Goal: Task Accomplishment & Management: Use online tool/utility

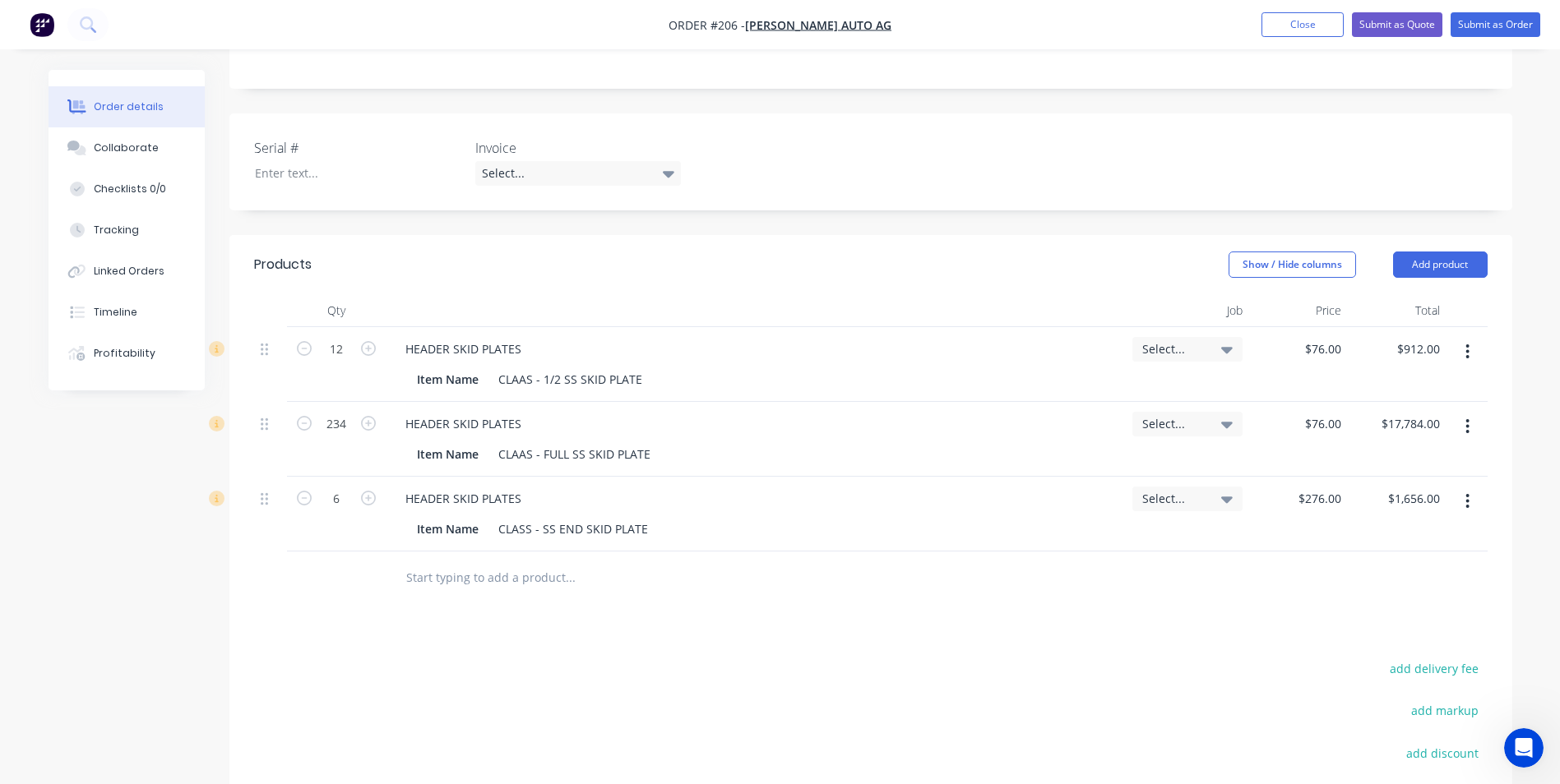
scroll to position [1227, 0]
click at [1297, 23] on button "Close" at bounding box center [1302, 25] width 82 height 25
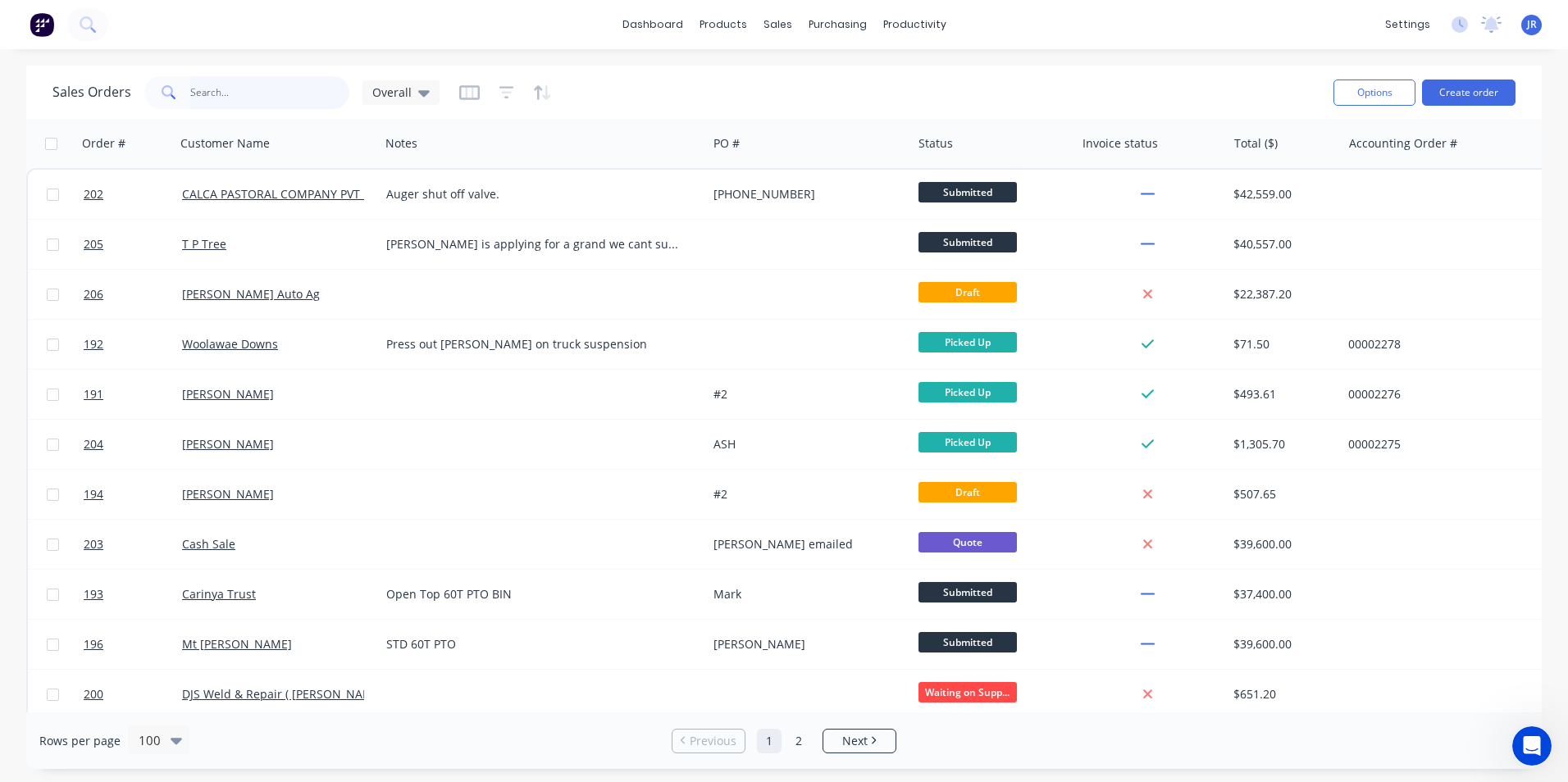
click at [278, 94] on input "text" at bounding box center [270, 93] width 160 height 33
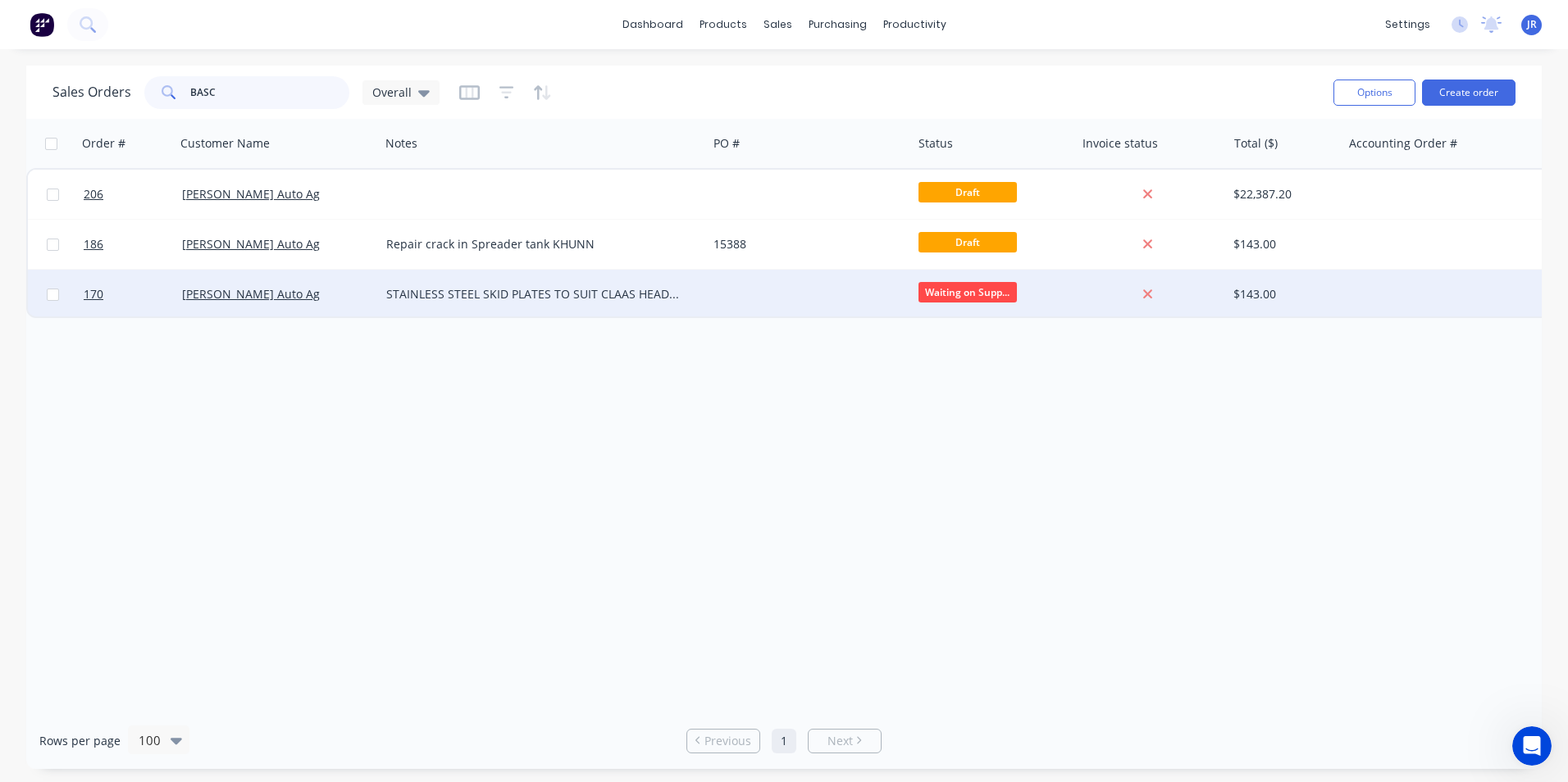
type input "BASC"
click at [875, 308] on div at bounding box center [808, 295] width 204 height 49
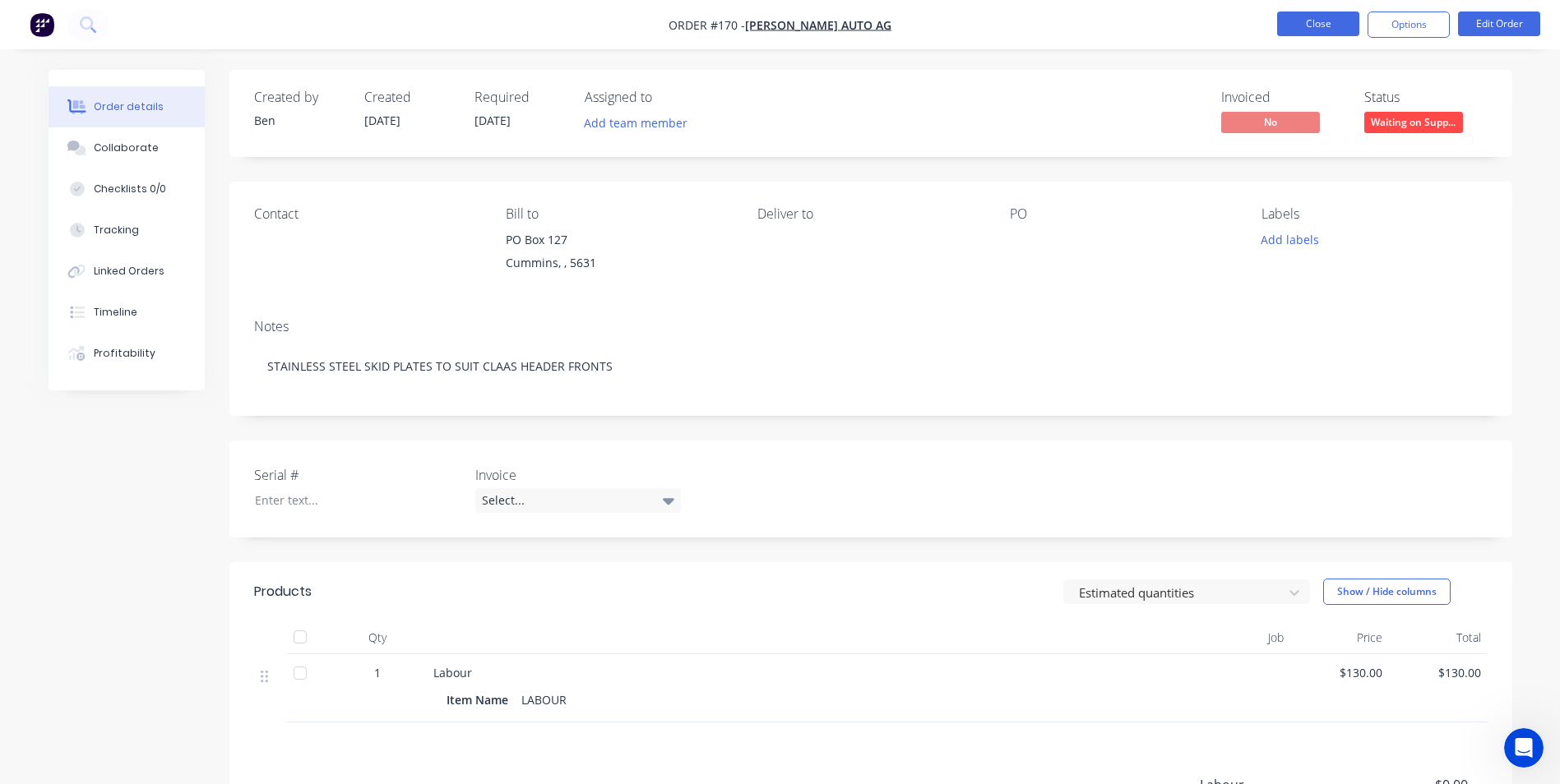
click at [1316, 25] on button "Close" at bounding box center [1318, 24] width 82 height 25
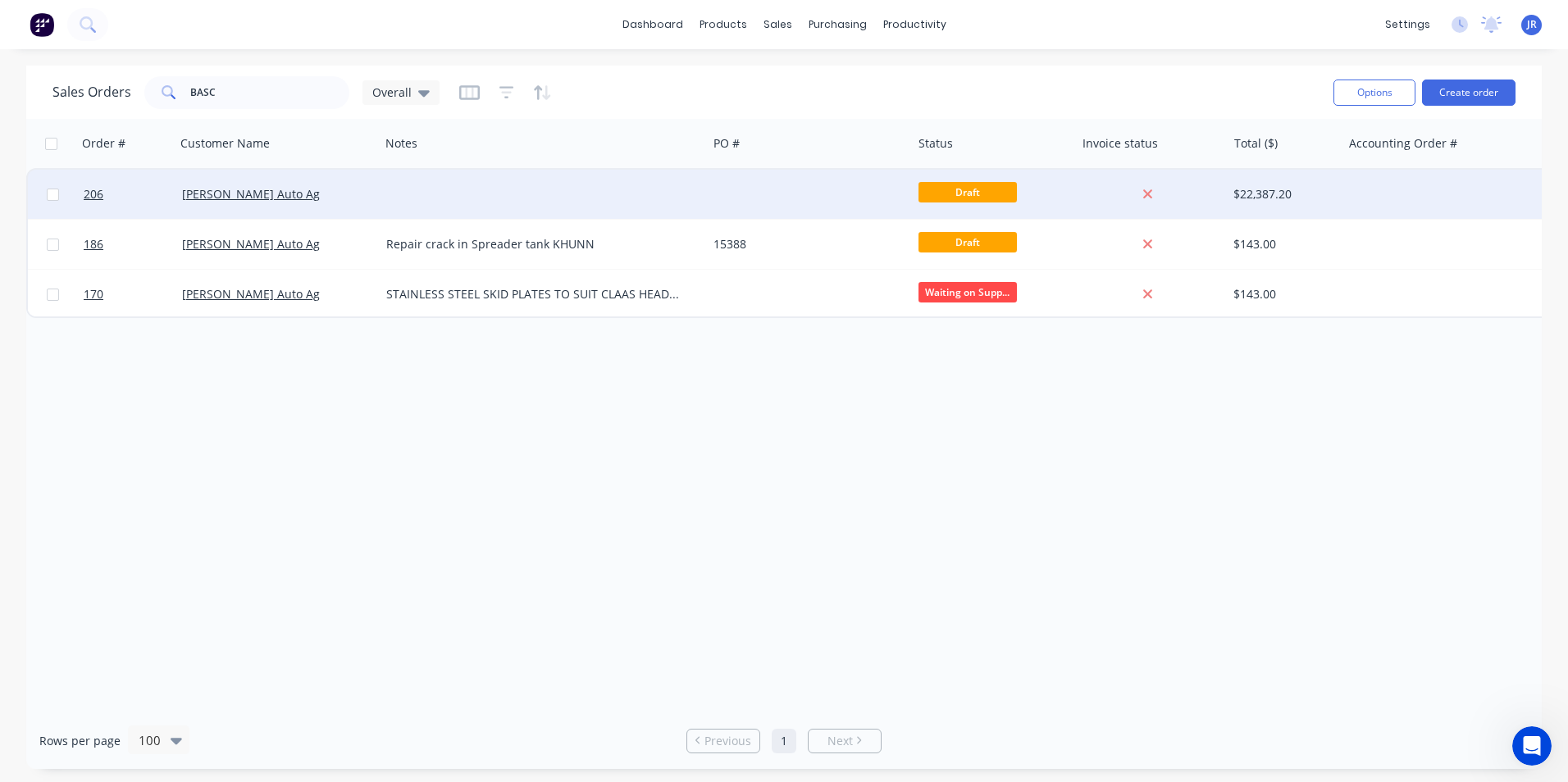
click at [781, 190] on div at bounding box center [808, 194] width 204 height 49
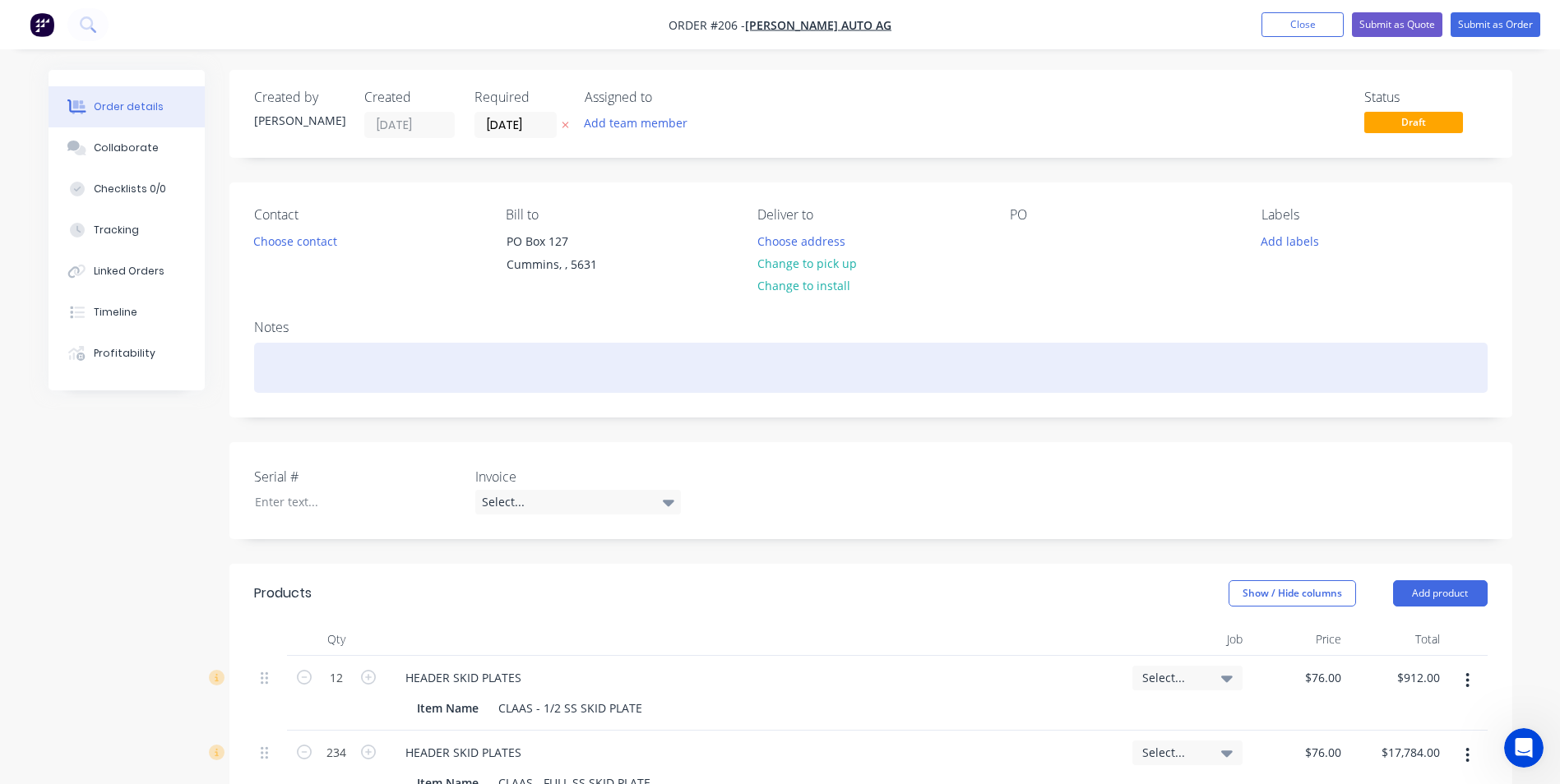
click at [474, 369] on div at bounding box center [871, 368] width 1233 height 50
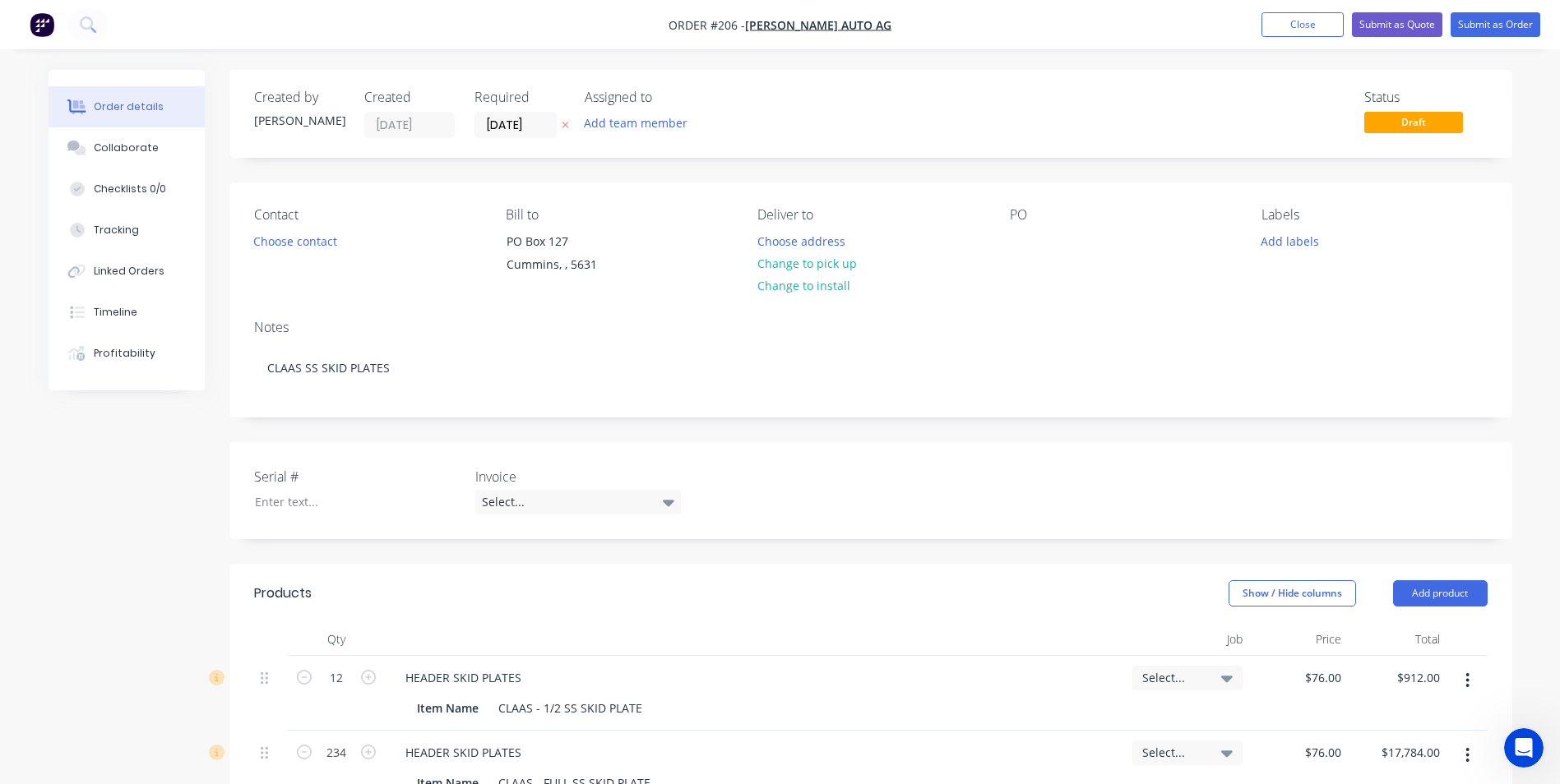
click at [221, 448] on div "Created by Justin Created 14/10/25 Required 14/10/25 Assigned to Add team membe…" at bounding box center [780, 694] width 1464 height 1247
click at [1381, 29] on button "Submit as Quote" at bounding box center [1397, 25] width 91 height 25
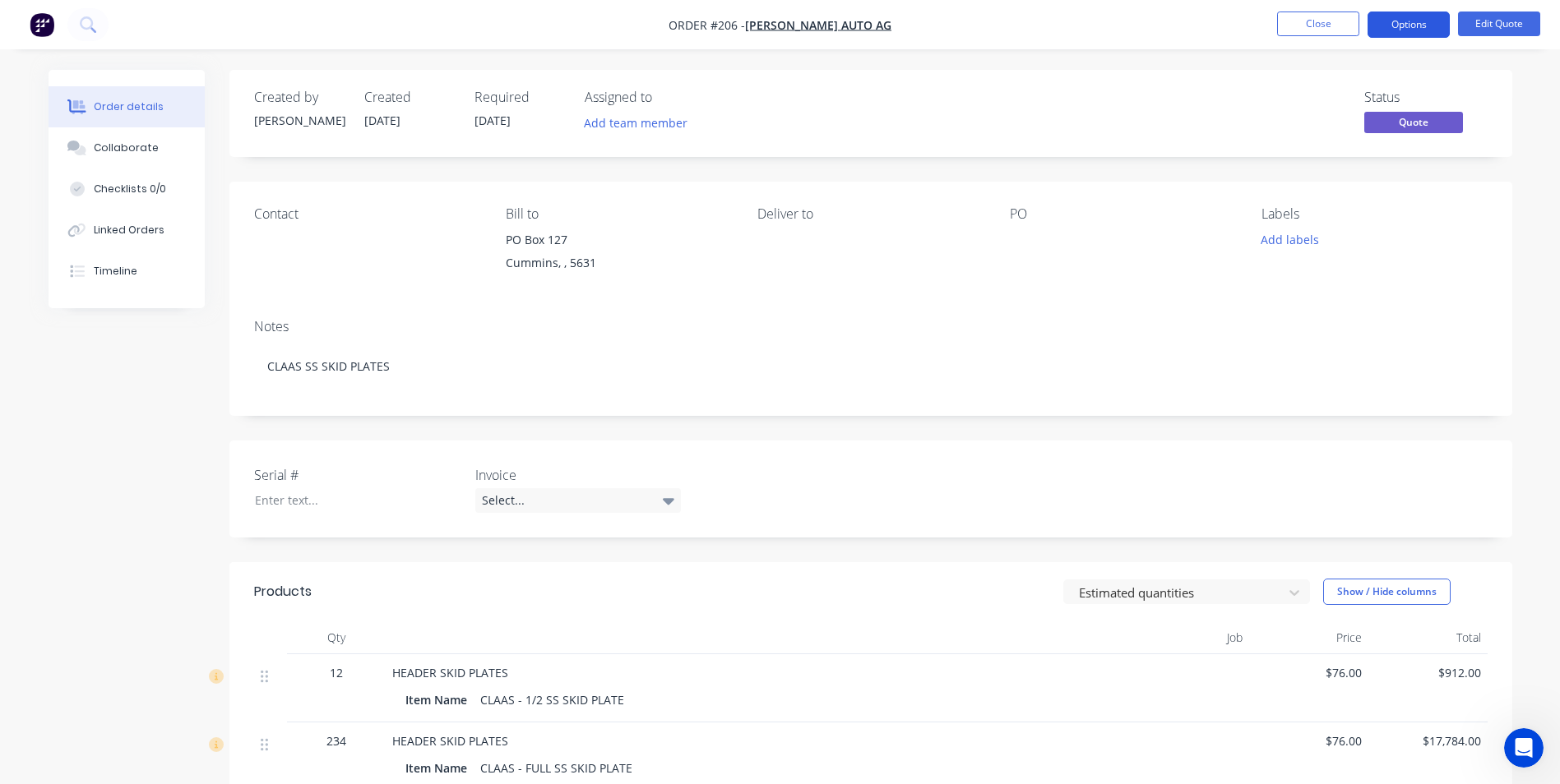
click at [1427, 27] on button "Options" at bounding box center [1409, 25] width 82 height 26
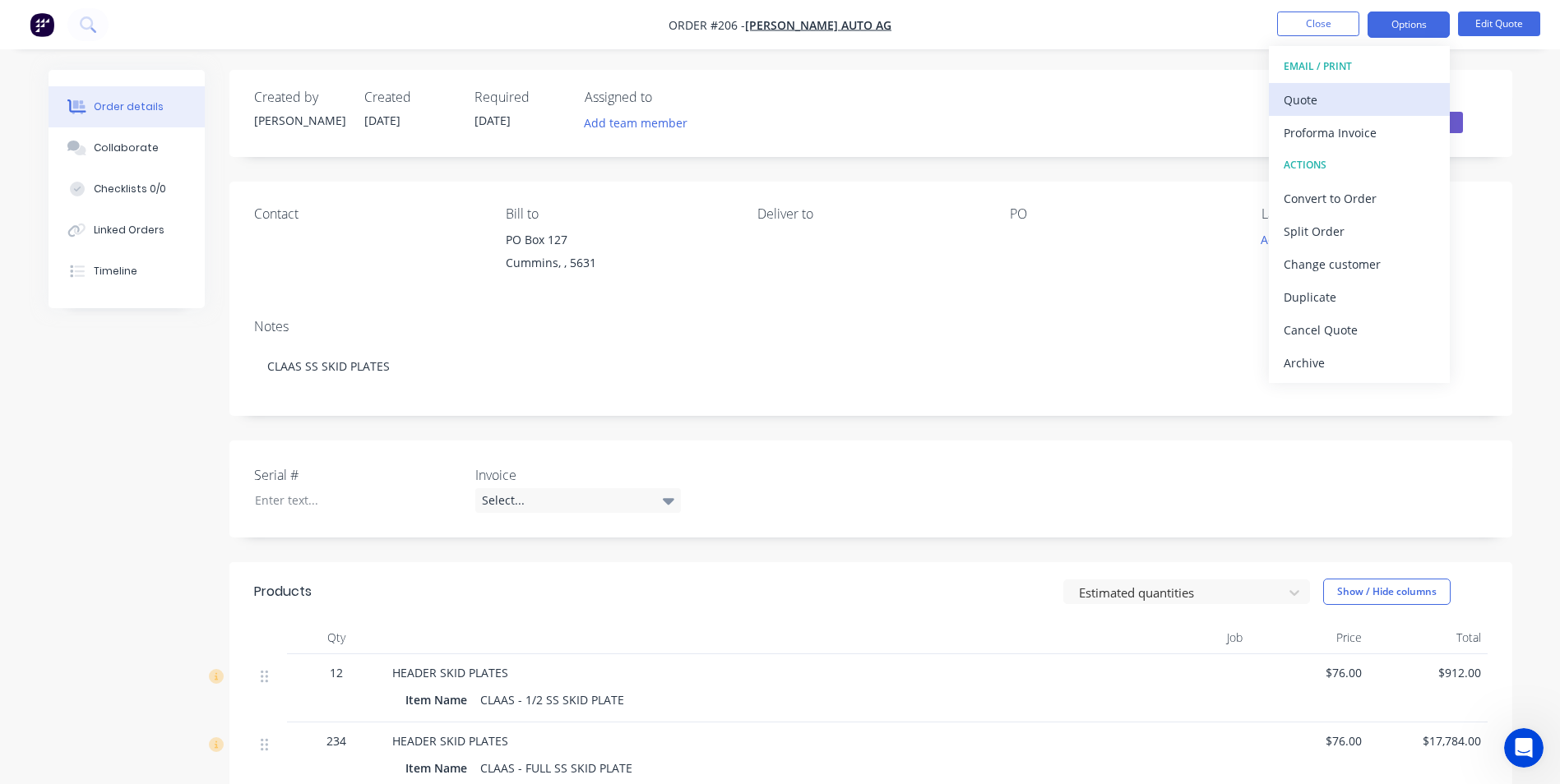
click at [1319, 100] on div "Quote" at bounding box center [1359, 100] width 151 height 24
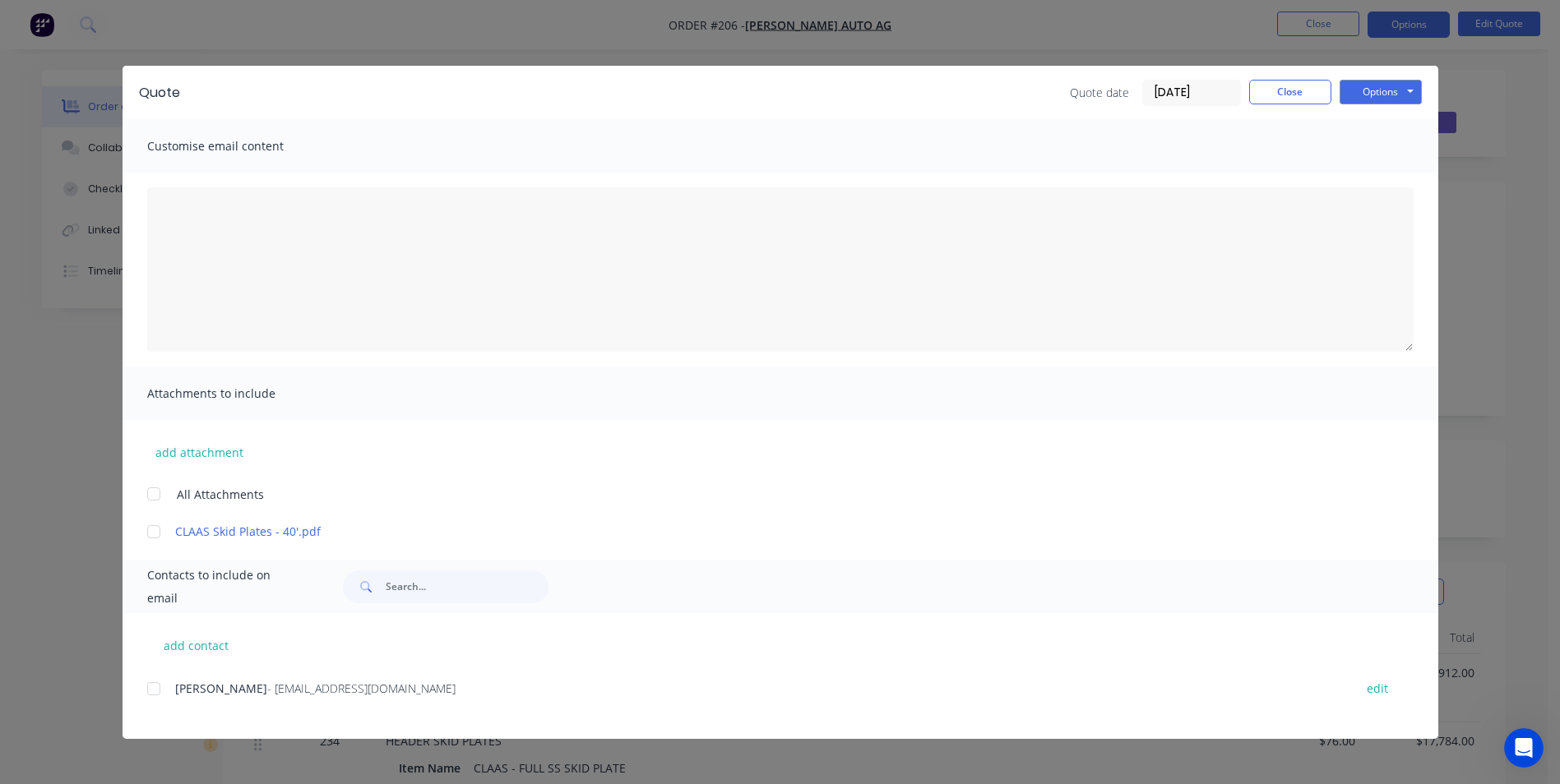
click at [151, 530] on div at bounding box center [154, 532] width 33 height 33
click at [183, 647] on button "add contact" at bounding box center [197, 645] width 99 height 25
select select "AU"
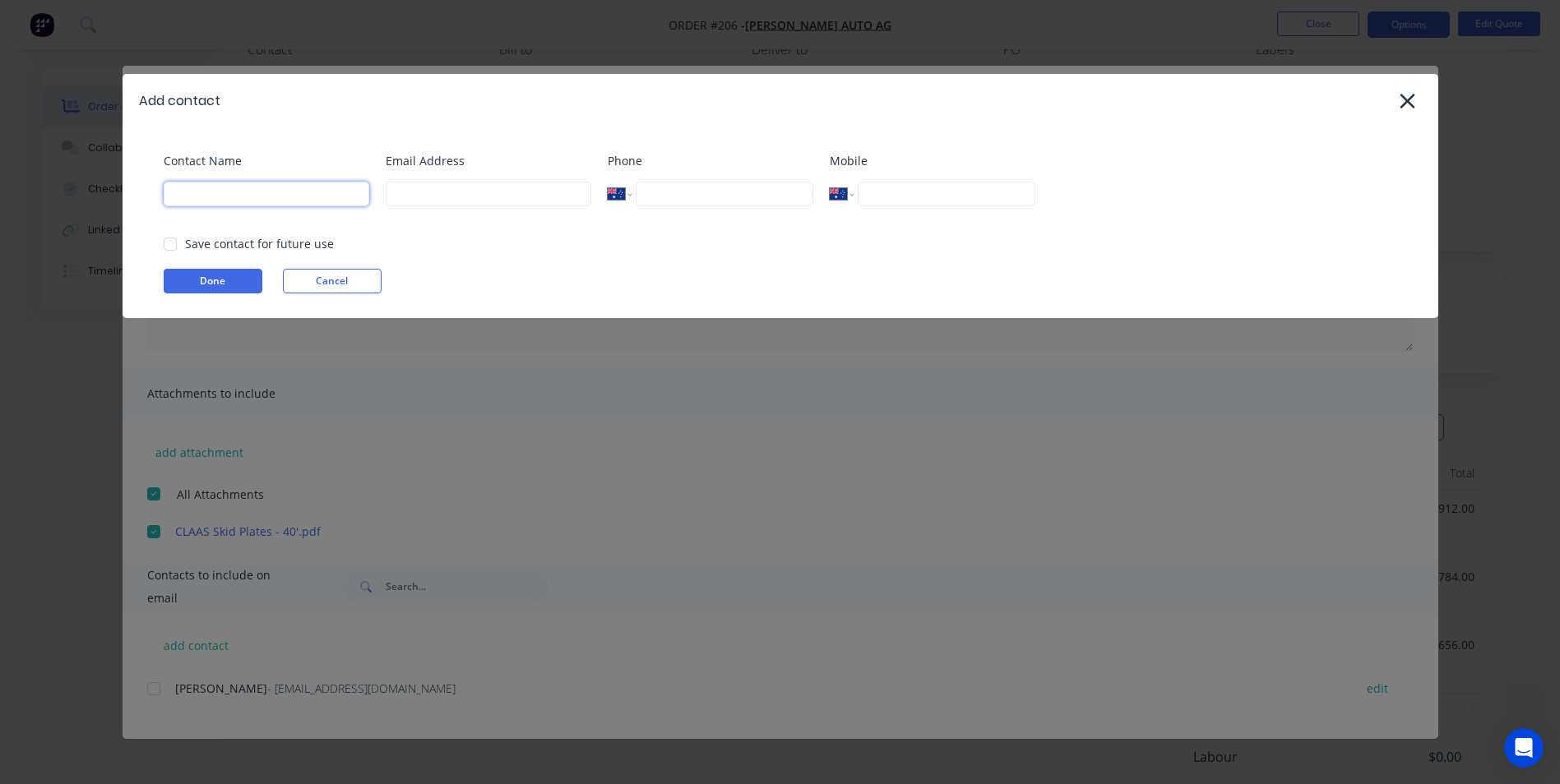
click at [315, 202] on input at bounding box center [267, 194] width 206 height 25
type input "Scott Bascombe"
click at [411, 192] on input at bounding box center [489, 194] width 206 height 25
paste input "sabascombe@bascombeautoag.com.au"
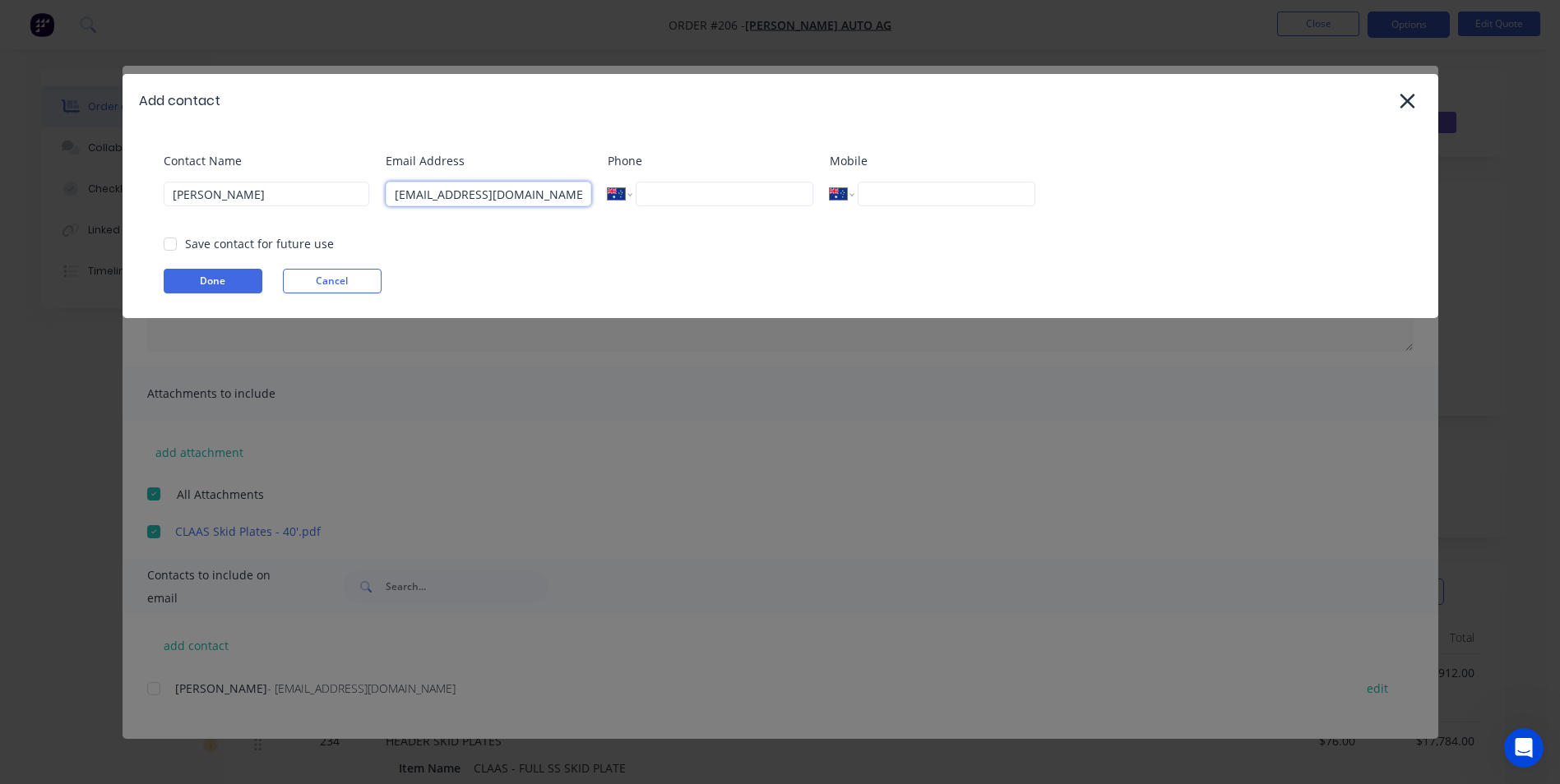
type input "sabascombe@bascombeautoag.com.au"
click at [685, 197] on input "tel" at bounding box center [723, 194] width 177 height 25
click at [918, 200] on input "tel" at bounding box center [945, 194] width 177 height 25
click at [172, 247] on div at bounding box center [170, 244] width 33 height 33
type input "0427 762 980"
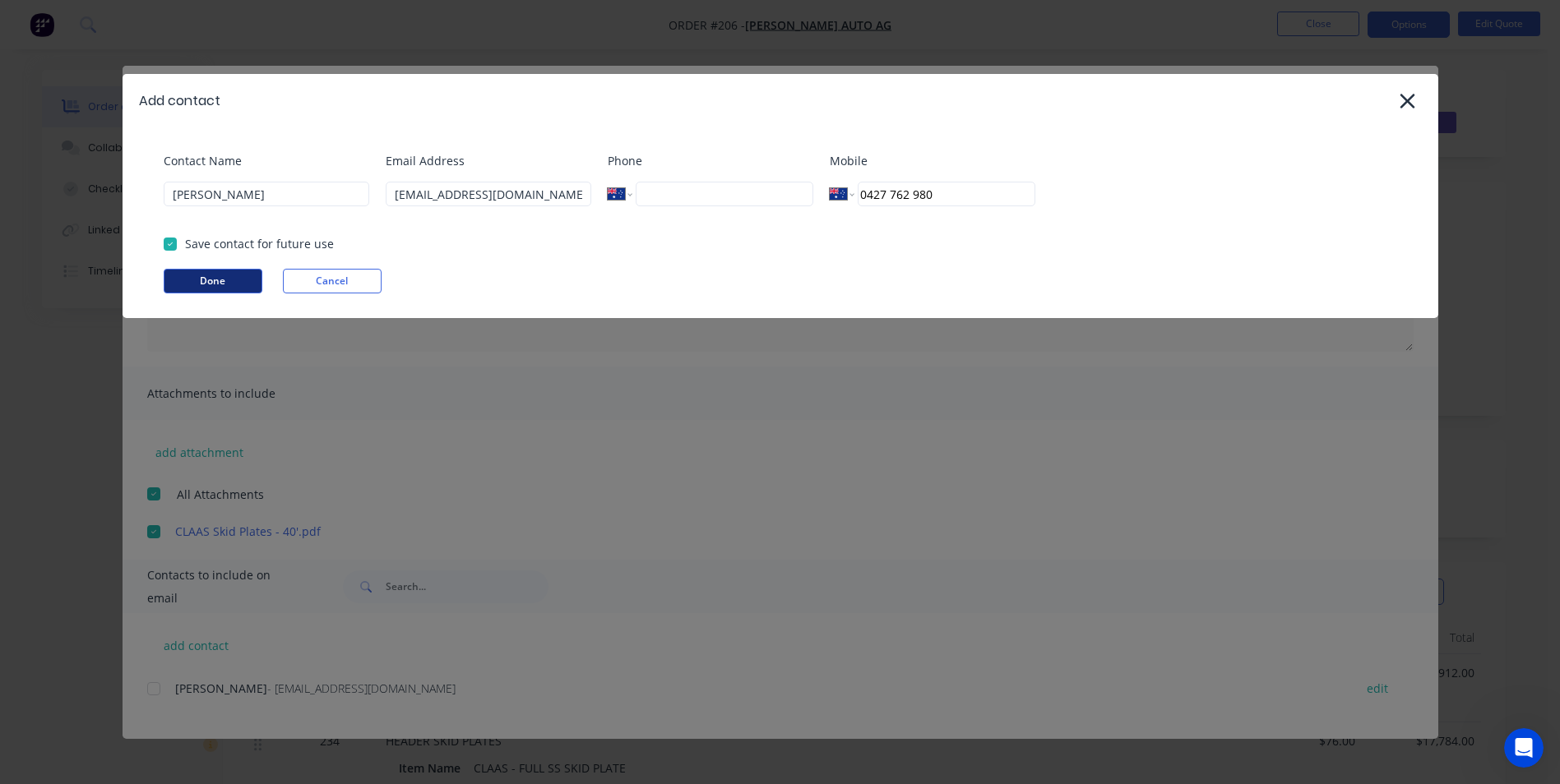
click at [244, 281] on button "Done" at bounding box center [213, 281] width 99 height 25
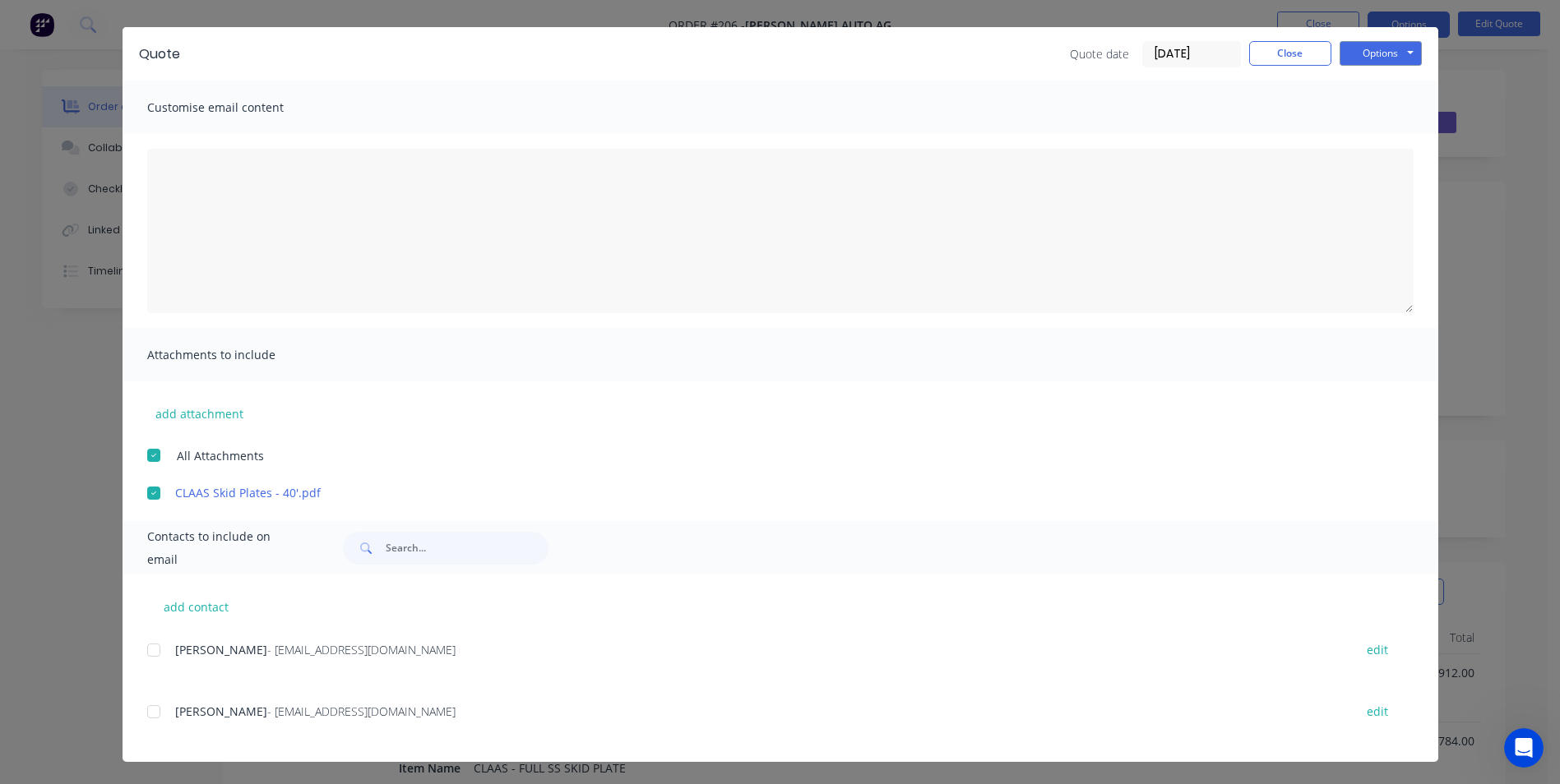
scroll to position [39, 0]
click at [148, 712] on div at bounding box center [154, 711] width 33 height 33
click at [272, 494] on link "CLAAS Skid Plates - 40'.pdf" at bounding box center [756, 492] width 1162 height 17
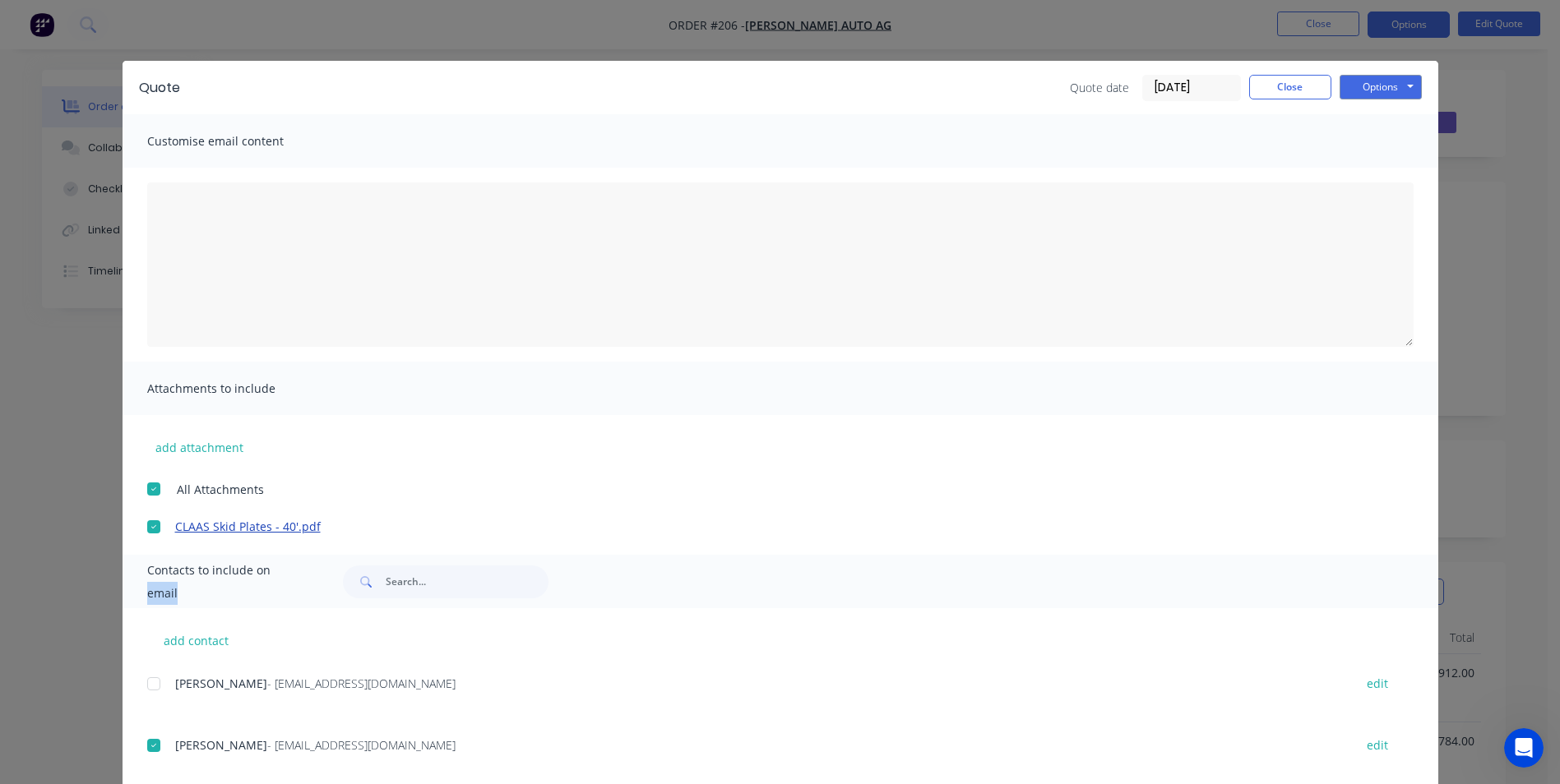
click at [272, 494] on div "Quote Quote date 14/10/25 Close Options Preview Print Email Customise email con…" at bounding box center [780, 428] width 1316 height 735
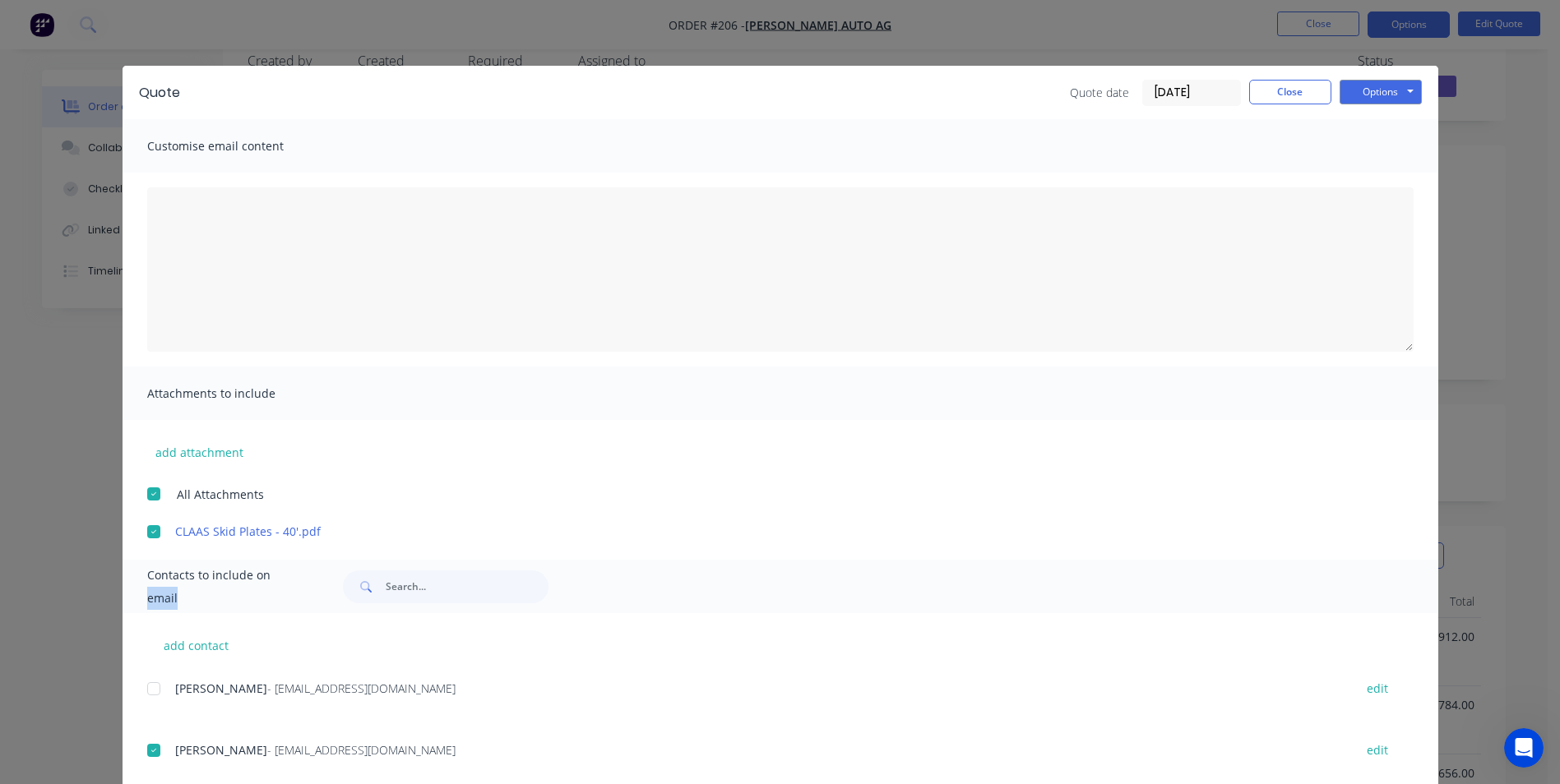
scroll to position [2, 0]
drag, startPoint x: 716, startPoint y: 76, endPoint x: 793, endPoint y: 166, distance: 118.4
click at [793, 168] on div "Quote Quote date 14/10/25 Close Options Preview Print Email Customise email con…" at bounding box center [780, 433] width 1316 height 735
click at [619, 16] on div "Quote Quote date 14/10/25 Close Options Preview Print Email Customise email con…" at bounding box center [780, 392] width 1560 height 784
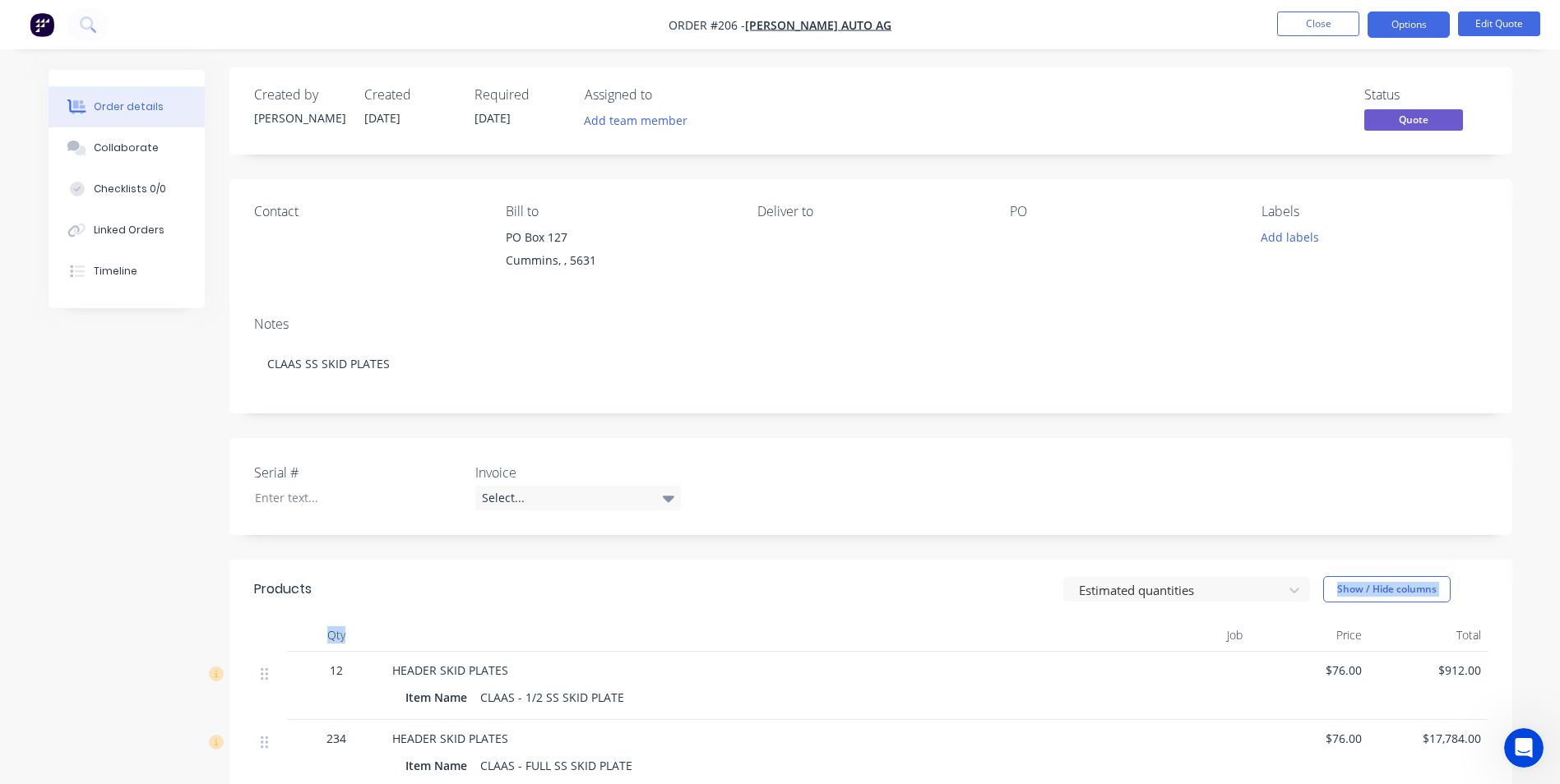
click at [708, 618] on div "Products Estimated quantities Show / Hide columns Qty Job Price Total 12 HEADER…" at bounding box center [871, 708] width 1283 height 297
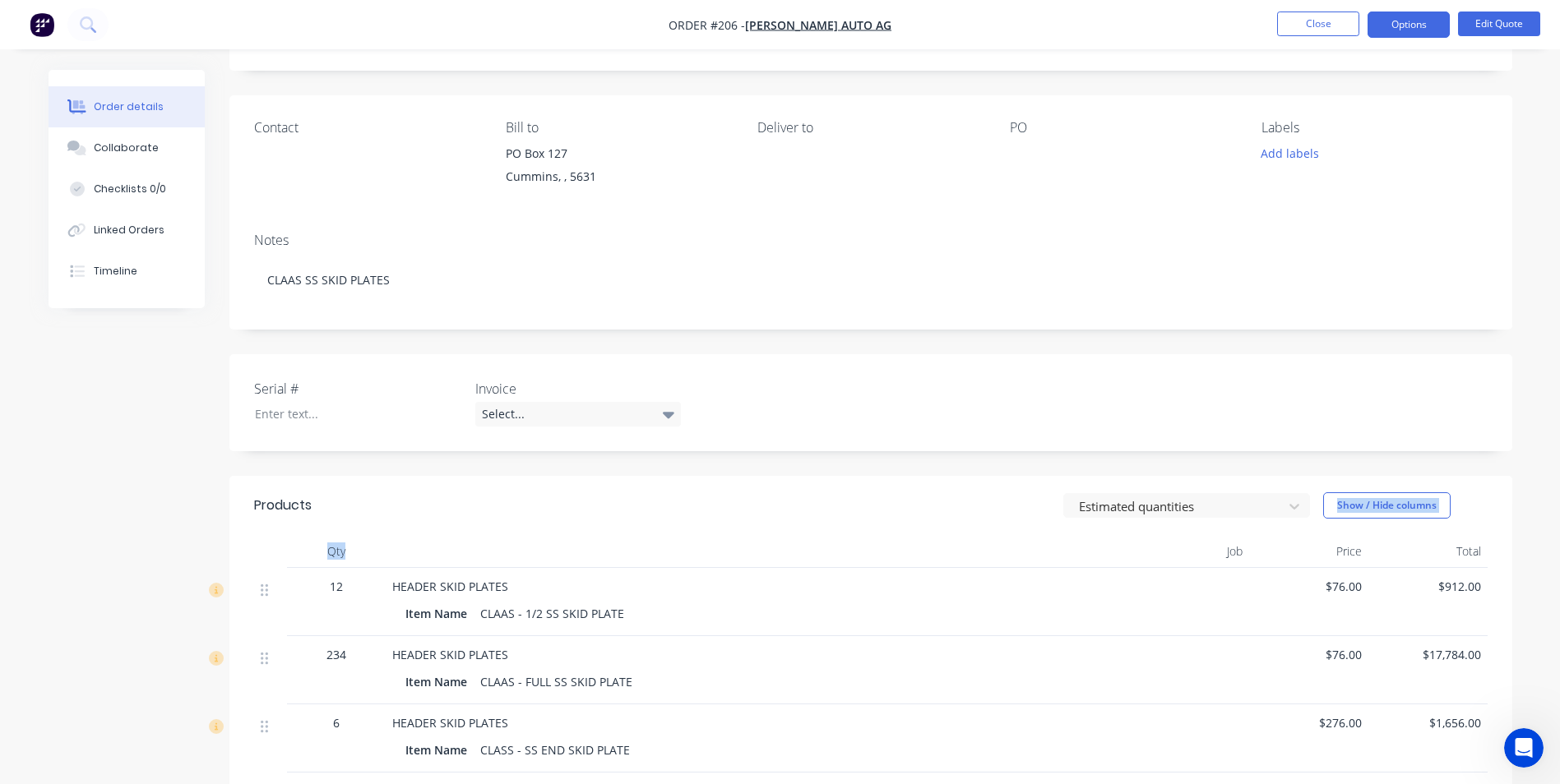
scroll to position [85, 0]
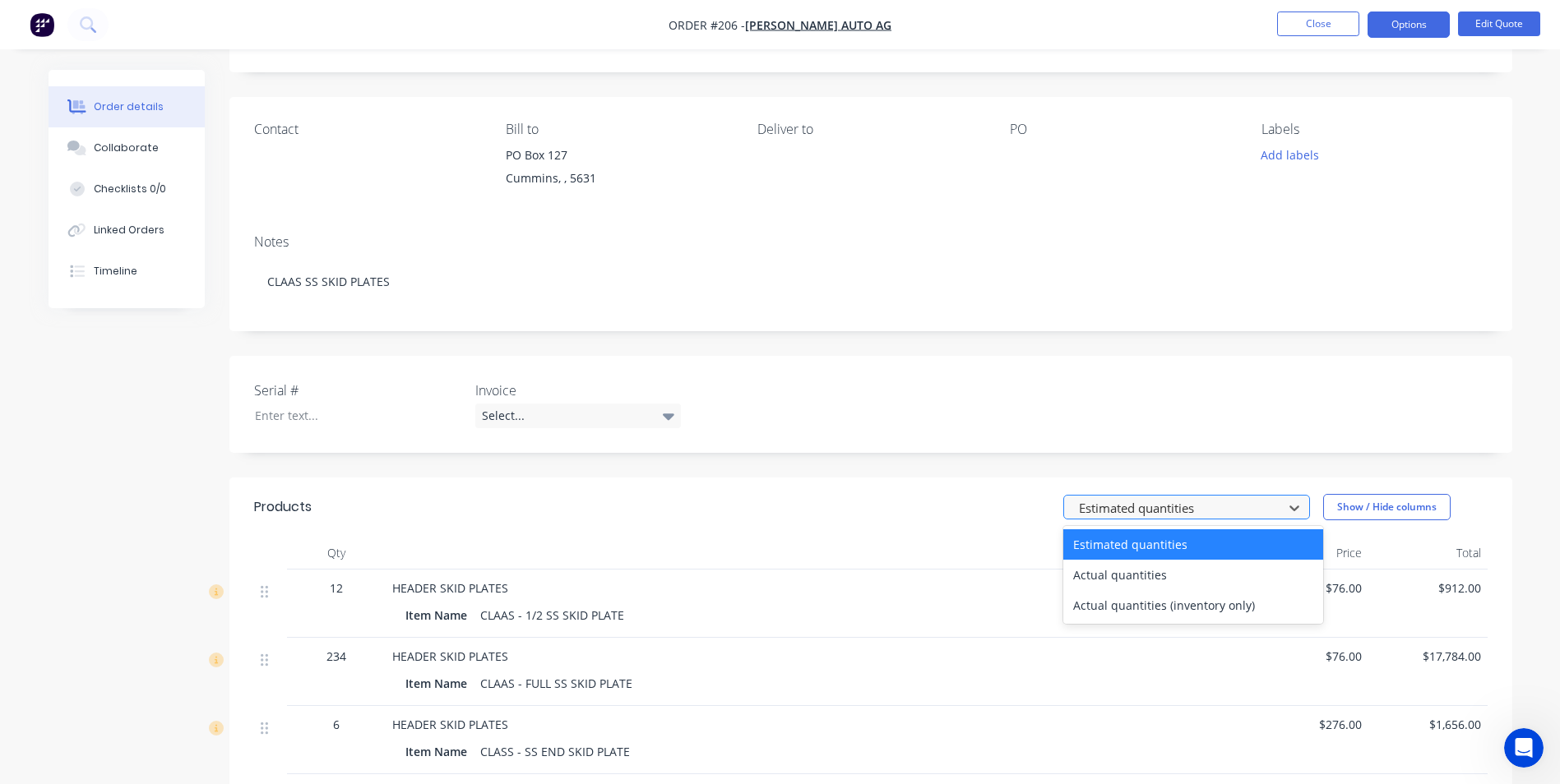
click at [1253, 503] on div at bounding box center [1176, 508] width 197 height 21
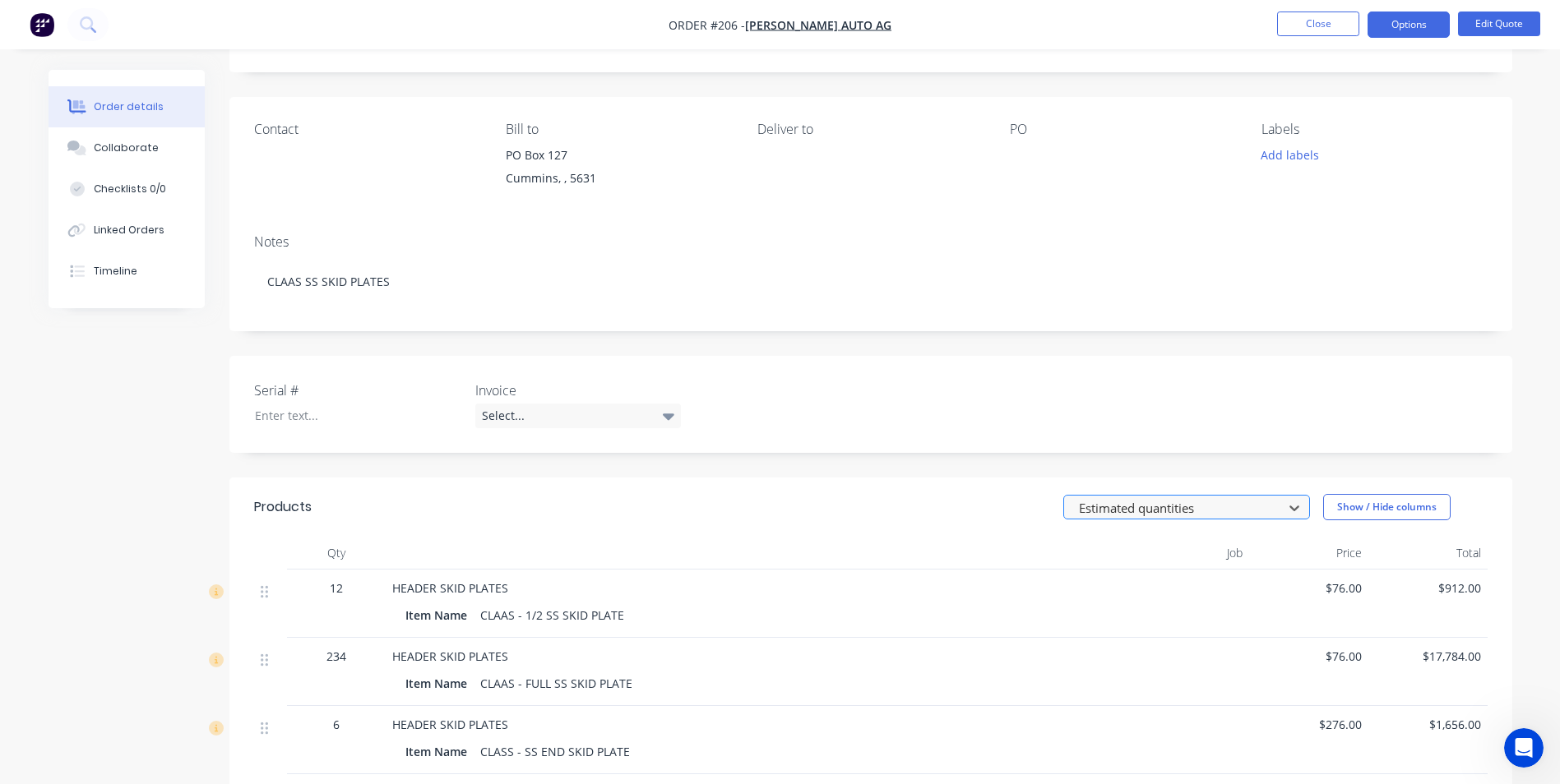
click at [1253, 503] on div at bounding box center [1176, 508] width 197 height 21
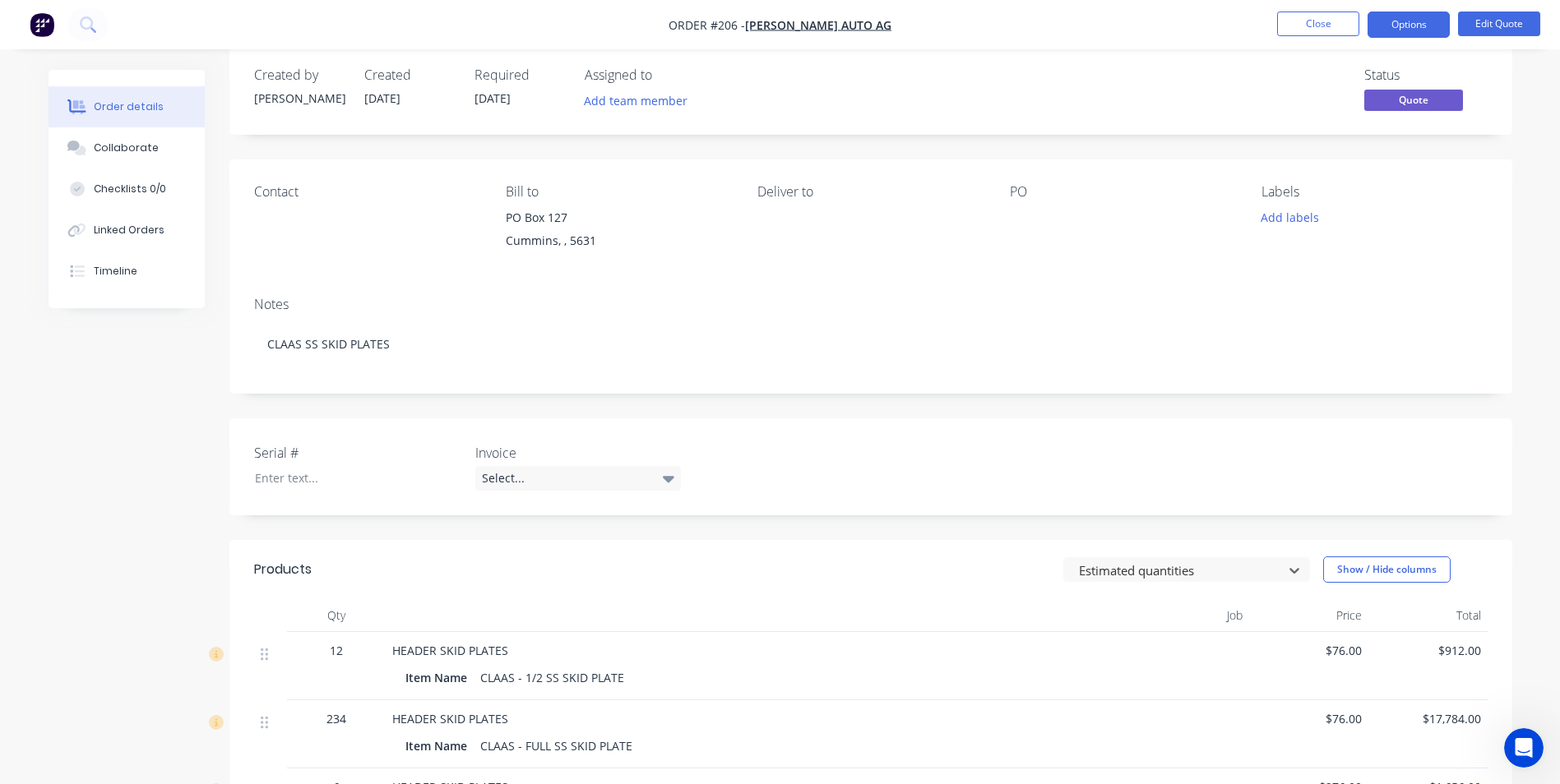
scroll to position [0, 0]
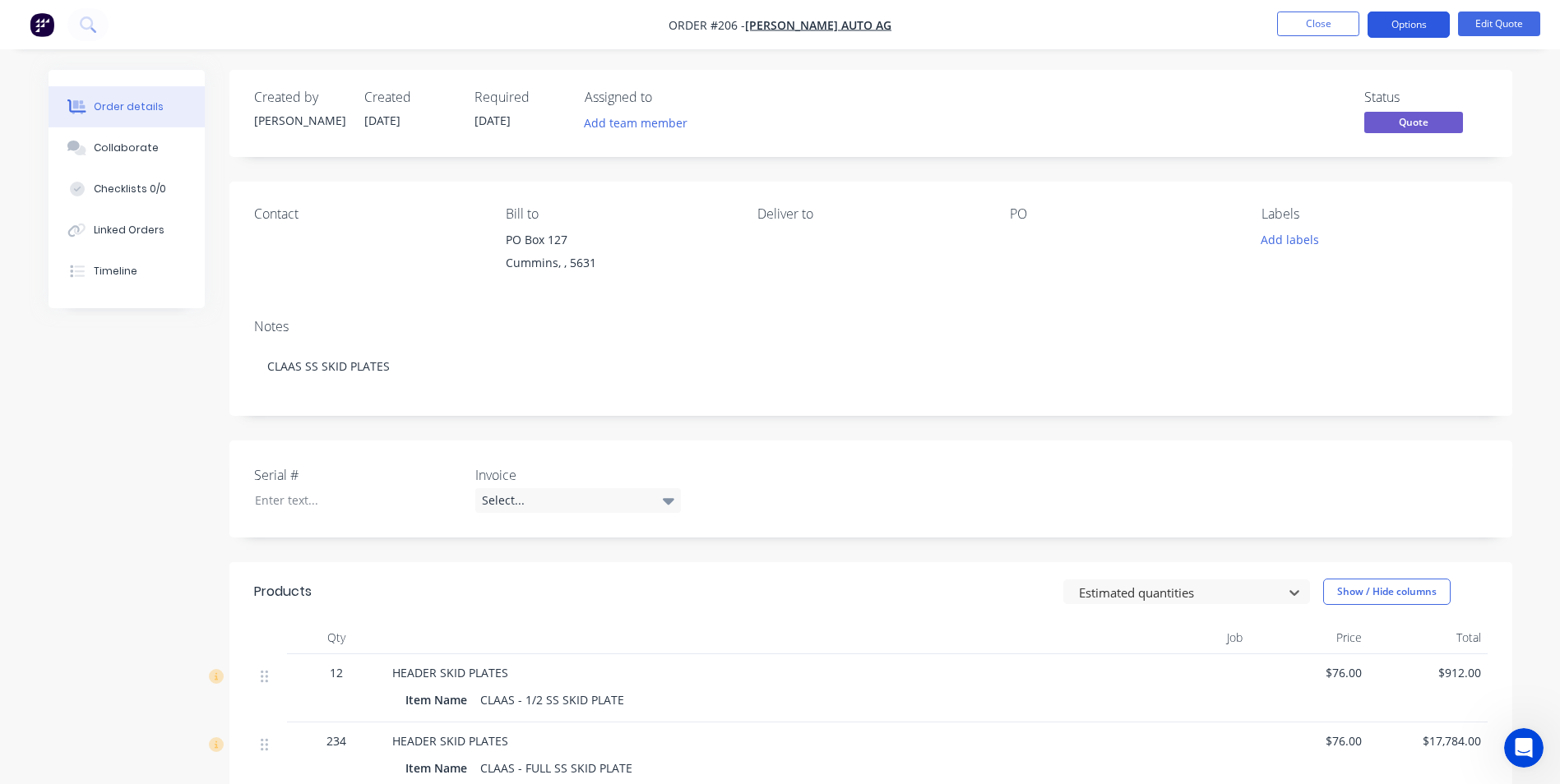
click at [1413, 29] on button "Options" at bounding box center [1409, 25] width 82 height 26
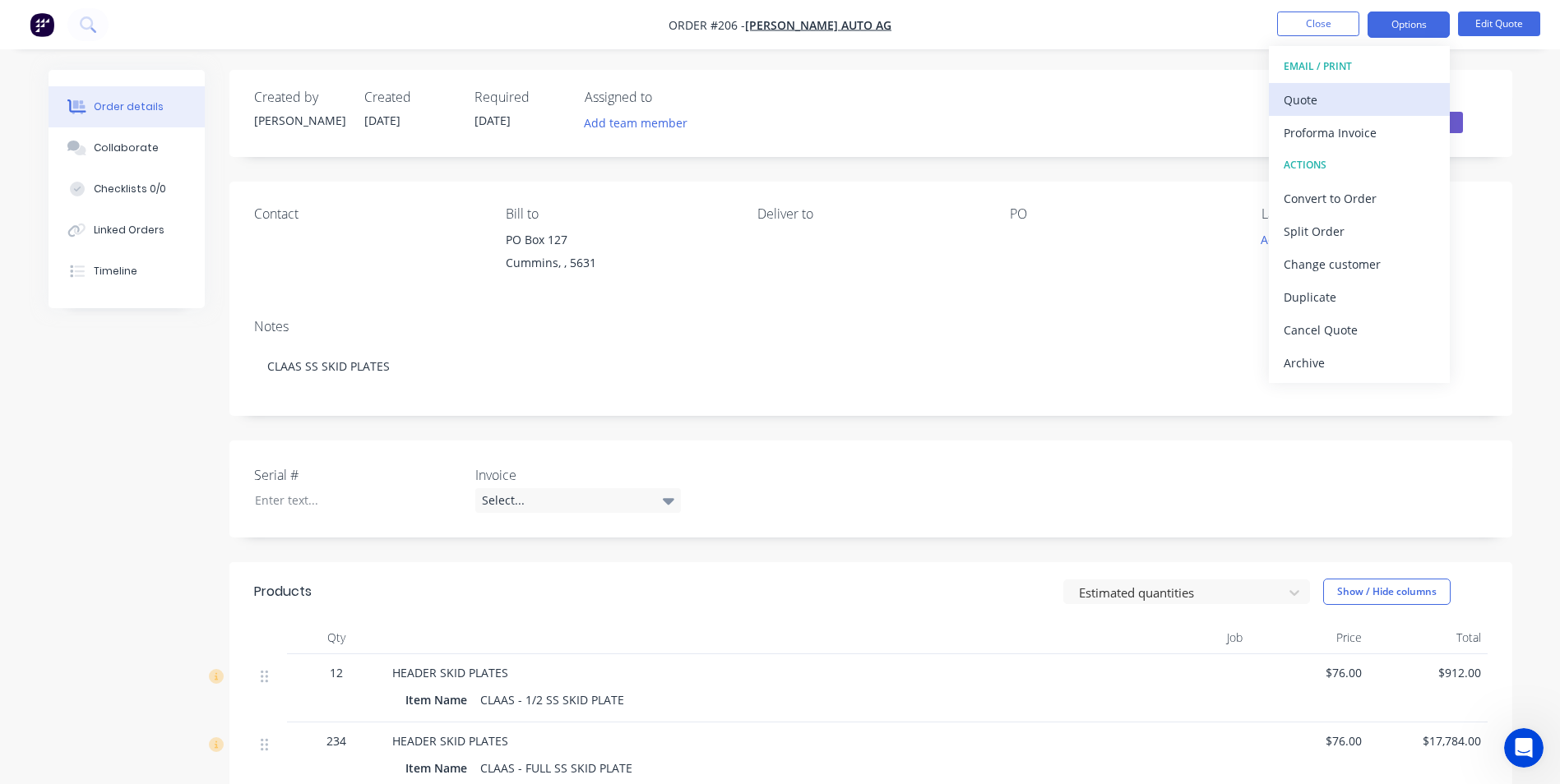
click at [1351, 104] on div "Quote" at bounding box center [1359, 100] width 151 height 24
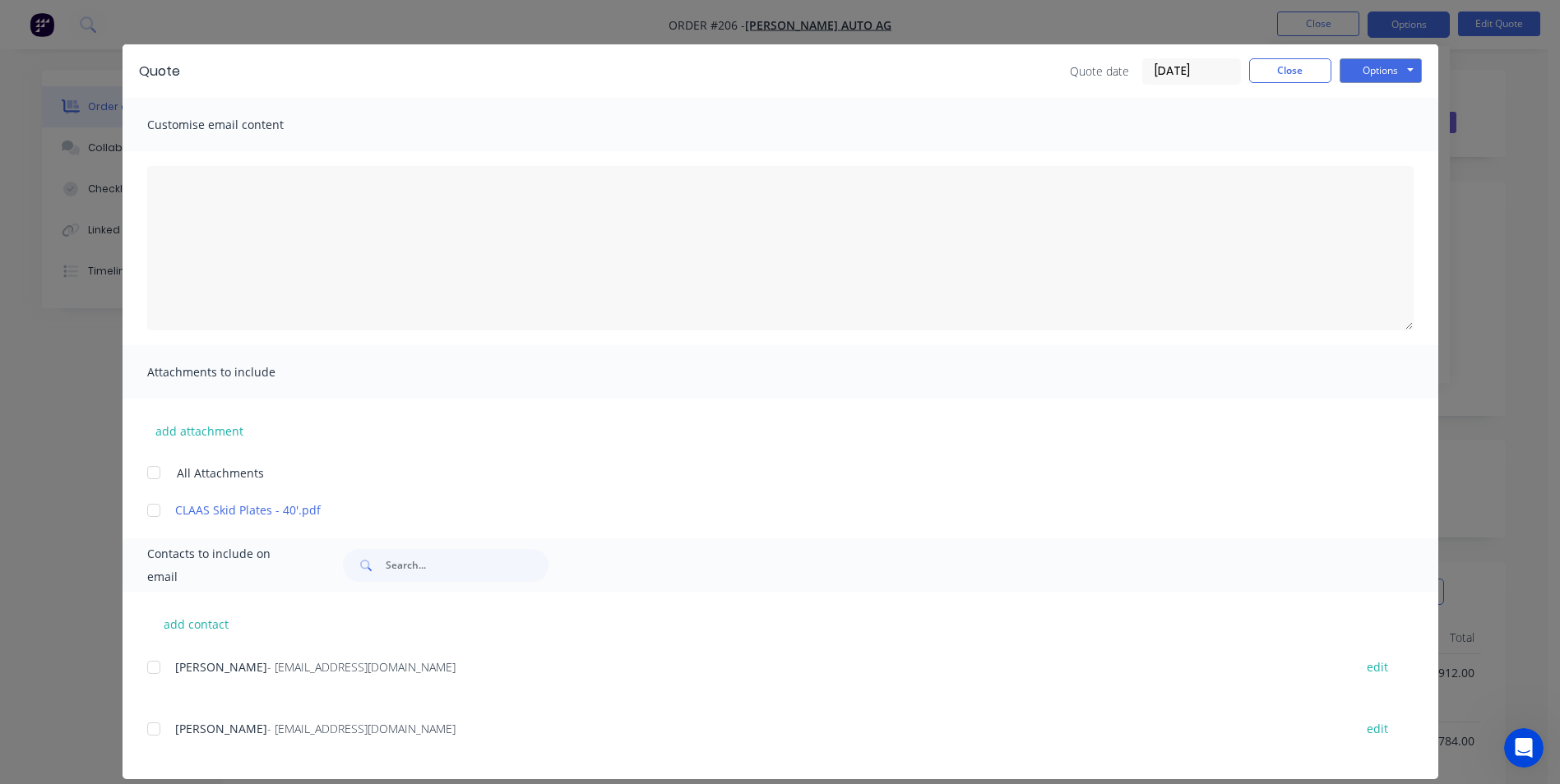
scroll to position [39, 0]
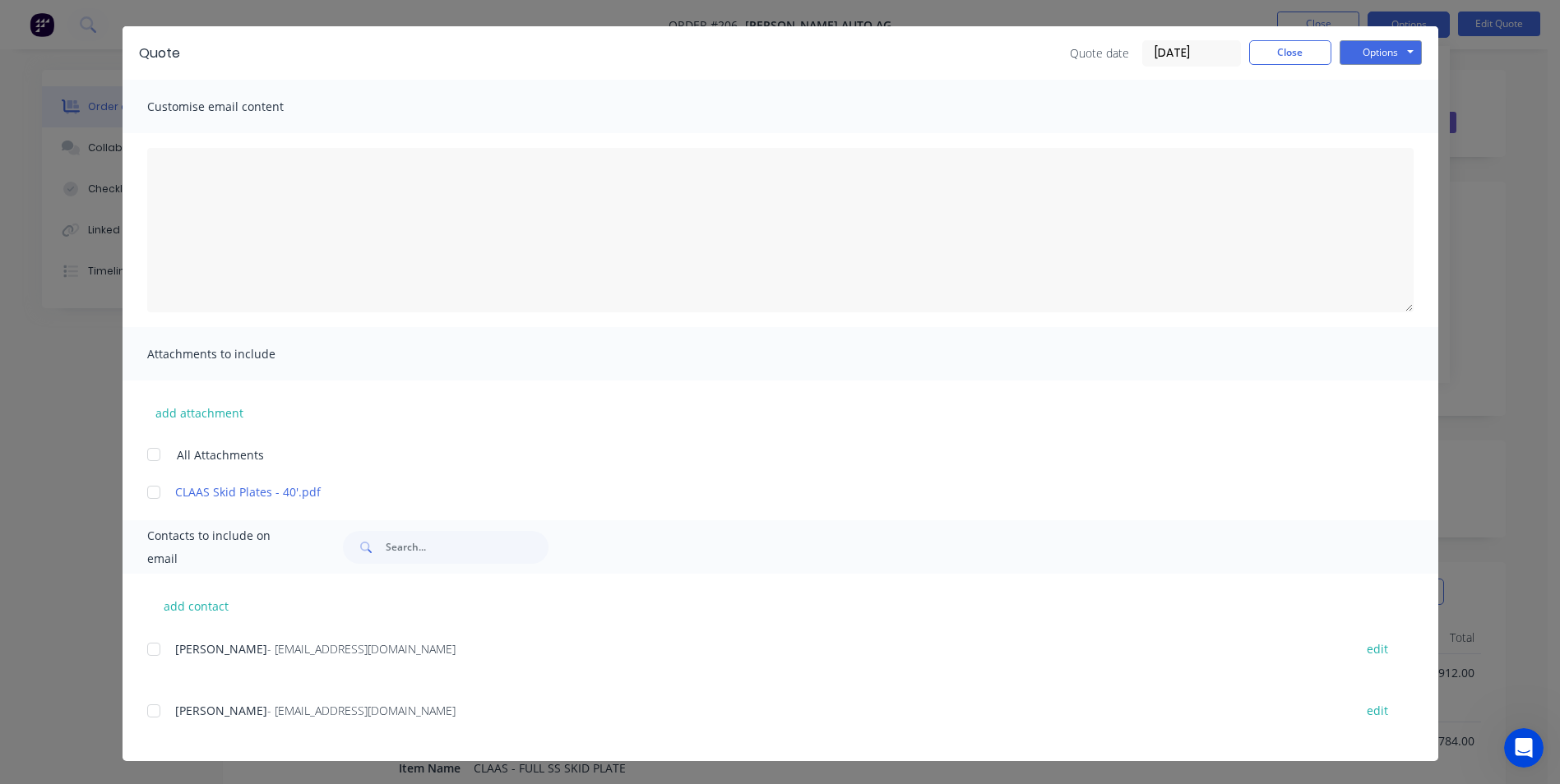
click at [146, 488] on div at bounding box center [154, 493] width 33 height 33
click at [146, 707] on div at bounding box center [154, 711] width 33 height 33
click at [1372, 53] on button "Options" at bounding box center [1381, 53] width 82 height 25
click at [448, 168] on textarea at bounding box center [780, 230] width 1266 height 165
type textarea "Hi Scott, Please see quote for 3 sets of skid plates to suit the 40' fronts."
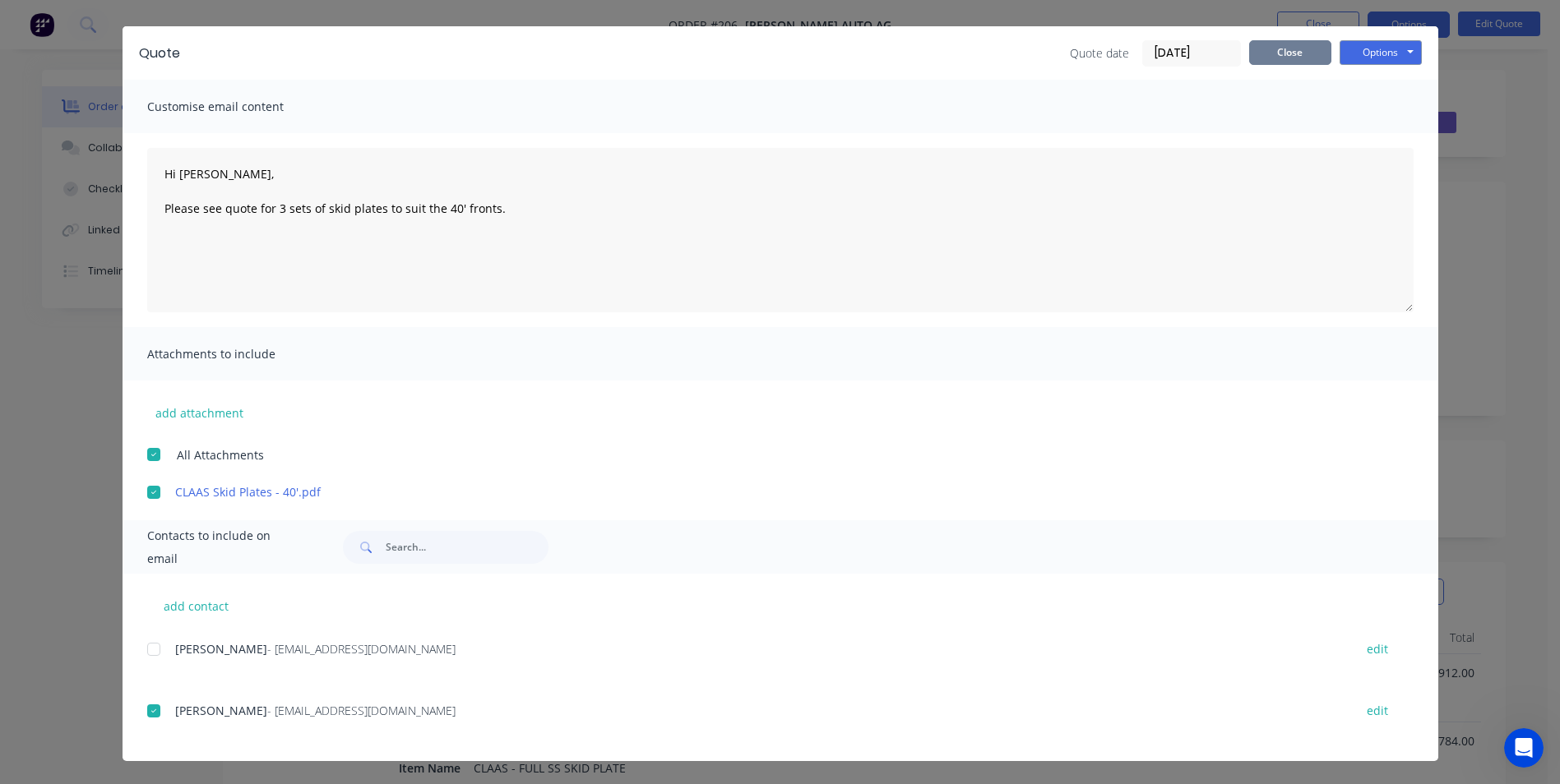
click at [1281, 54] on button "Close" at bounding box center [1290, 53] width 82 height 25
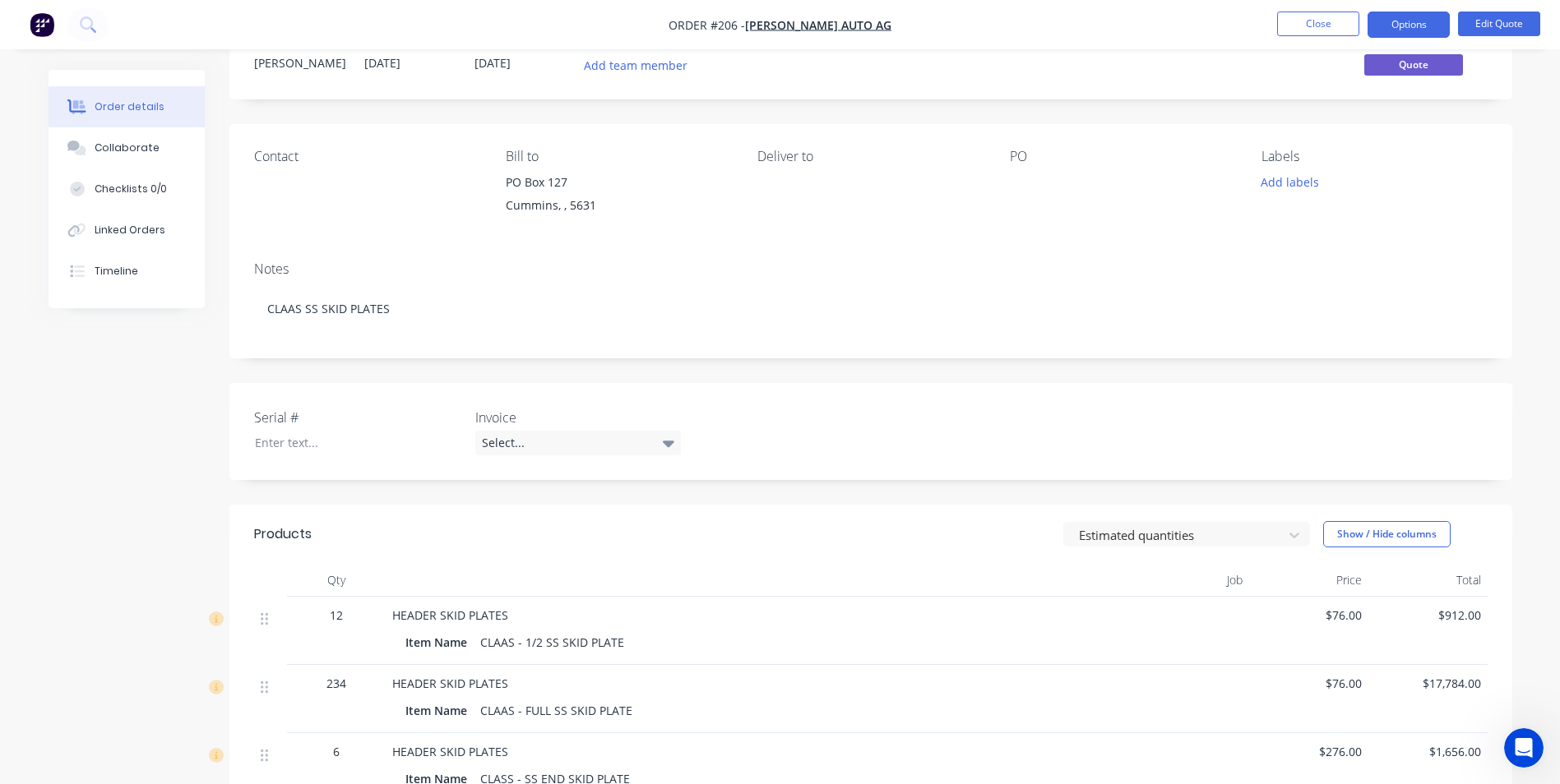
scroll to position [332, 0]
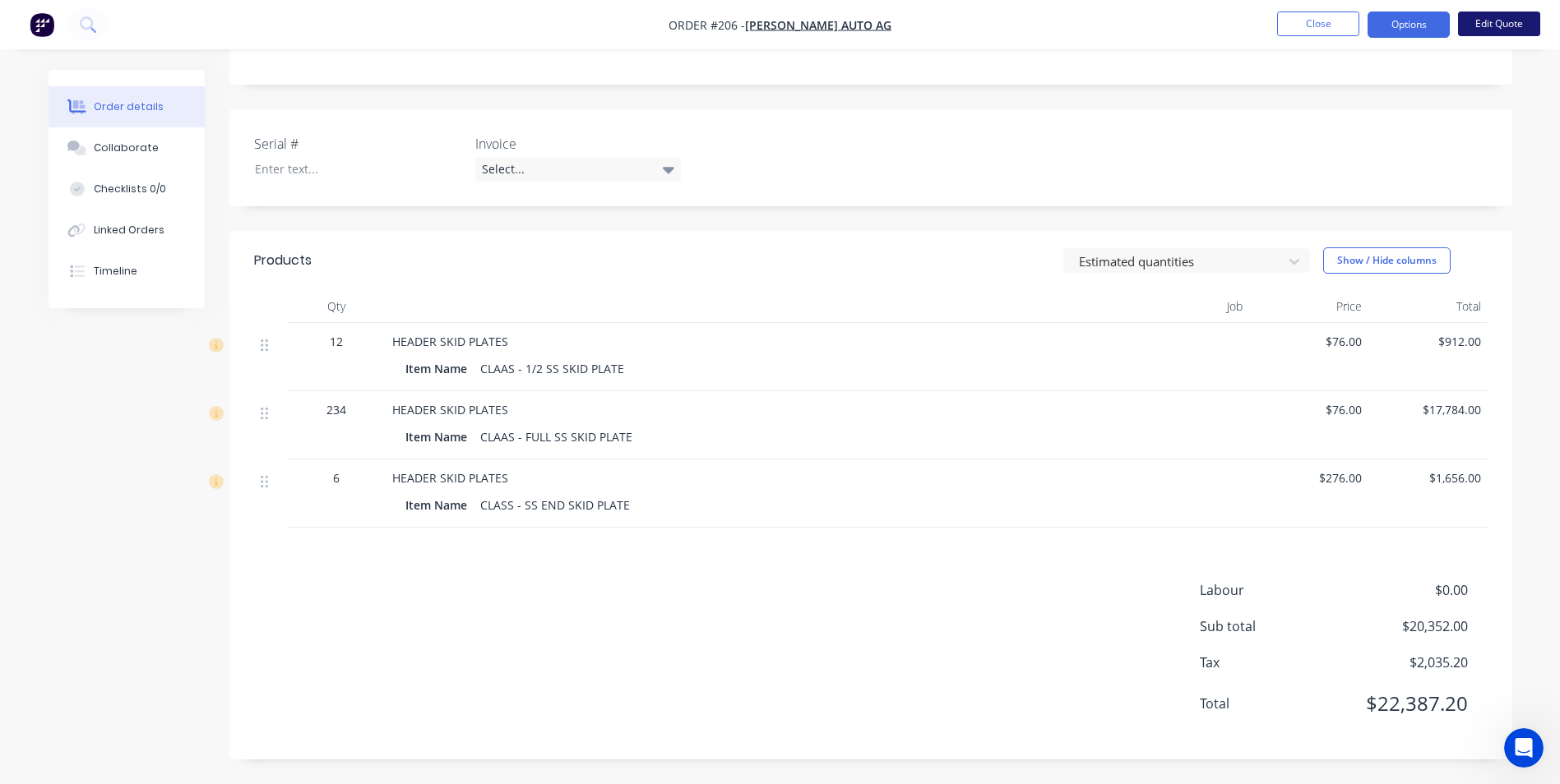
click at [1510, 24] on button "Edit Quote" at bounding box center [1499, 24] width 82 height 25
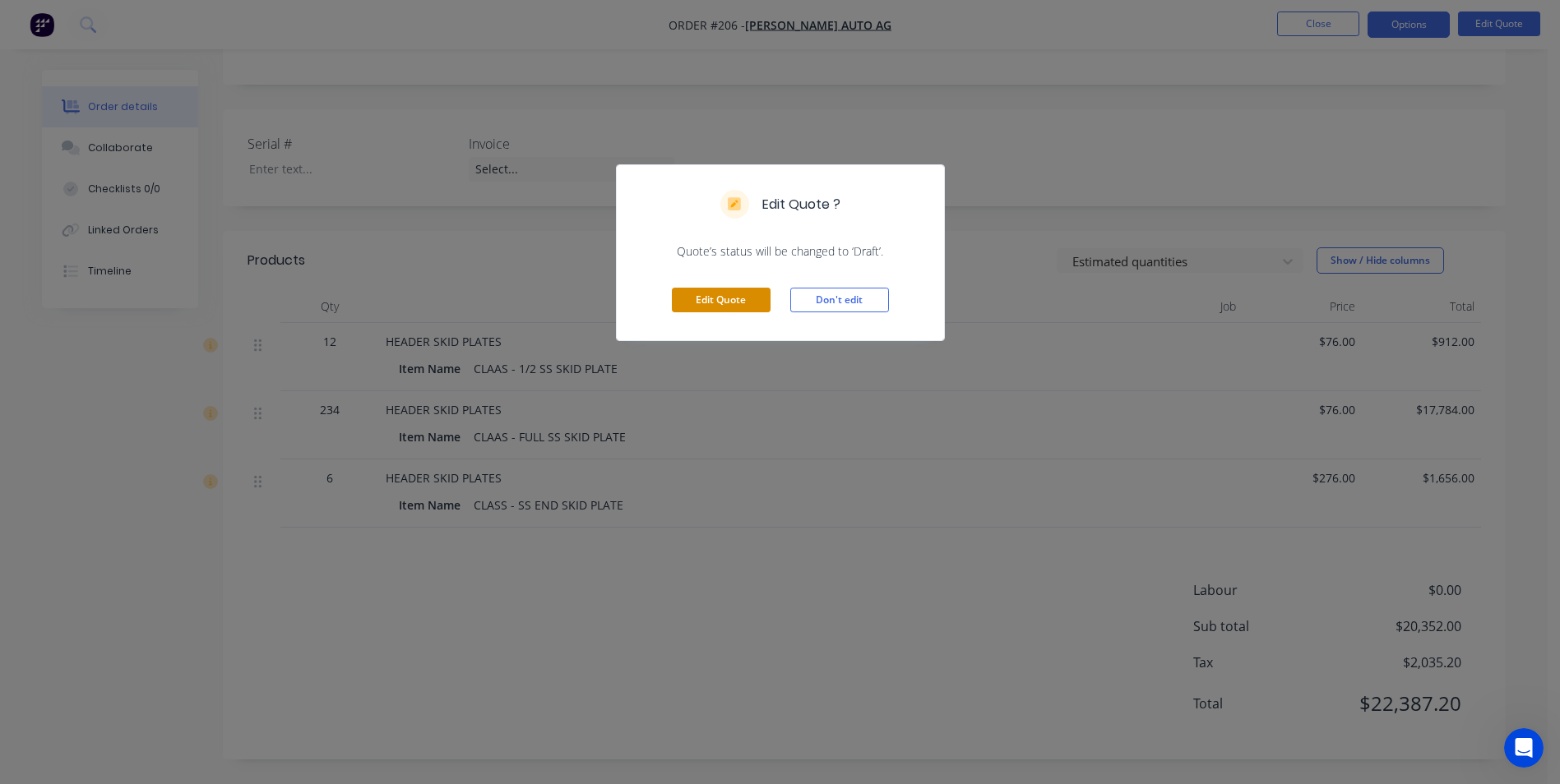
click at [740, 299] on button "Edit Quote" at bounding box center [721, 300] width 99 height 25
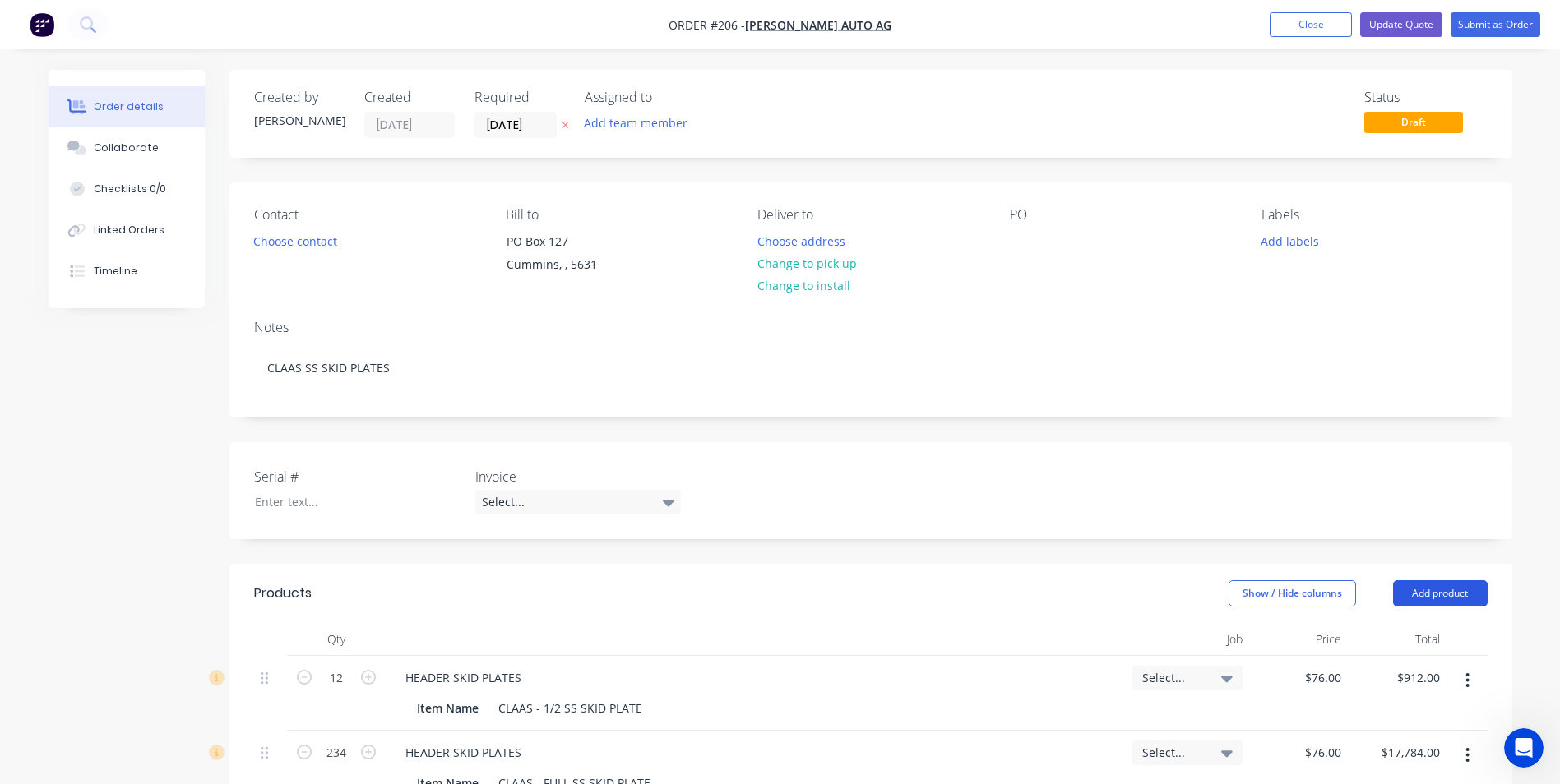
drag, startPoint x: 1451, startPoint y: 588, endPoint x: 1192, endPoint y: 568, distance: 259.8
click at [1451, 587] on button "Add product" at bounding box center [1440, 593] width 95 height 26
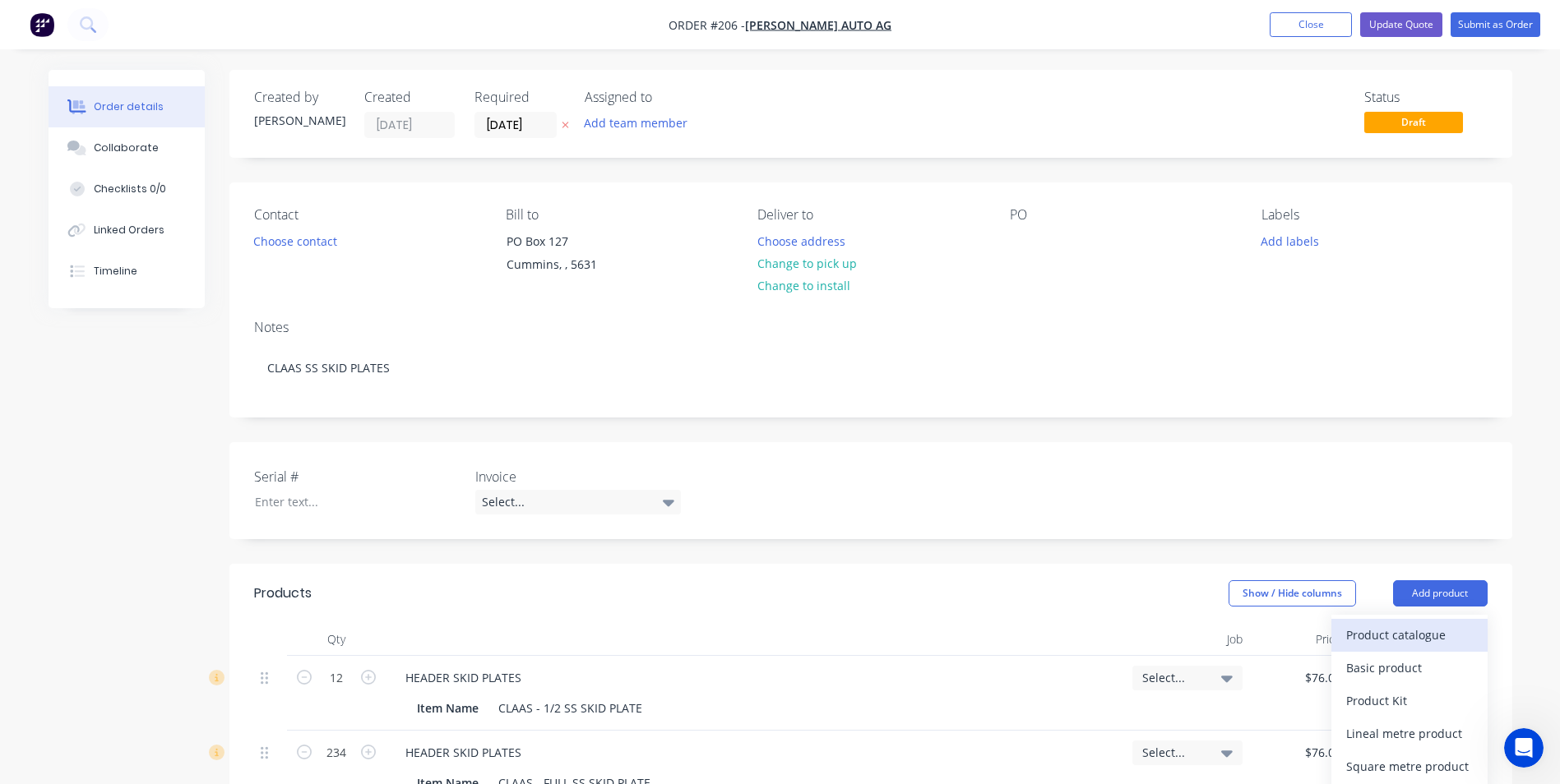
click at [1409, 629] on div "Product catalogue" at bounding box center [1409, 634] width 127 height 24
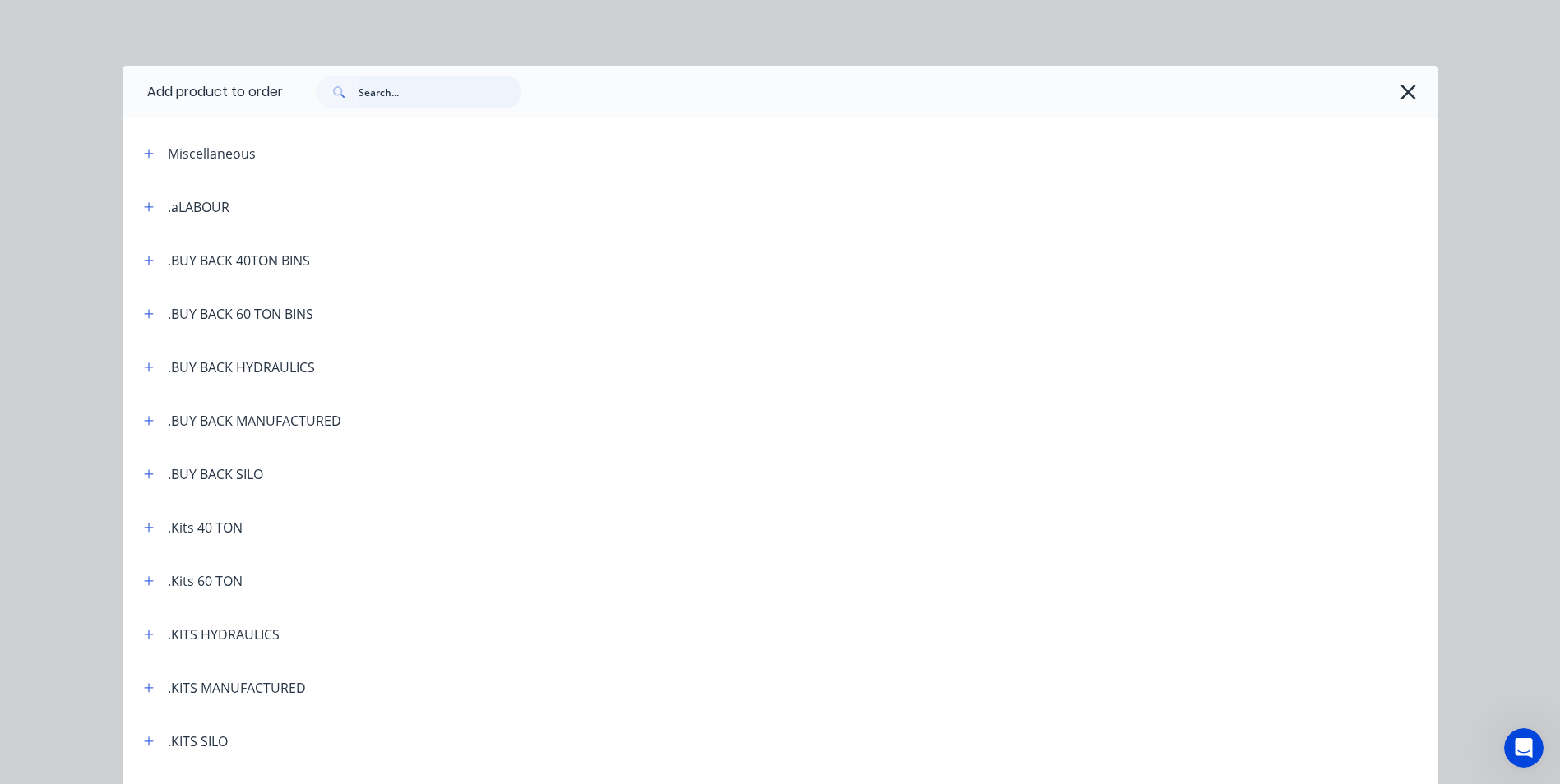
click at [408, 94] on input "text" at bounding box center [440, 92] width 163 height 33
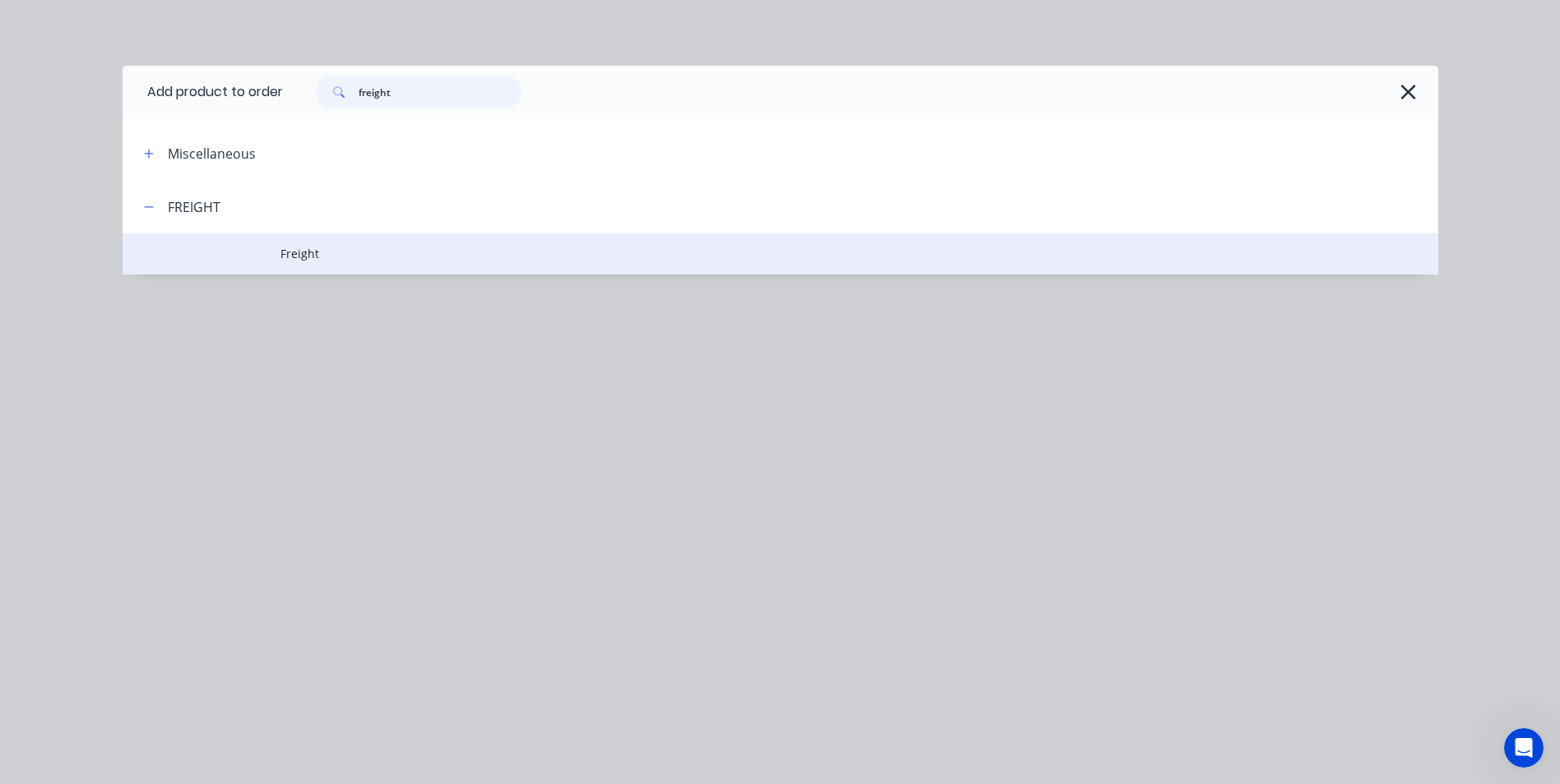
type input "freight"
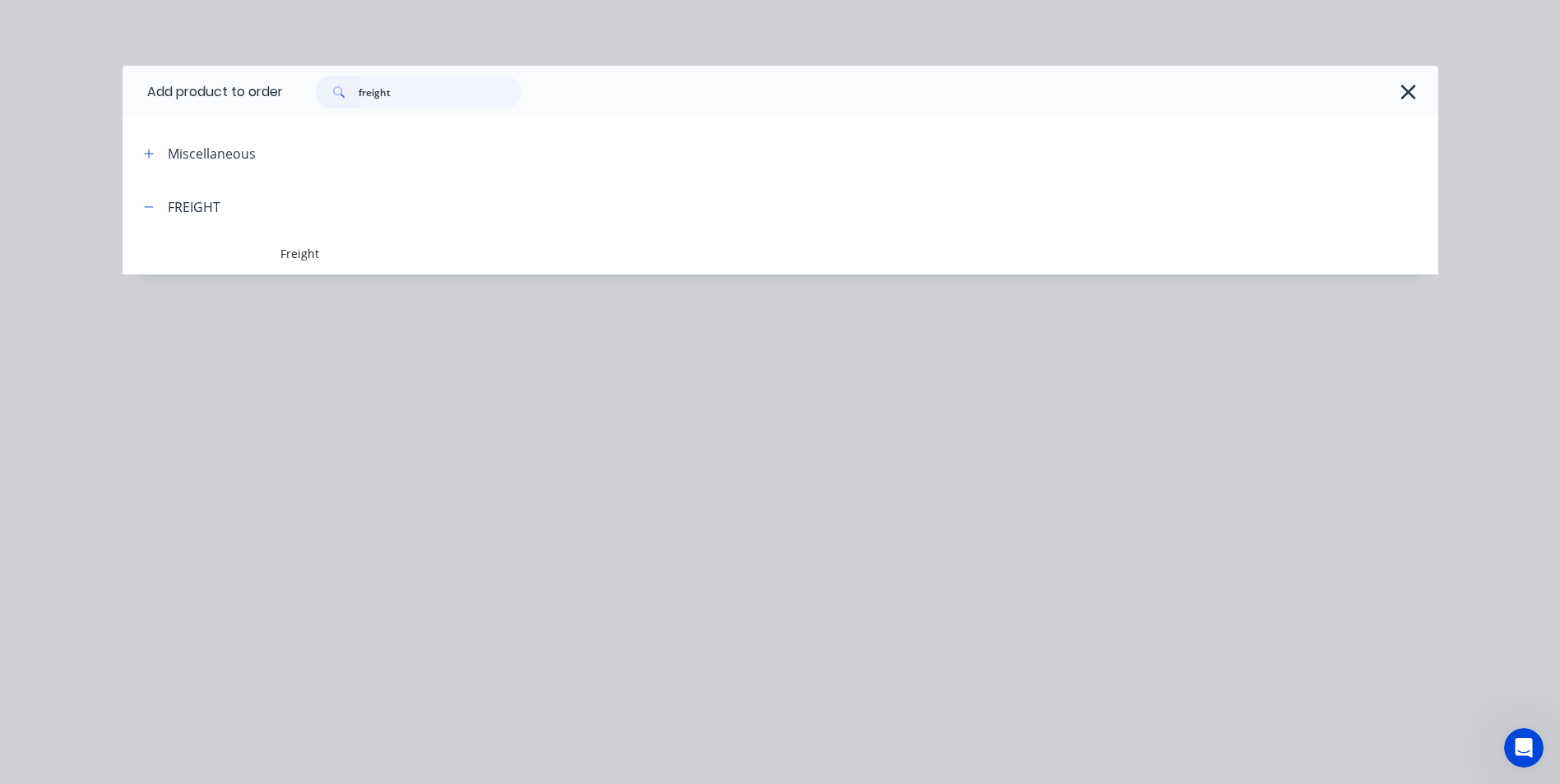
click at [320, 253] on span "Freight" at bounding box center [743, 253] width 926 height 17
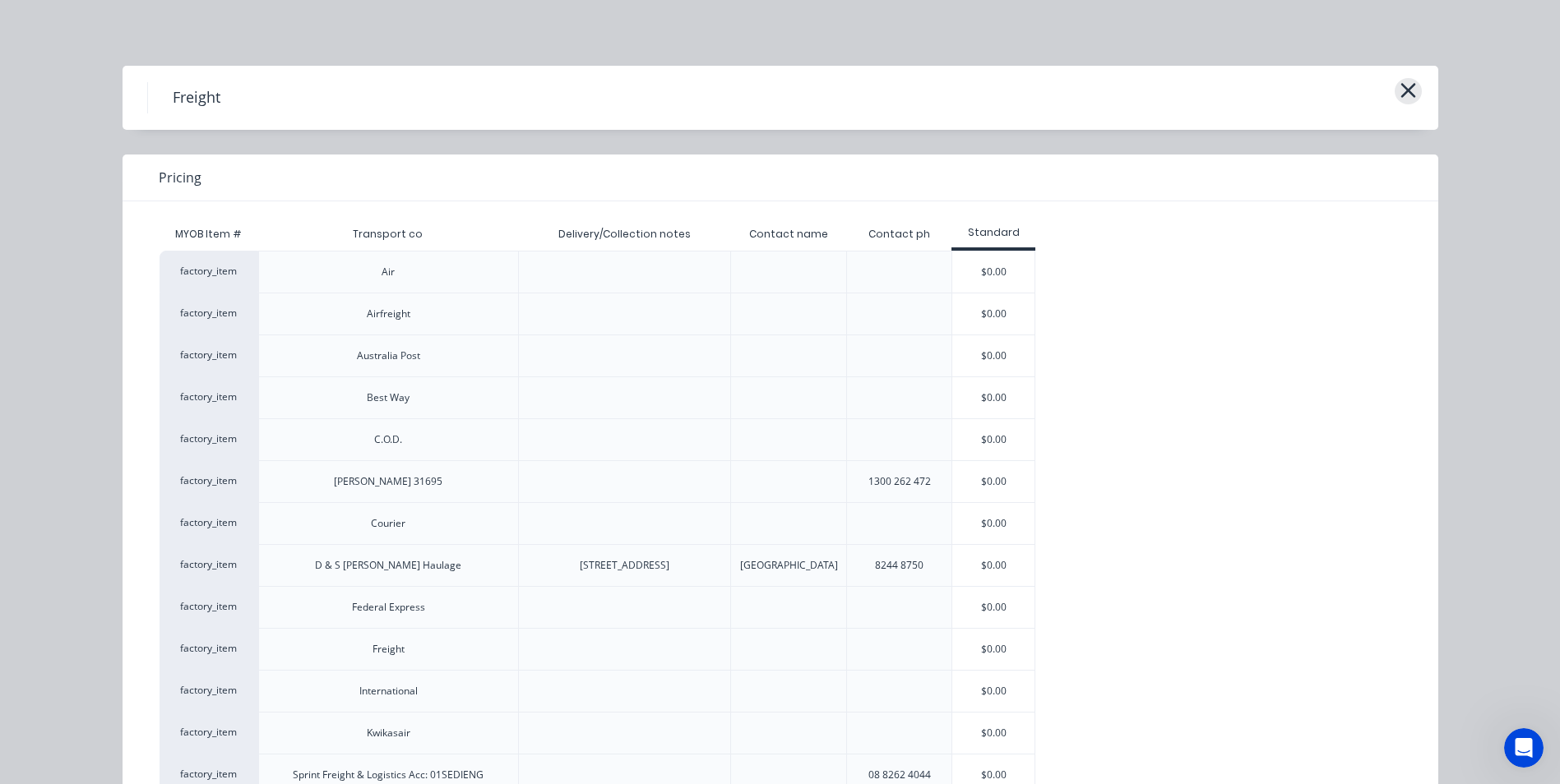
click at [1400, 90] on icon "button" at bounding box center [1408, 90] width 17 height 23
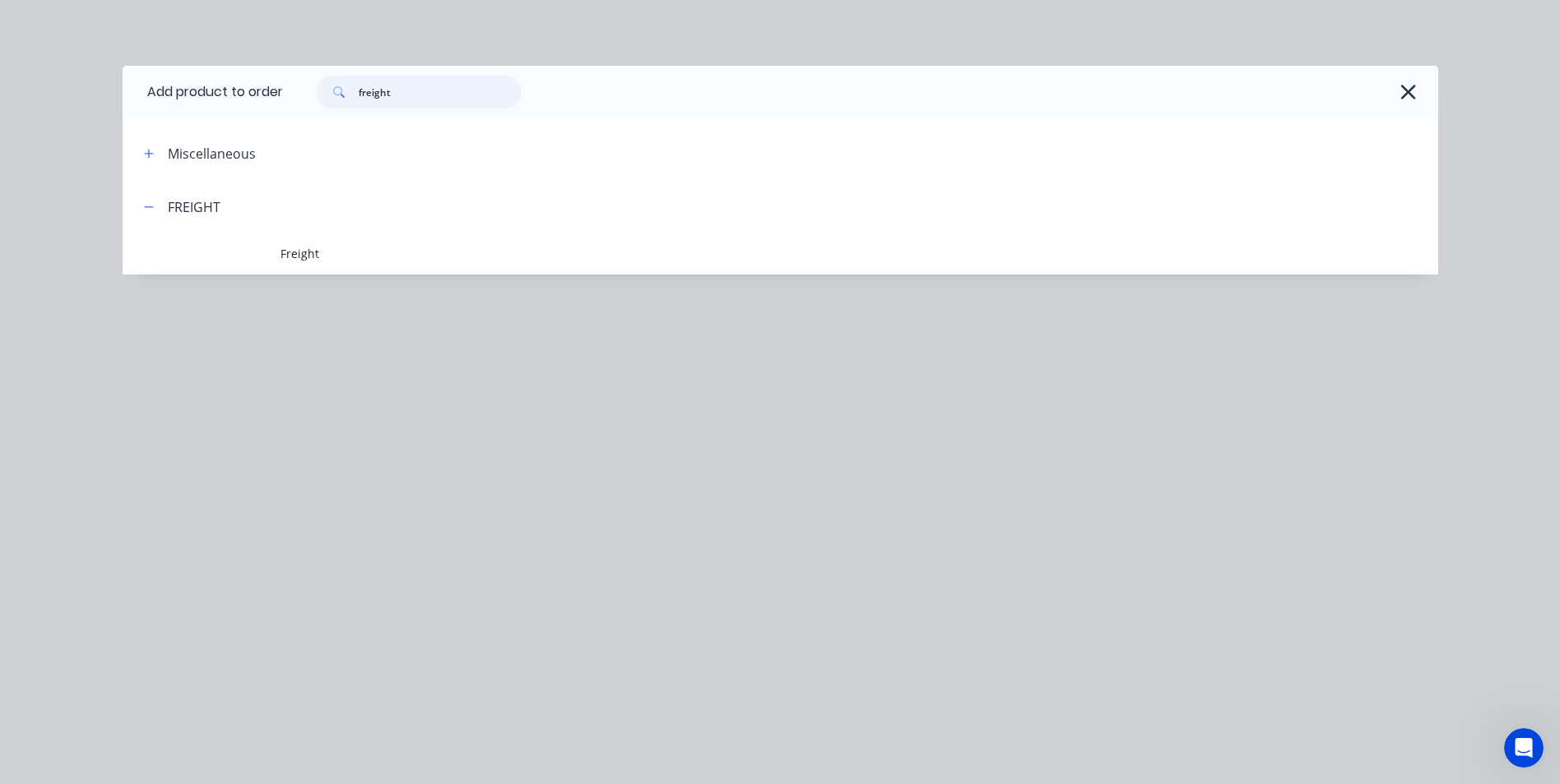
drag, startPoint x: 406, startPoint y: 99, endPoint x: 314, endPoint y: 90, distance: 92.4
click at [313, 90] on div "freight" at bounding box center [411, 92] width 222 height 33
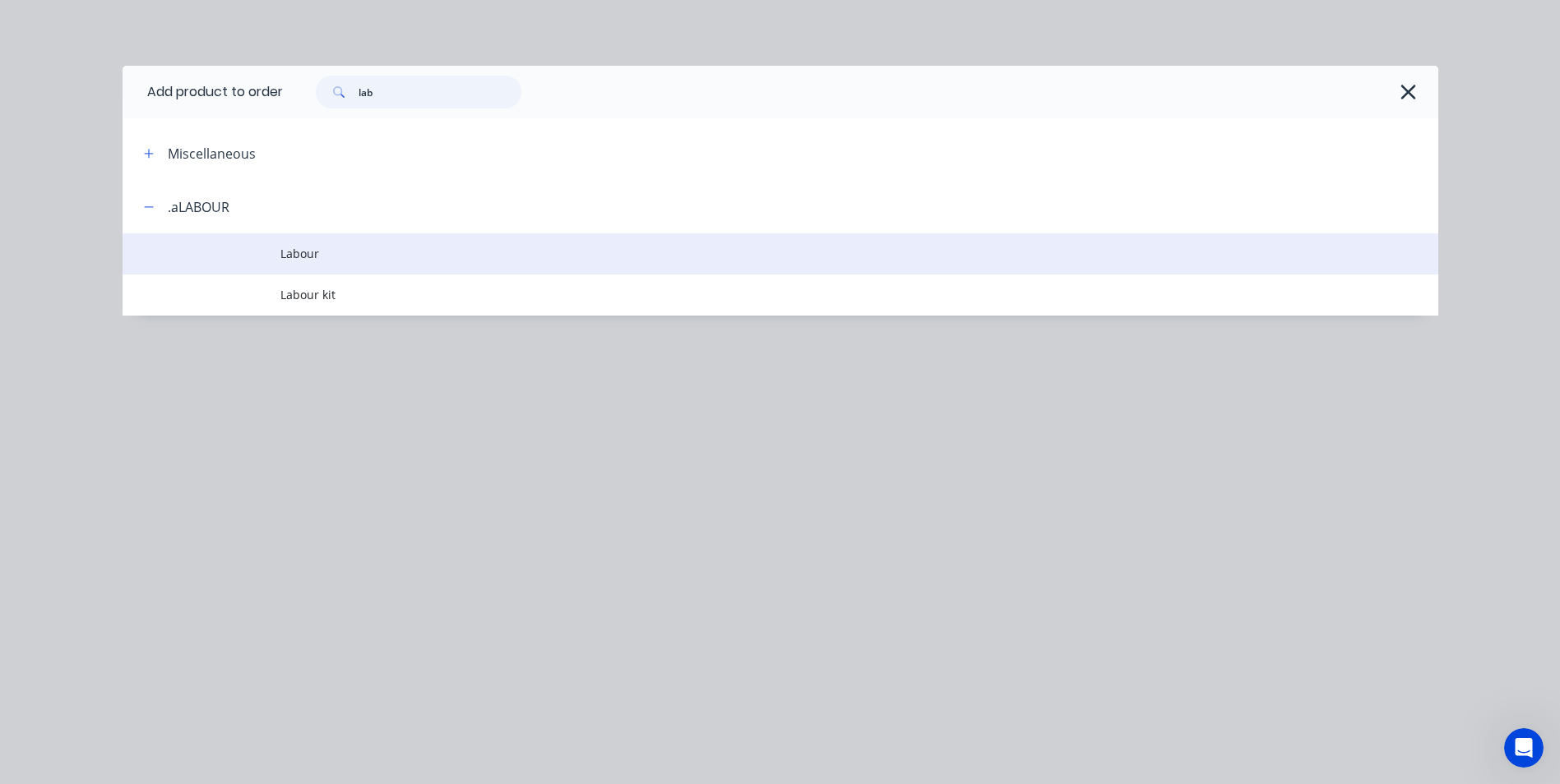
type input "lab"
click at [309, 253] on span "Labour" at bounding box center [743, 253] width 926 height 17
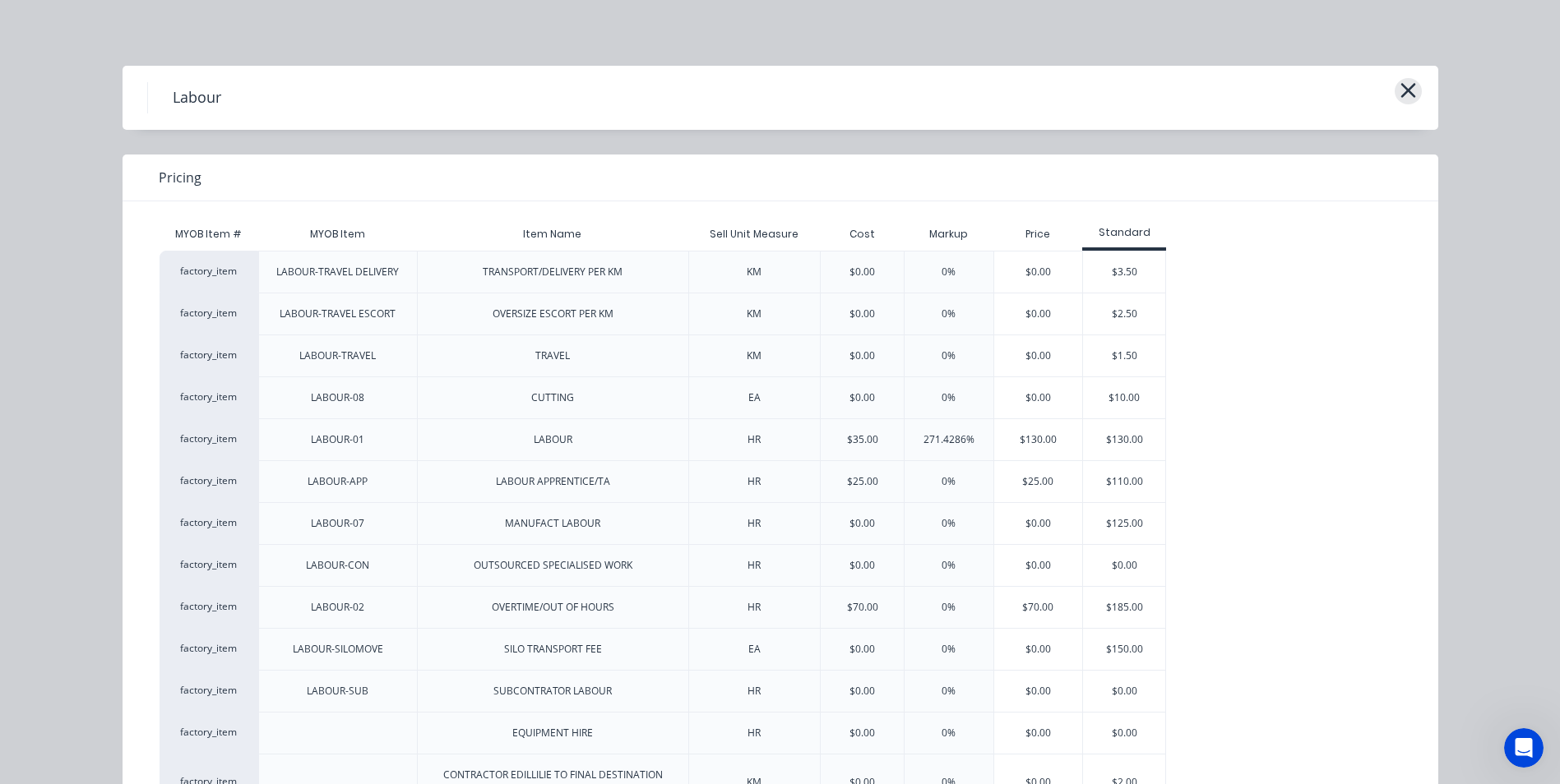
click at [1402, 94] on icon "button" at bounding box center [1408, 90] width 17 height 23
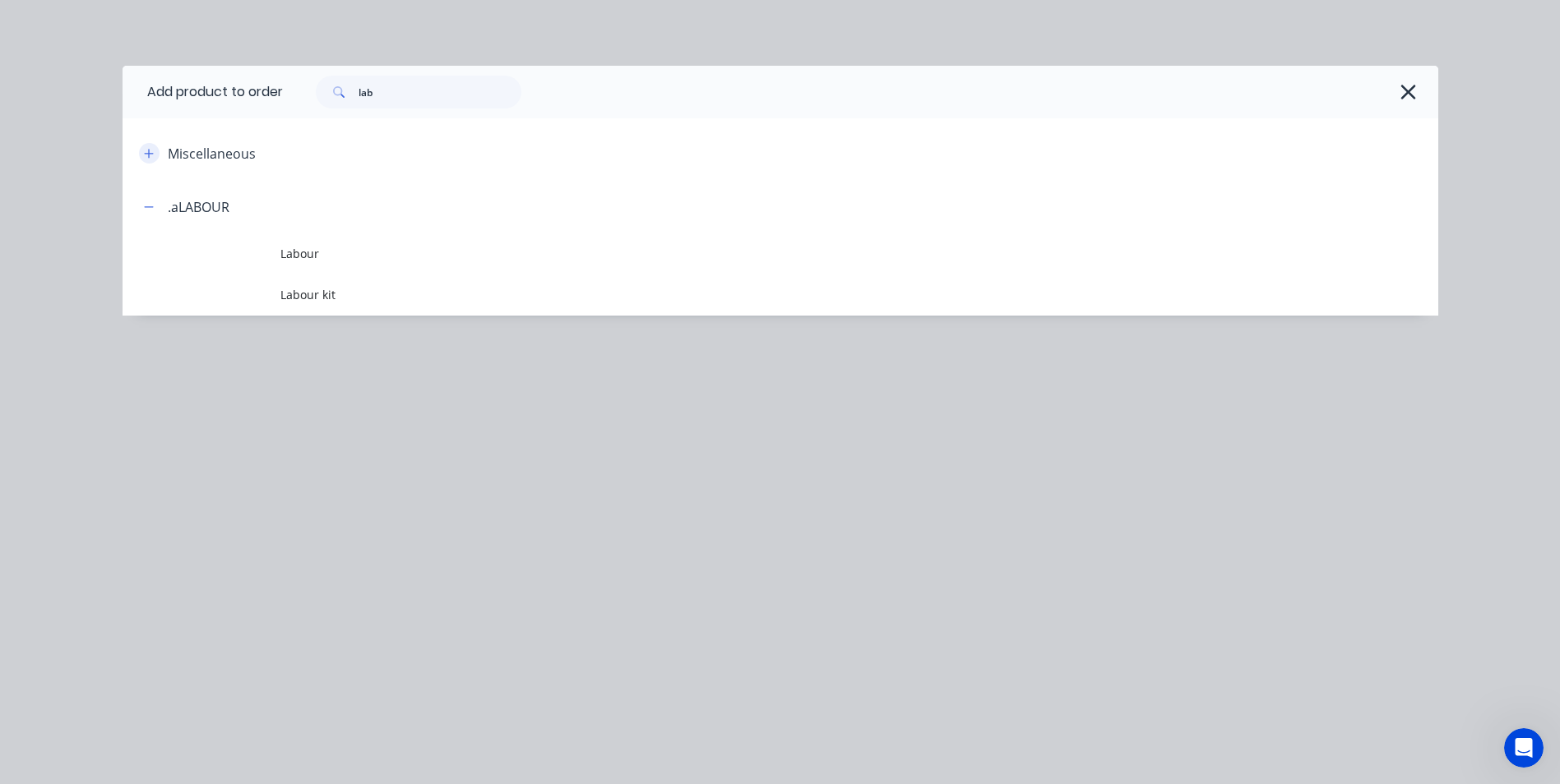
click at [147, 154] on icon "button" at bounding box center [148, 153] width 9 height 9
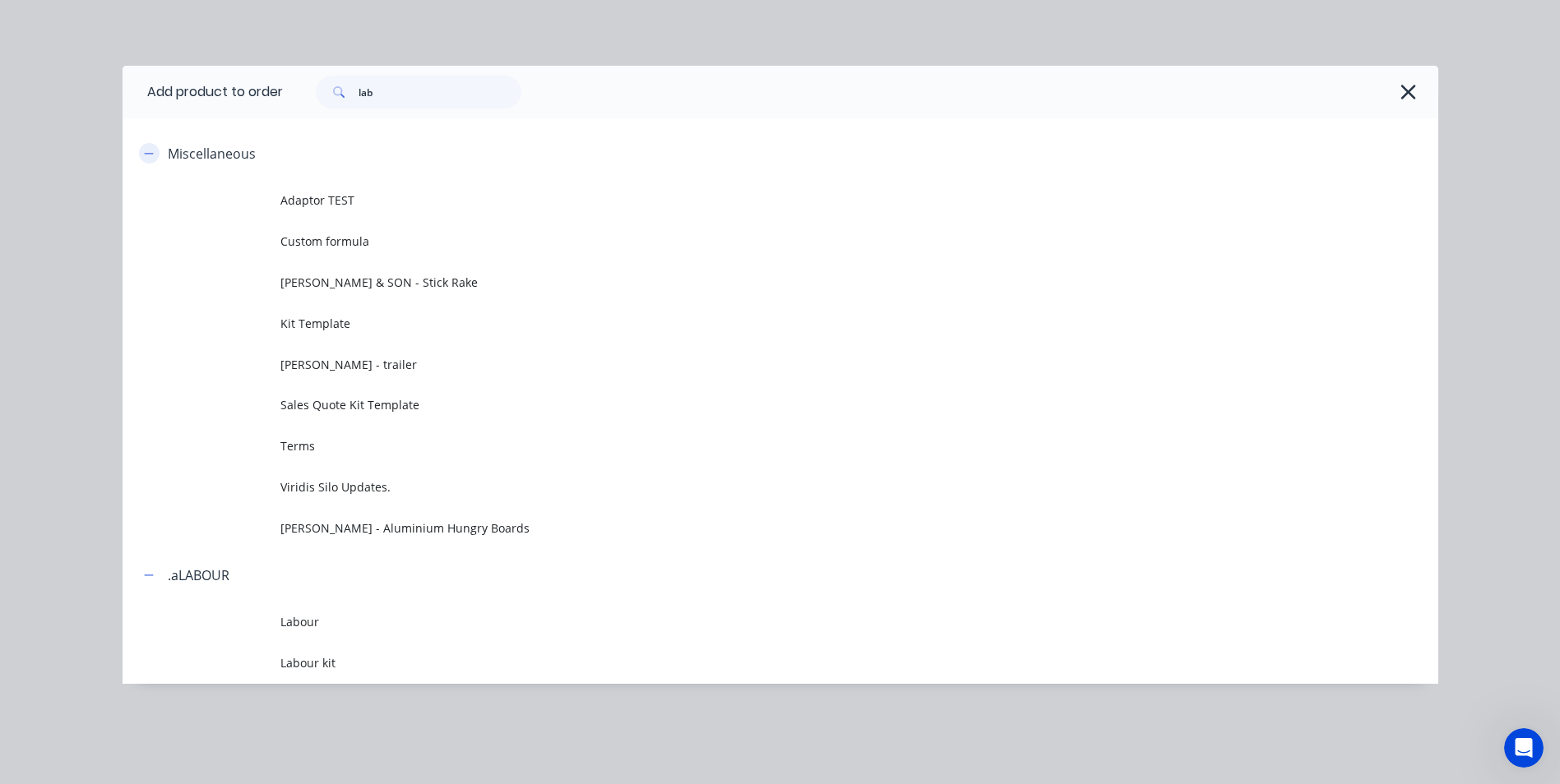
click at [151, 150] on icon "button" at bounding box center [149, 154] width 10 height 12
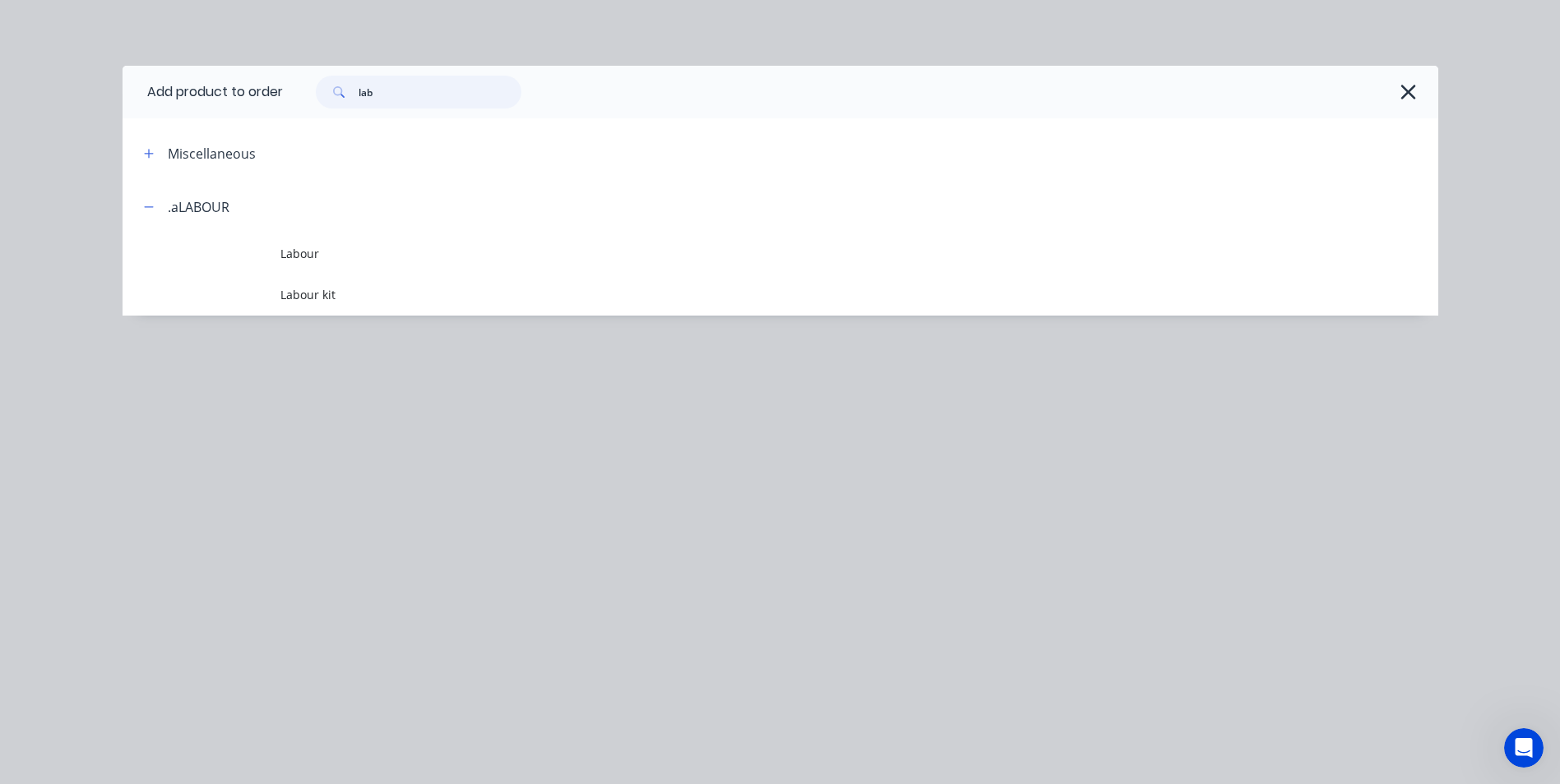
drag, startPoint x: 376, startPoint y: 100, endPoint x: 343, endPoint y: 100, distance: 33.0
click at [343, 100] on div "lab" at bounding box center [419, 92] width 206 height 33
type input "freight"
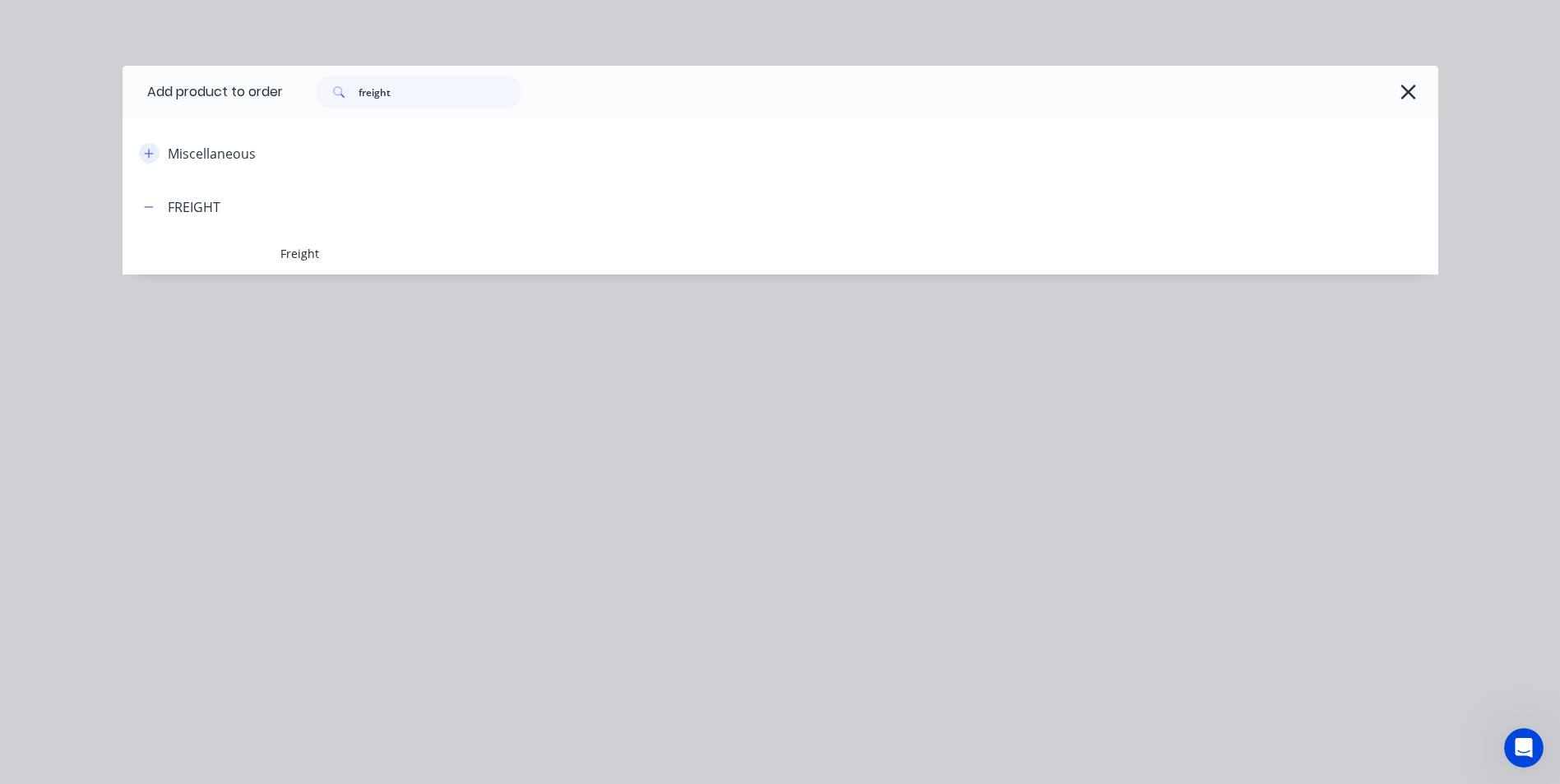
click at [157, 153] on button "button" at bounding box center [149, 153] width 21 height 21
click at [149, 151] on icon "button" at bounding box center [149, 154] width 10 height 12
click at [151, 152] on icon "button" at bounding box center [149, 154] width 10 height 12
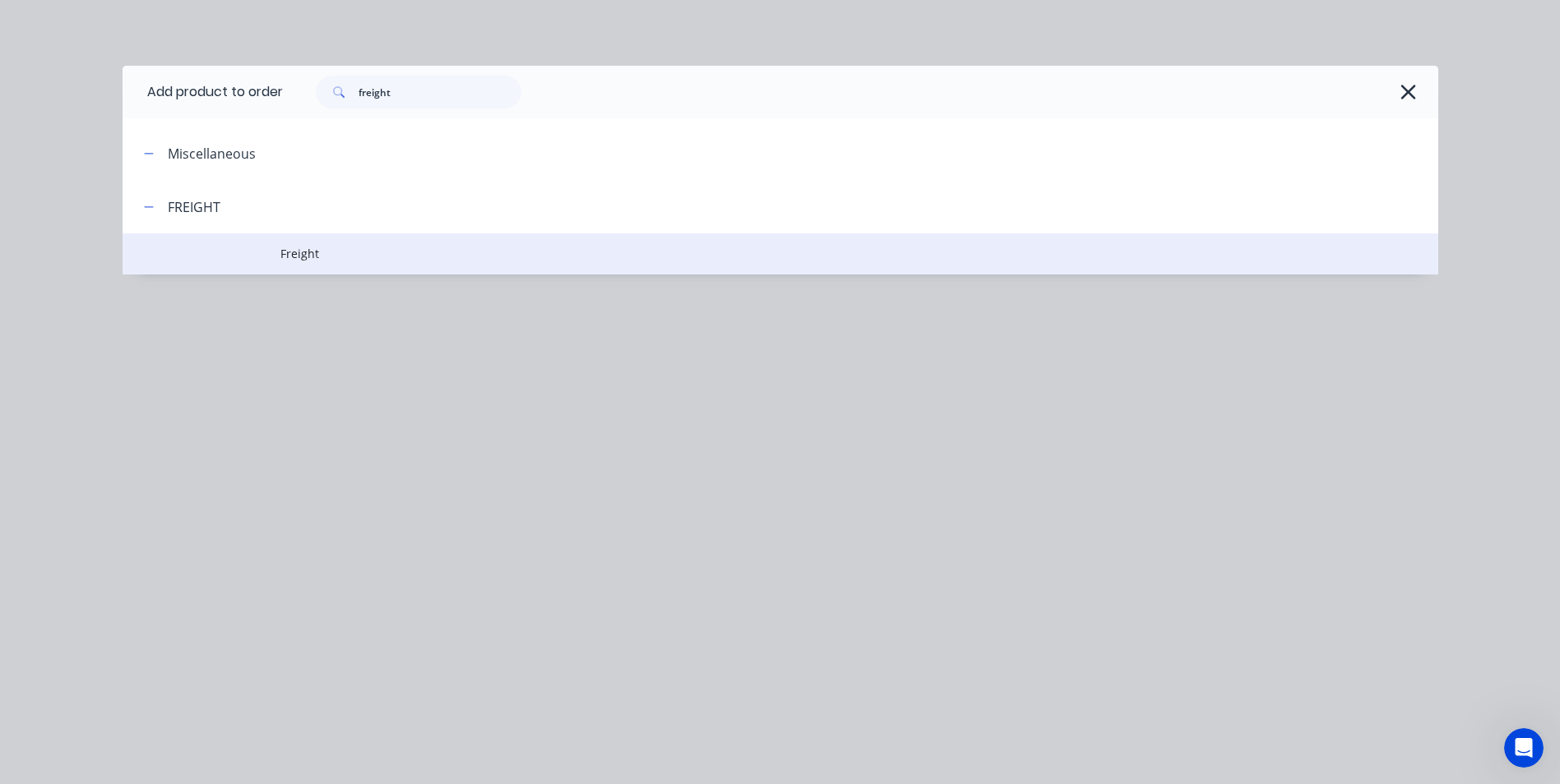
click at [312, 248] on span "Freight" at bounding box center [743, 253] width 926 height 17
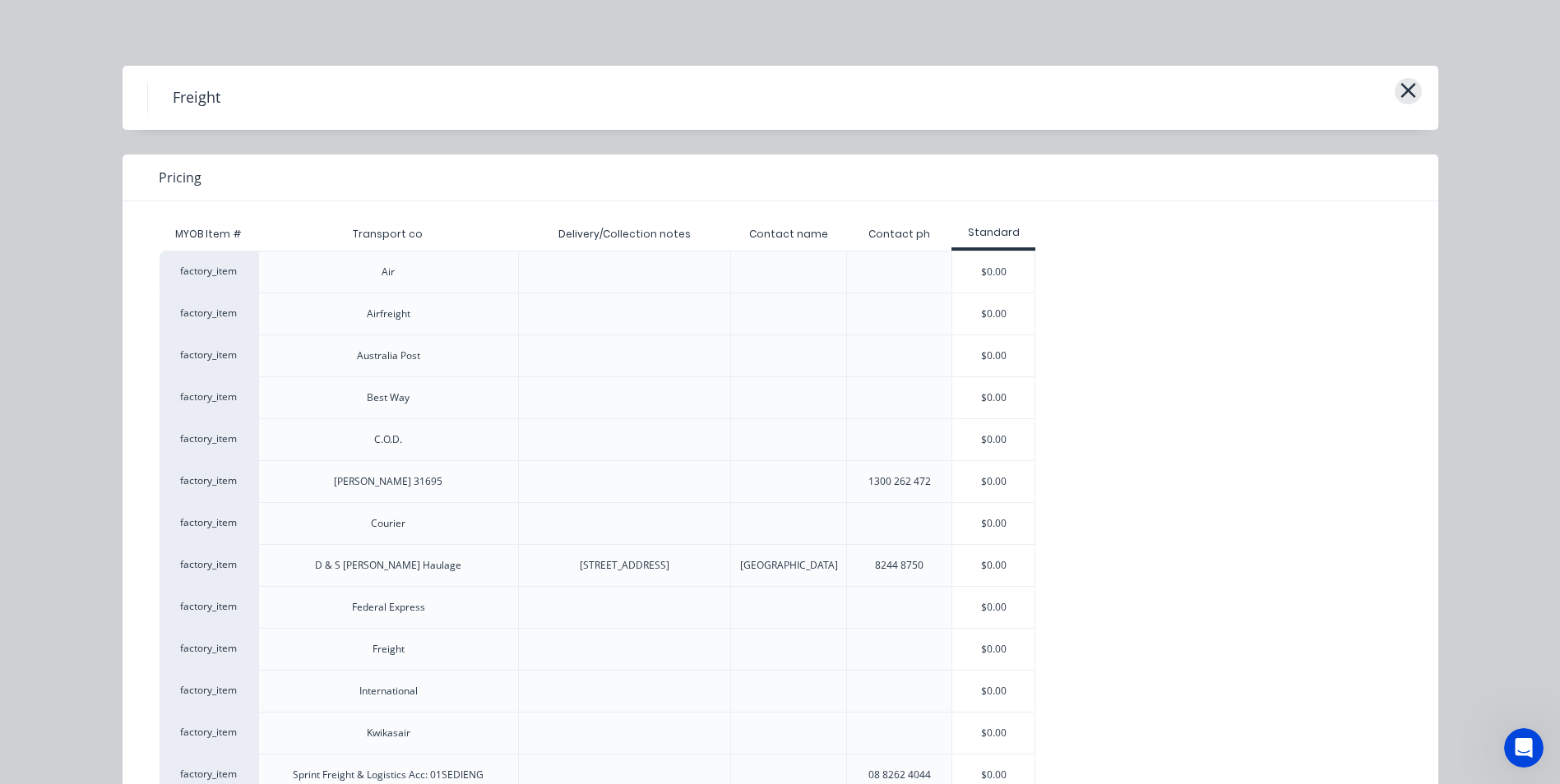
click at [1400, 86] on icon "button" at bounding box center [1408, 90] width 17 height 23
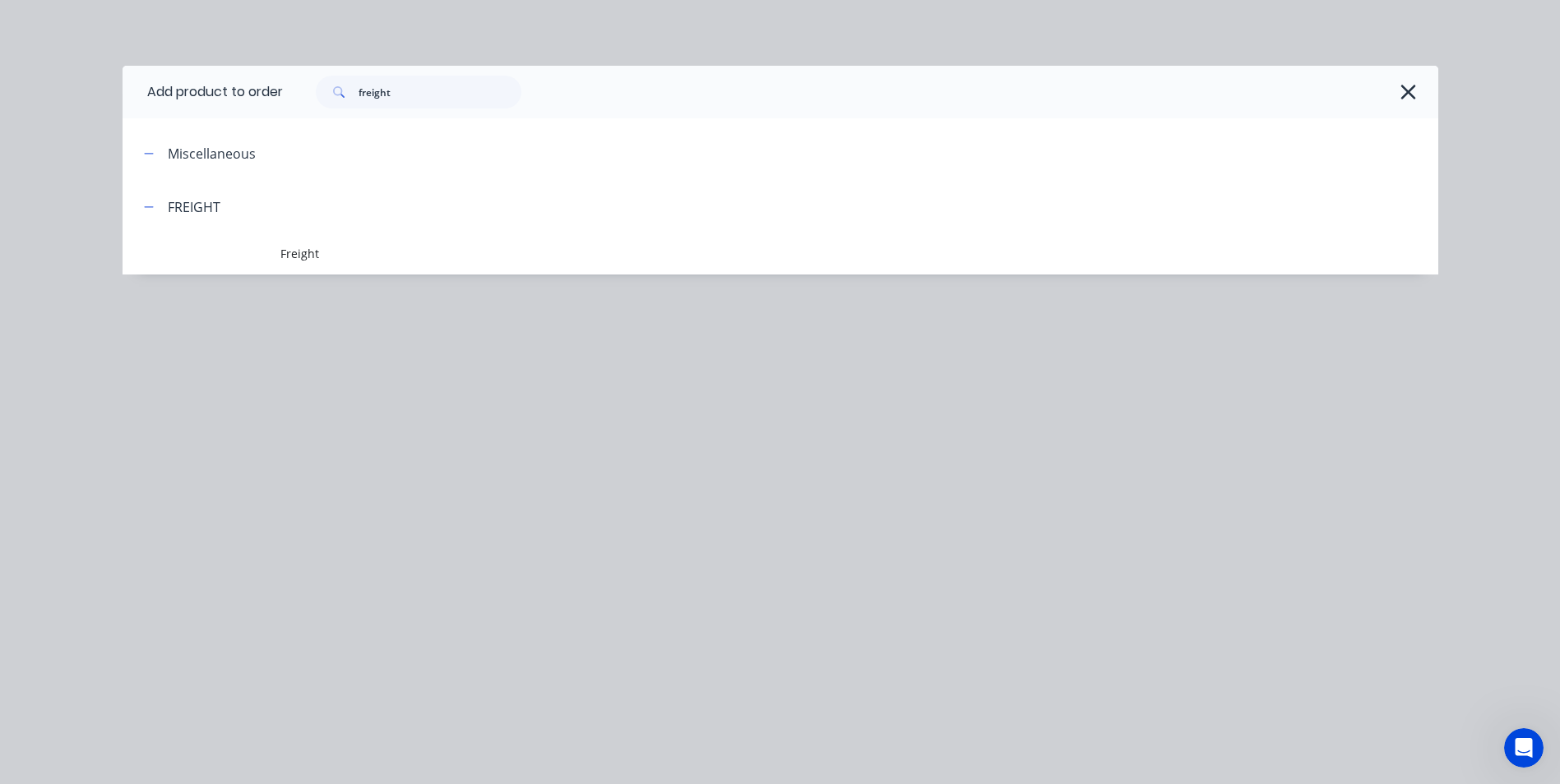
click at [1395, 85] on div "freight" at bounding box center [852, 92] width 1139 height 33
click at [1410, 87] on icon "button" at bounding box center [1408, 92] width 17 height 23
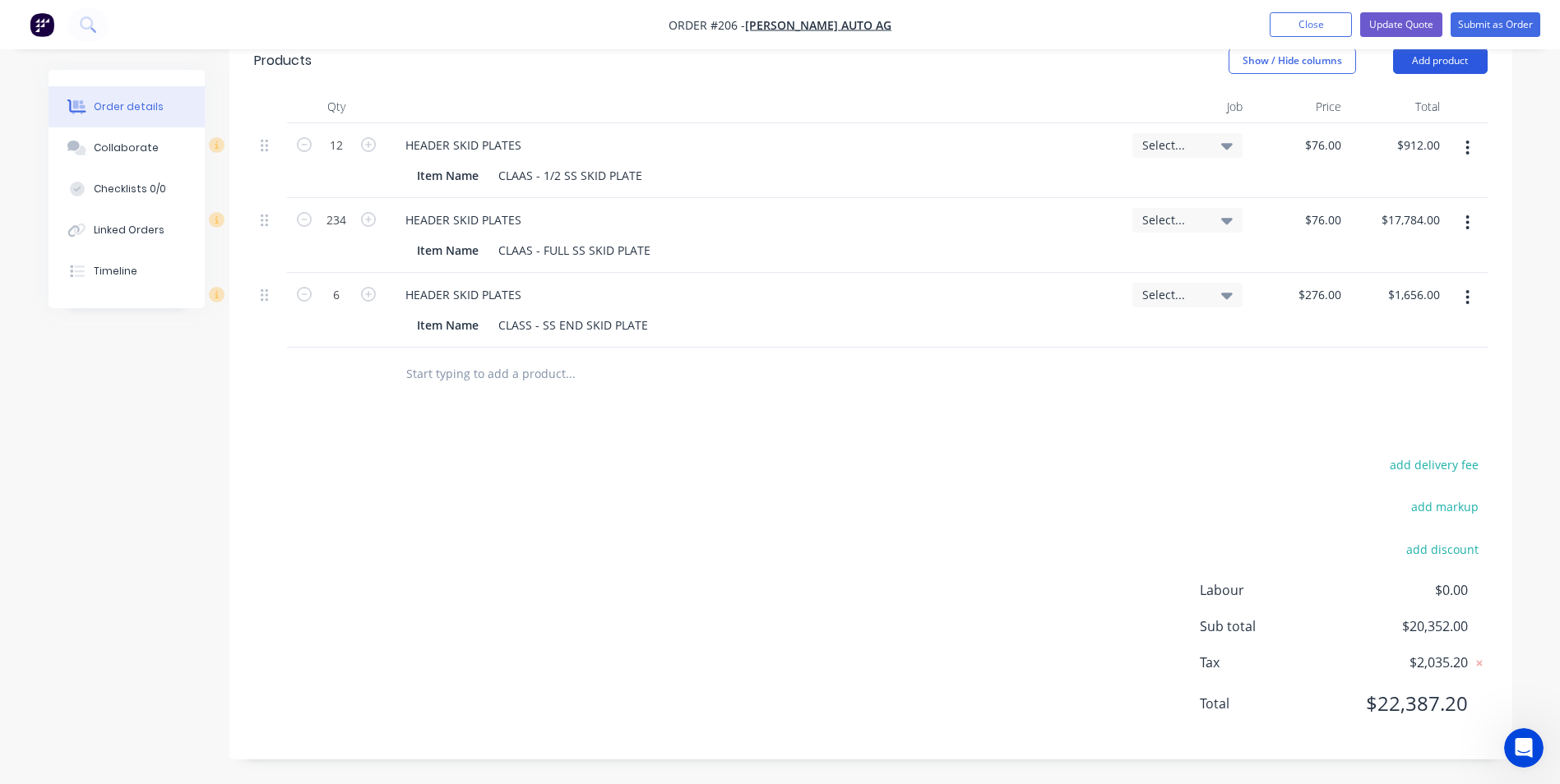
click at [1405, 62] on button "Add product" at bounding box center [1440, 61] width 95 height 26
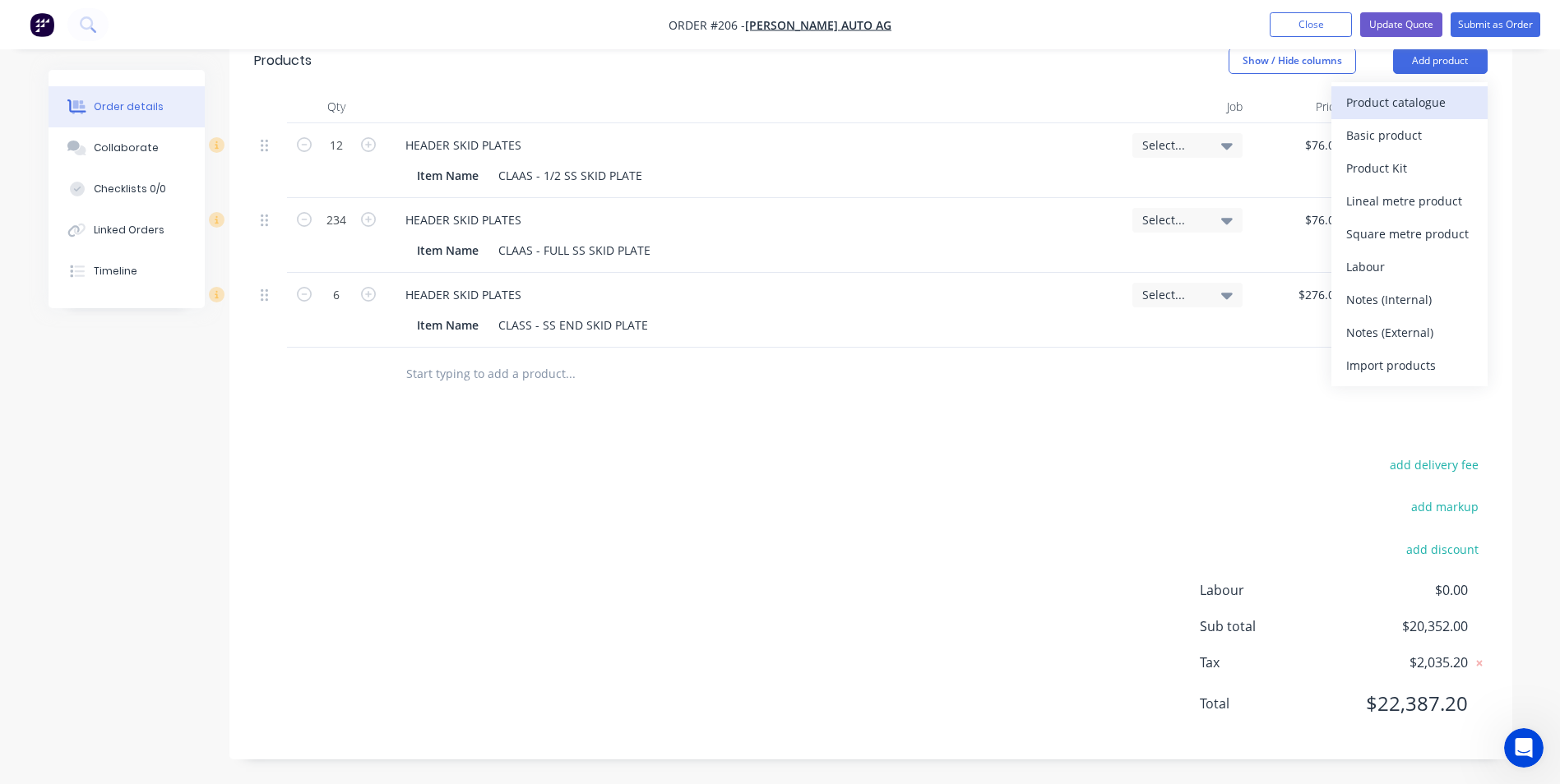
click at [1439, 102] on div "Product catalogue" at bounding box center [1409, 102] width 127 height 24
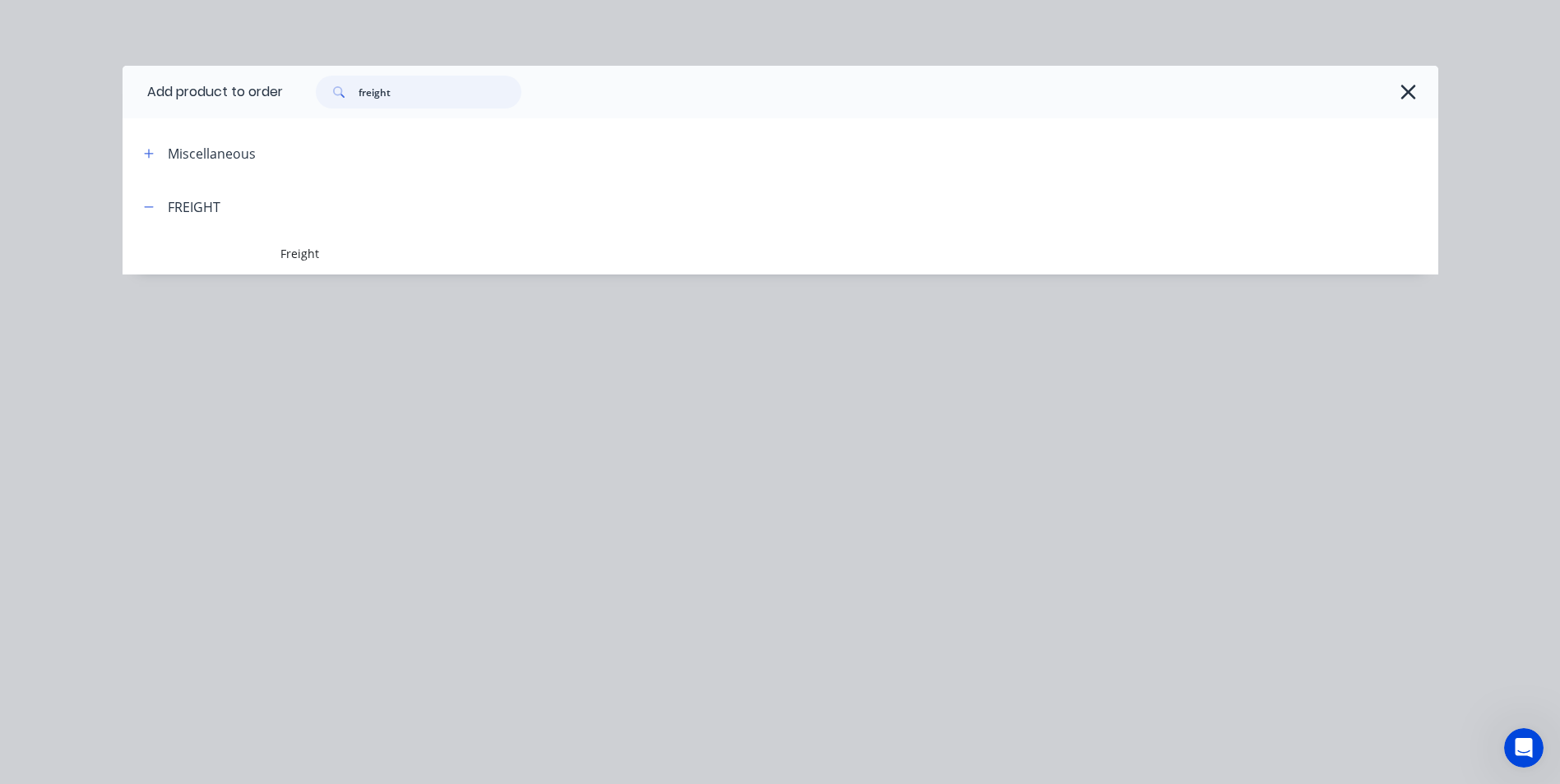
drag, startPoint x: 428, startPoint y: 99, endPoint x: 318, endPoint y: 95, distance: 110.1
click at [318, 95] on div "freight" at bounding box center [419, 92] width 206 height 33
type input "m"
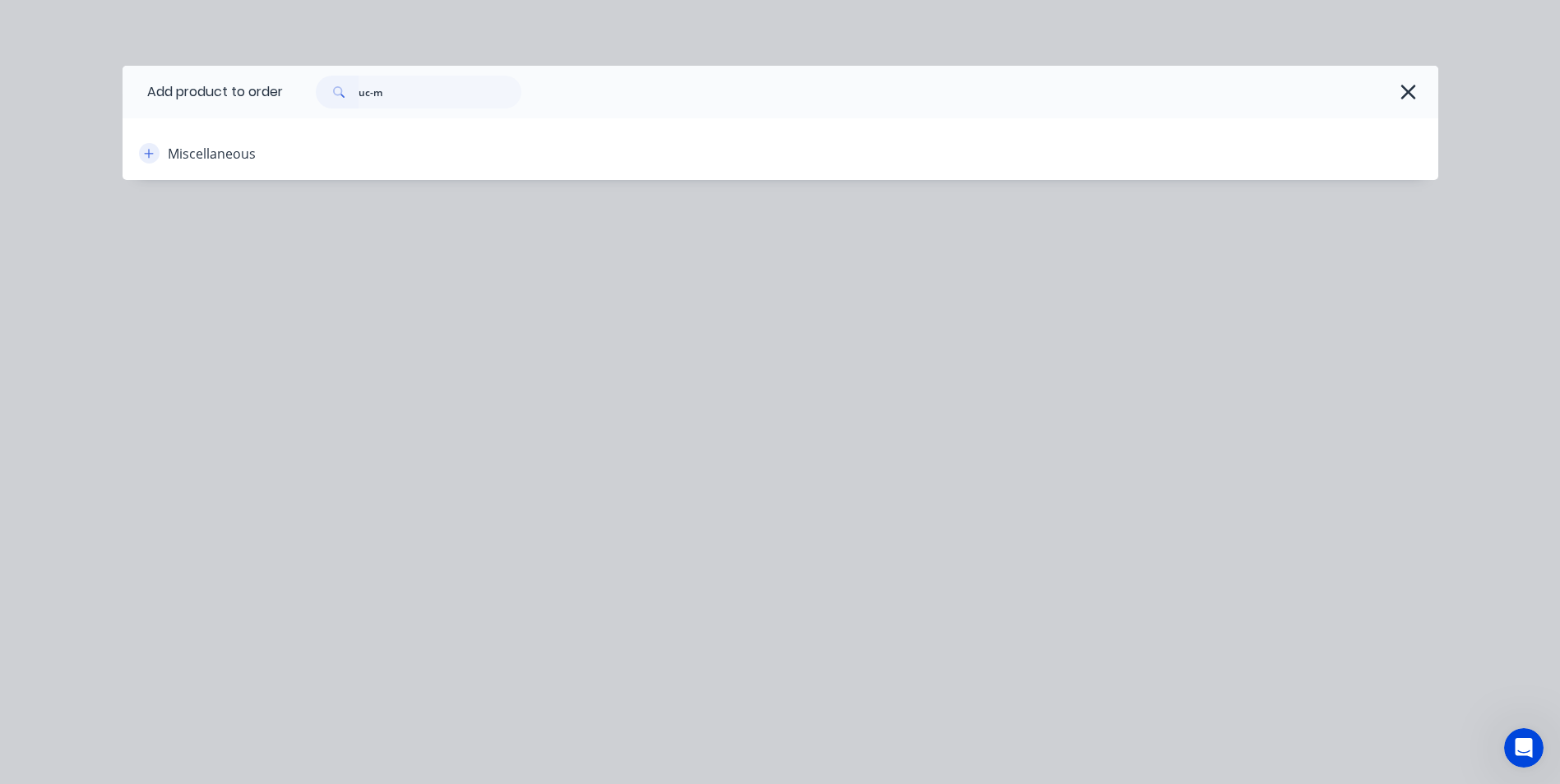
click at [149, 156] on icon "button" at bounding box center [148, 153] width 9 height 9
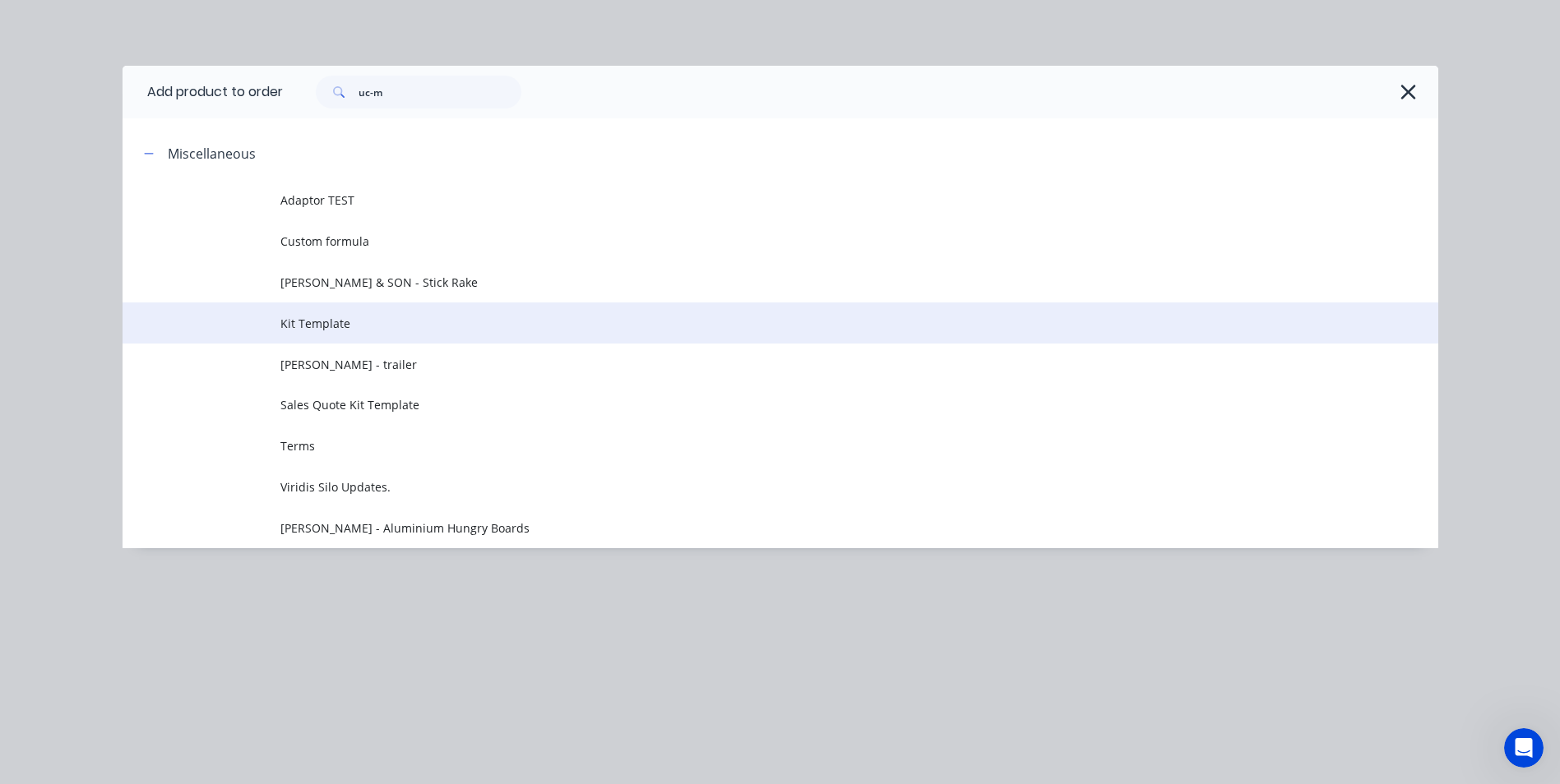
scroll to position [556, 0]
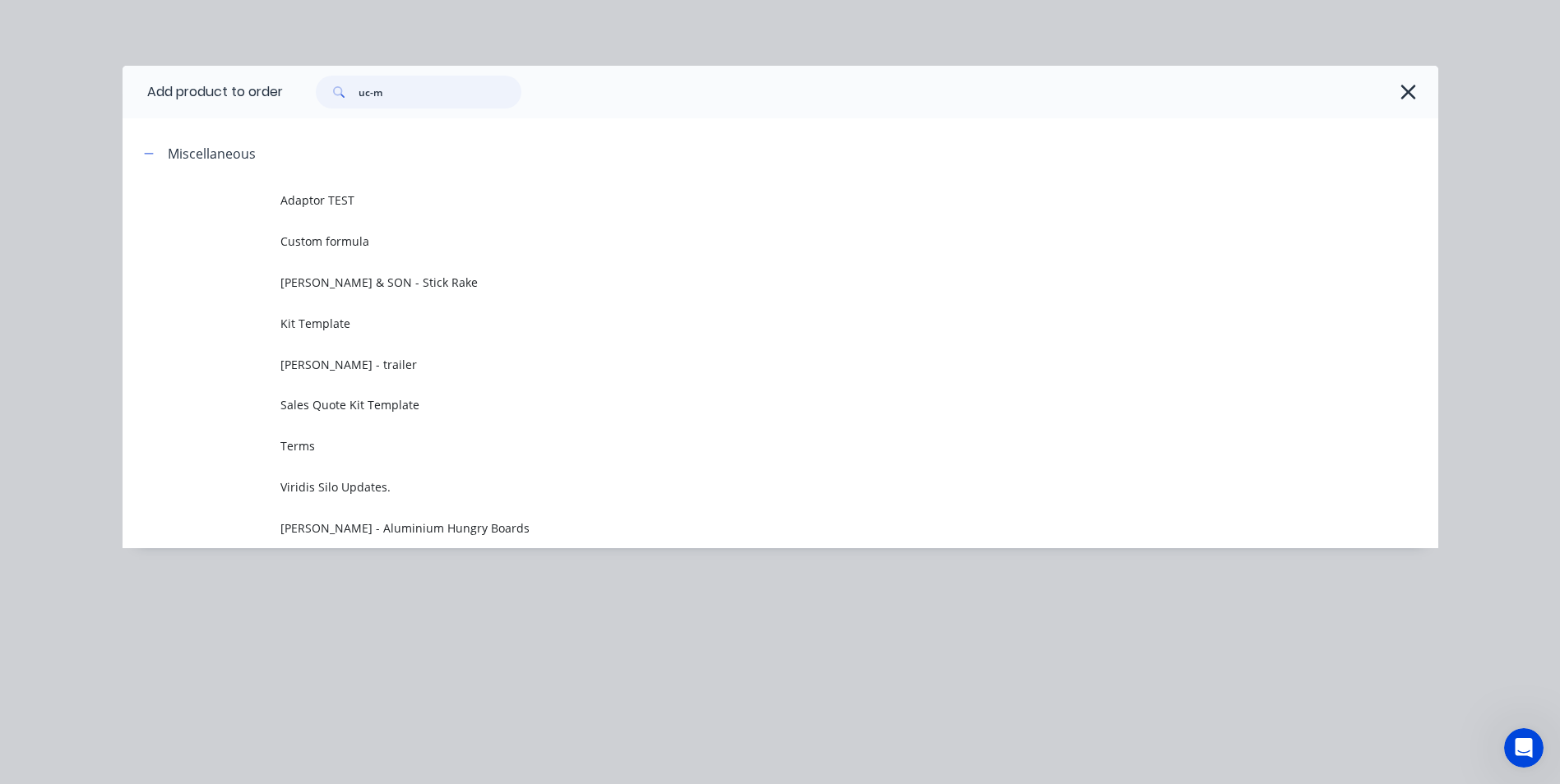
drag, startPoint x: 388, startPoint y: 92, endPoint x: 357, endPoint y: 94, distance: 31.1
click at [357, 94] on div "uc-m" at bounding box center [419, 92] width 206 height 33
type input "misc"
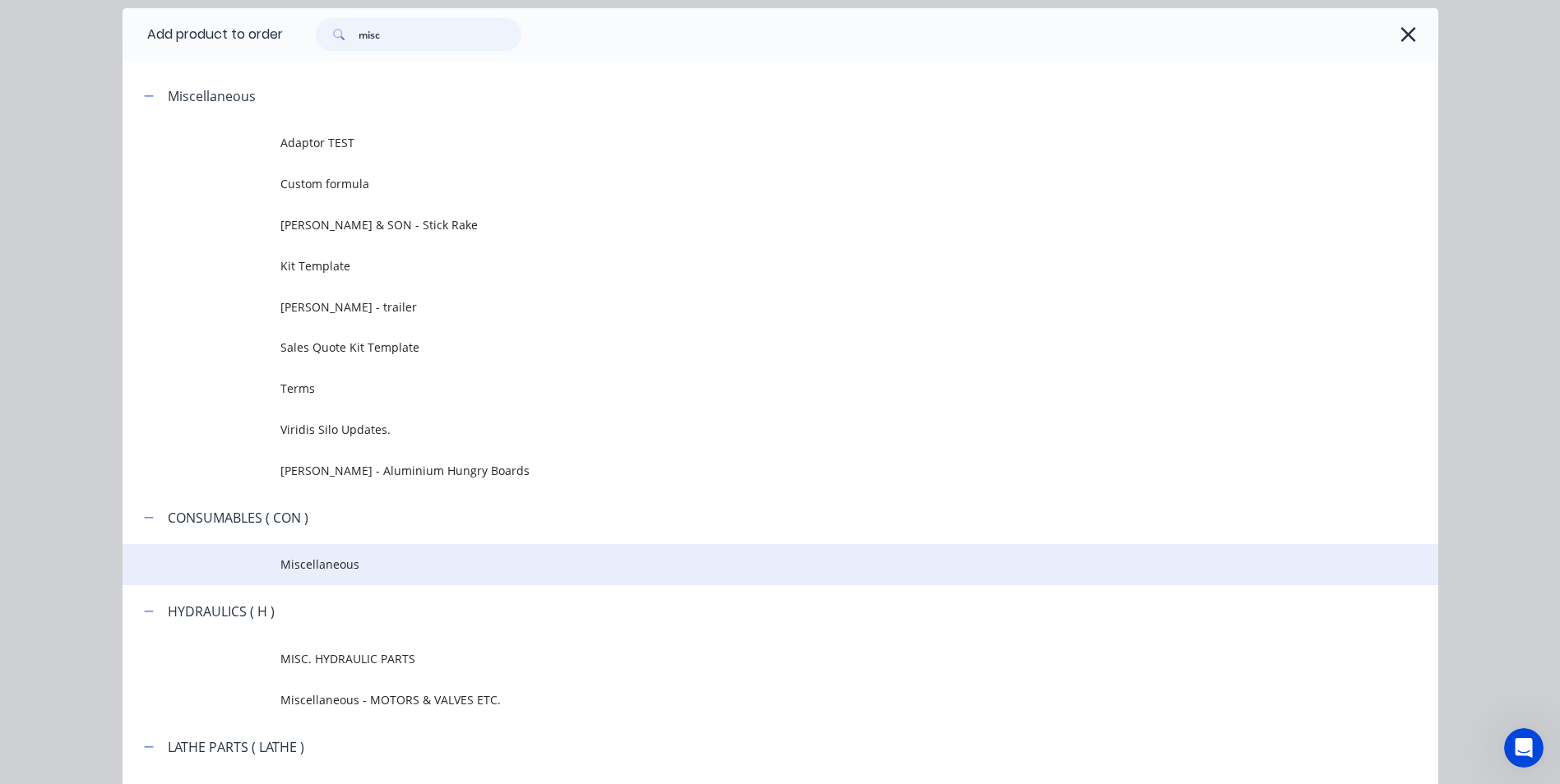
scroll to position [57, 0]
click at [327, 564] on span "Miscellaneous" at bounding box center [743, 565] width 926 height 17
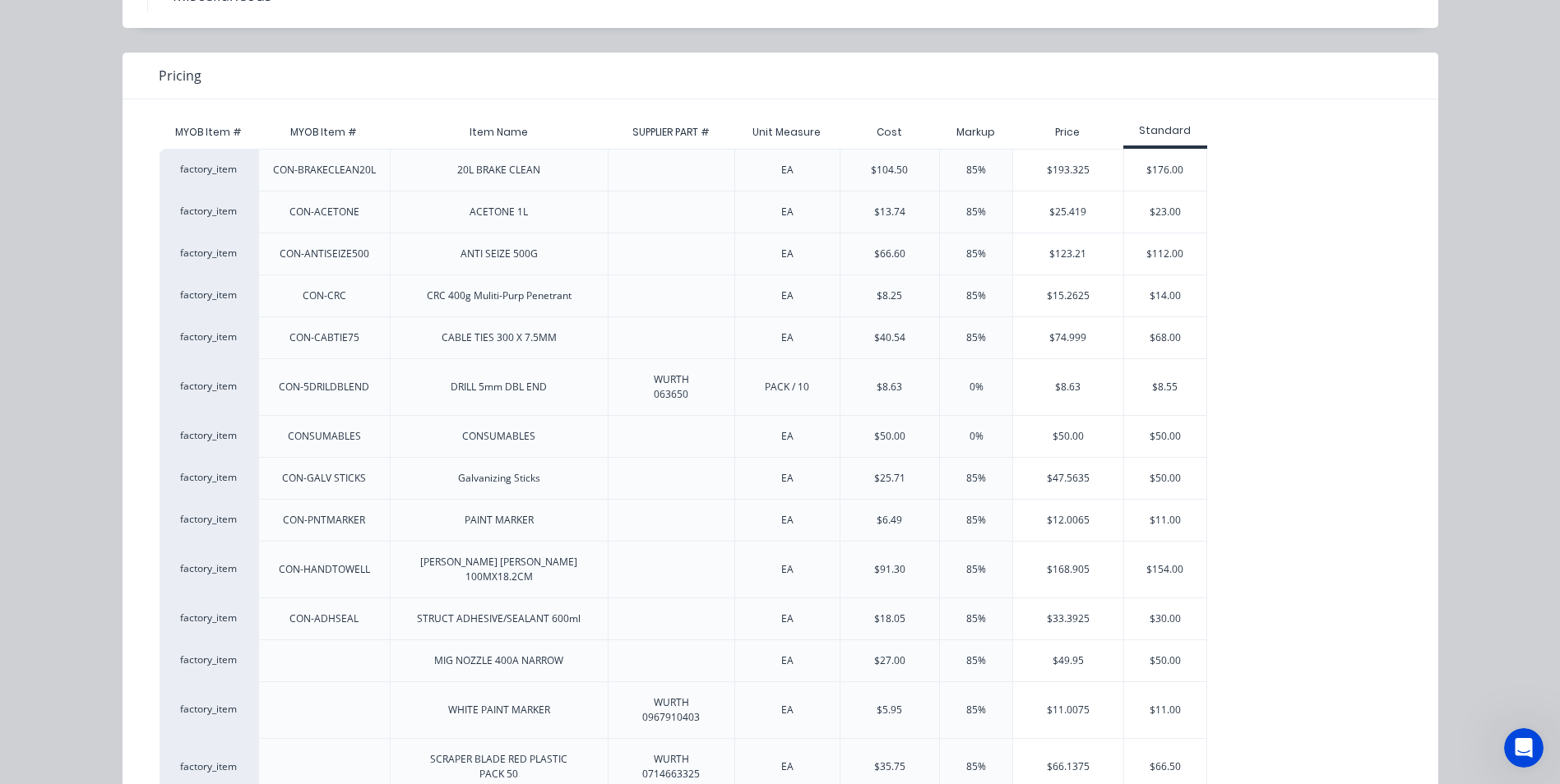
scroll to position [0, 0]
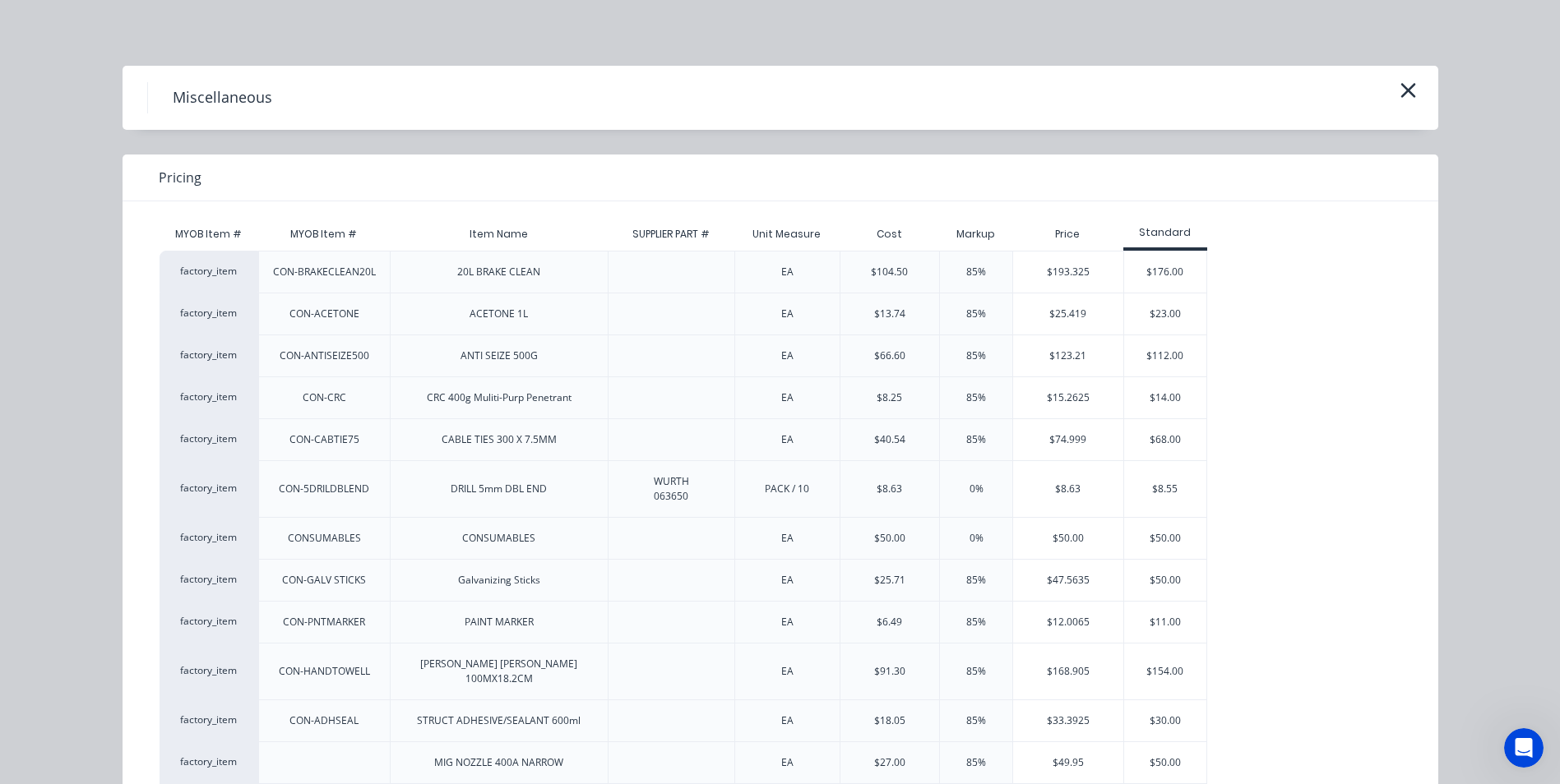
drag, startPoint x: 1392, startPoint y: 100, endPoint x: 1261, endPoint y: 108, distance: 131.2
click at [1389, 100] on div "Miscellaneous" at bounding box center [780, 98] width 1316 height 64
click at [1405, 92] on icon "button" at bounding box center [1408, 90] width 17 height 23
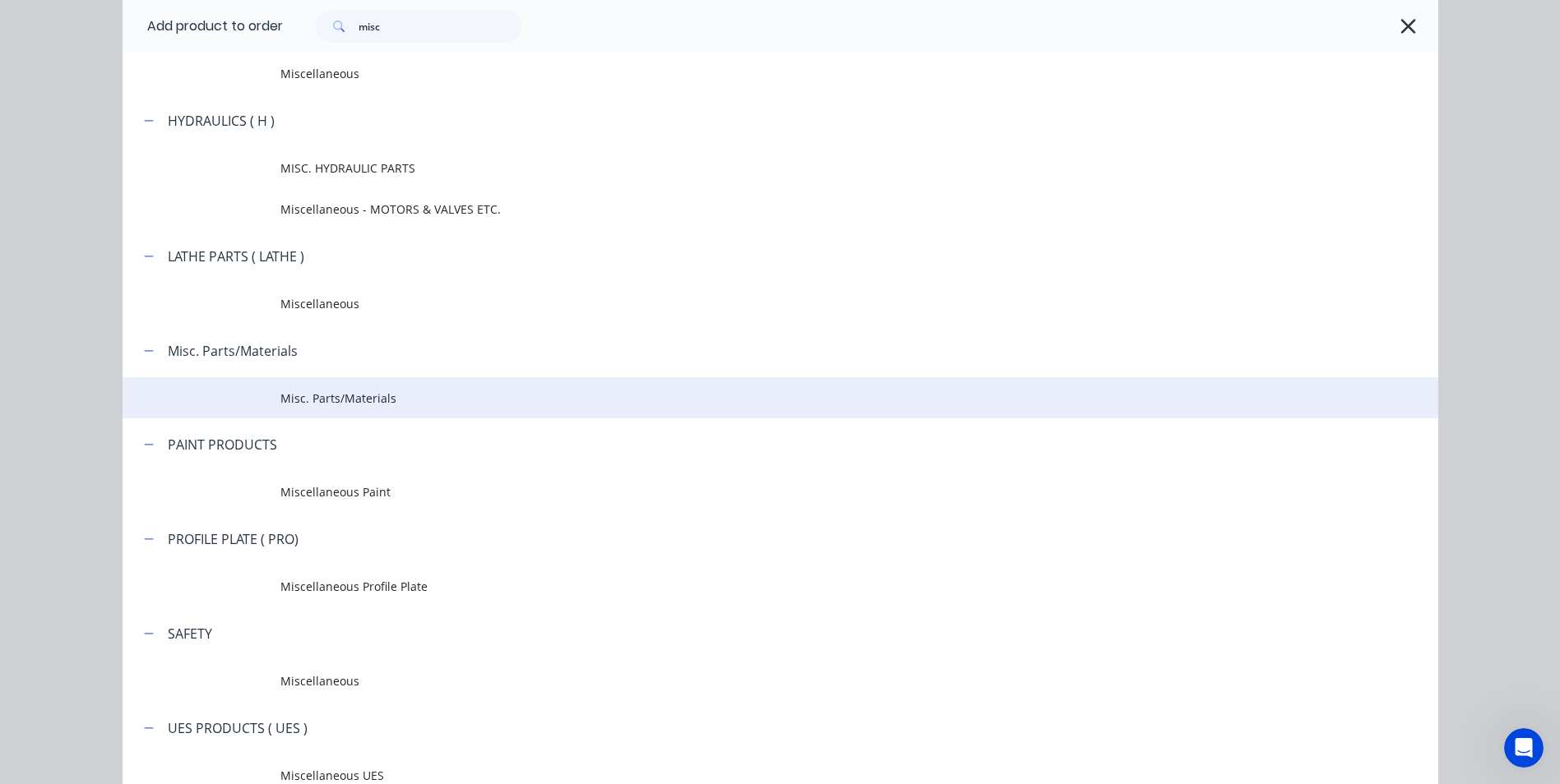
click at [361, 392] on span "Misc. Parts/Materials" at bounding box center [743, 398] width 926 height 17
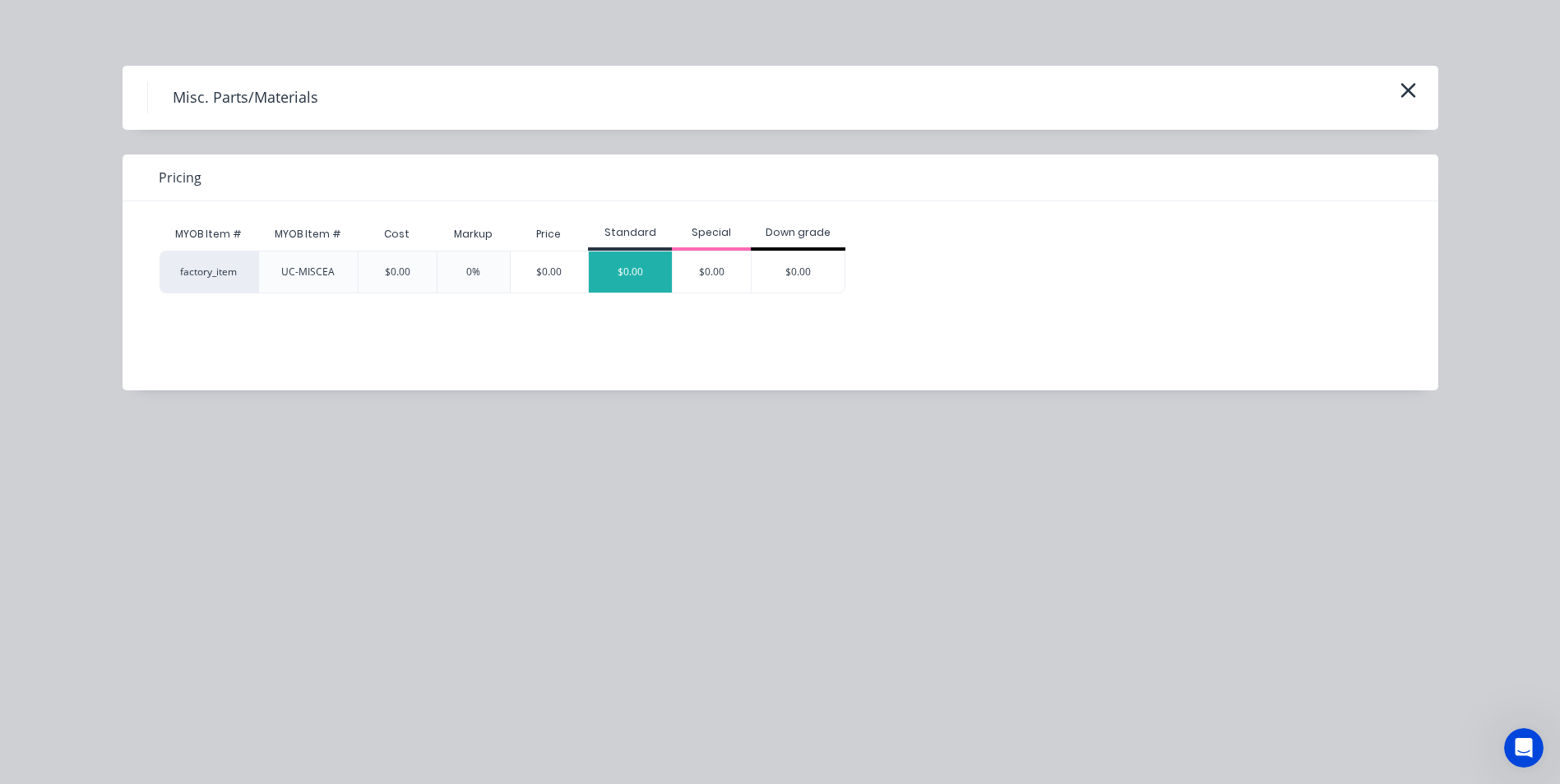
click at [654, 264] on div "$0.00" at bounding box center [629, 272] width 83 height 41
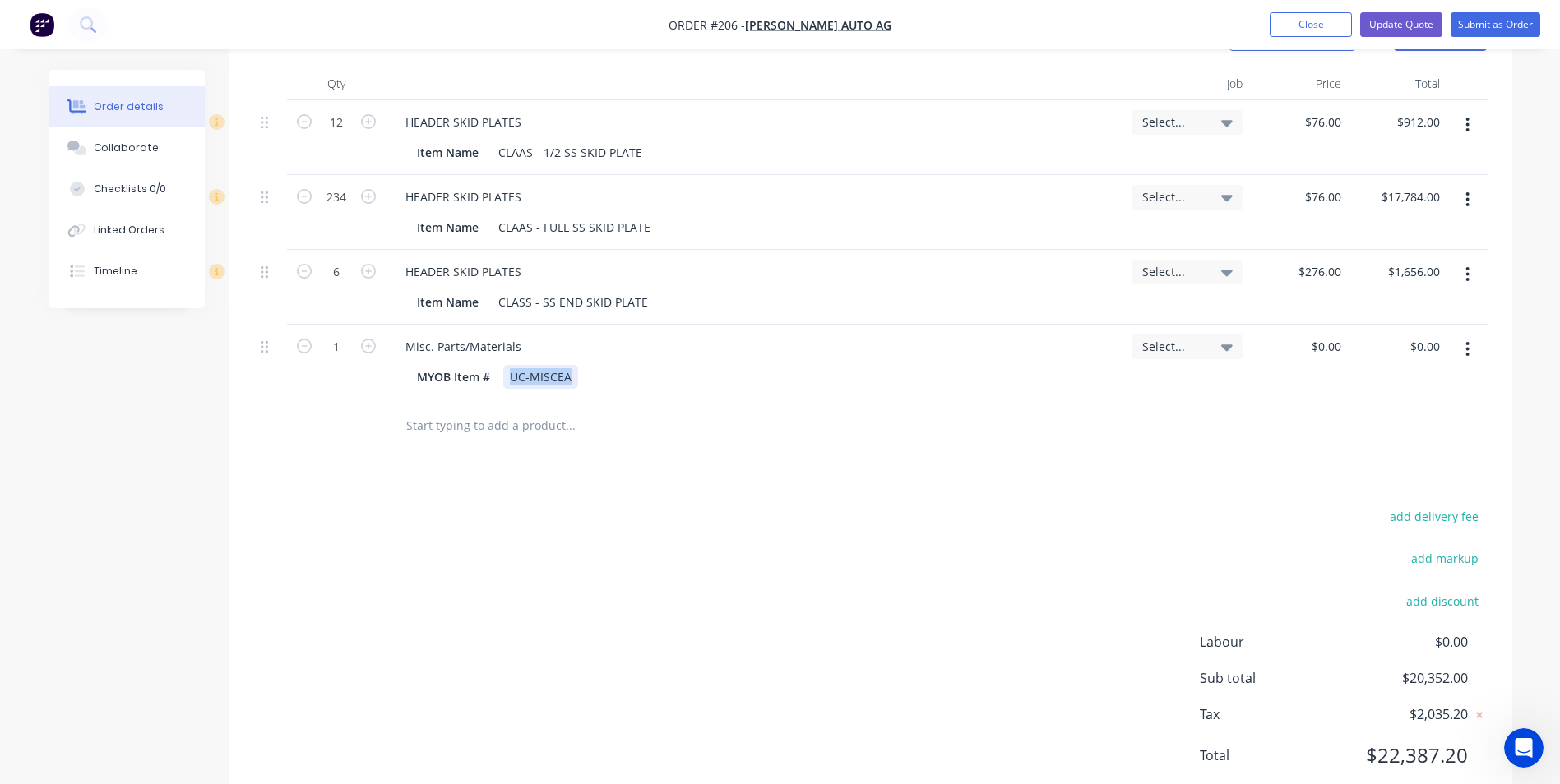
drag, startPoint x: 507, startPoint y: 378, endPoint x: 634, endPoint y: 369, distance: 127.3
click at [634, 369] on div "MYOB Item # UC-MISCEA" at bounding box center [752, 377] width 684 height 24
drag, startPoint x: 527, startPoint y: 351, endPoint x: 371, endPoint y: 352, distance: 156.0
click at [371, 352] on div "1 Misc. Parts/Materials MYOB Item # UC-MISCEA Select... $0.00 $0.00 $0.00 $0.00" at bounding box center [871, 362] width 1233 height 75
drag, startPoint x: 578, startPoint y: 375, endPoint x: 486, endPoint y: 388, distance: 92.9
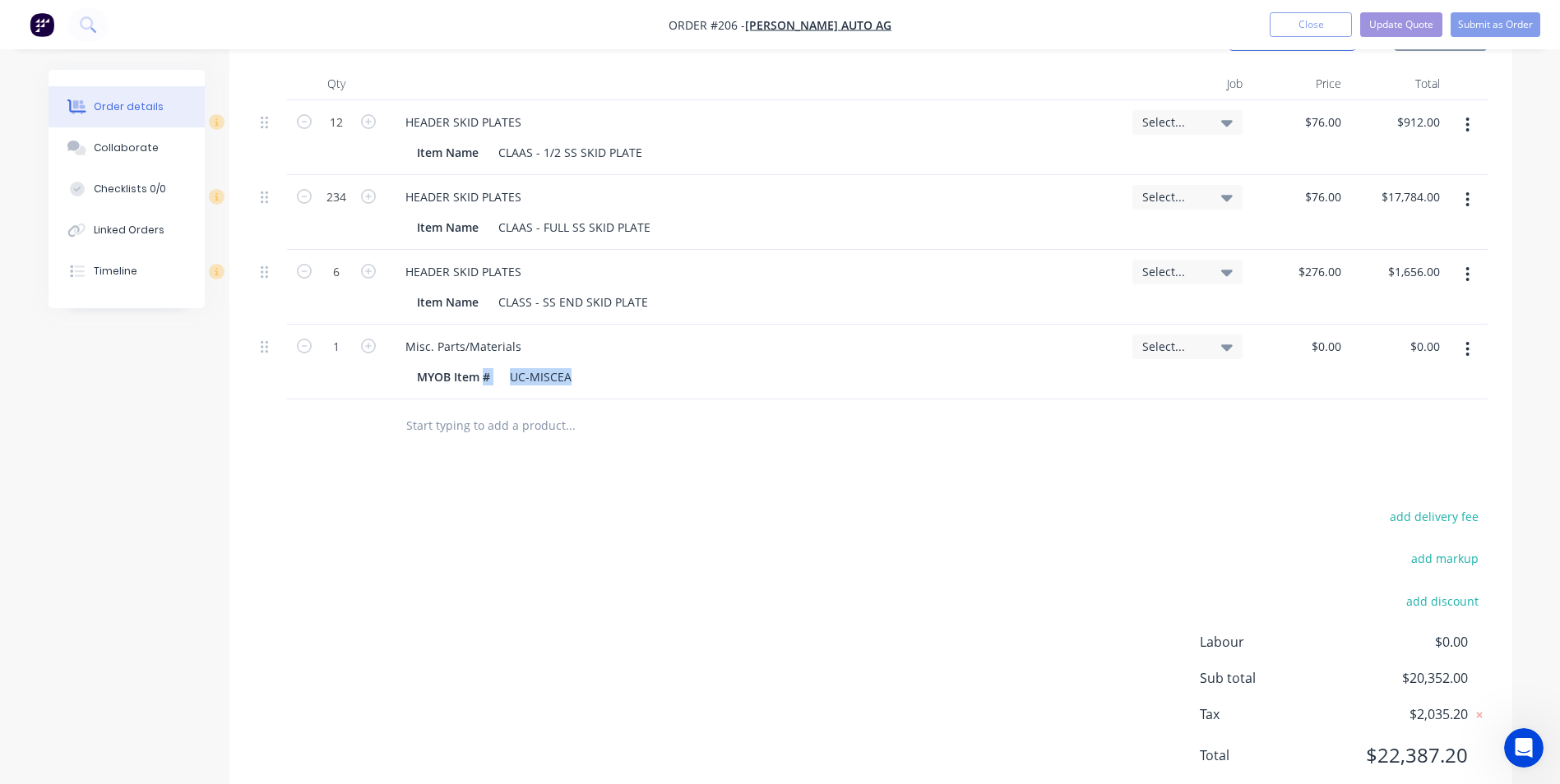
click at [486, 388] on div "MYOB Item # UC-MISCEA" at bounding box center [752, 377] width 684 height 24
drag, startPoint x: 492, startPoint y: 373, endPoint x: 386, endPoint y: 393, distance: 107.9
click at [386, 393] on div "Misc. Parts/Materials MYOB Item #" at bounding box center [755, 362] width 740 height 75
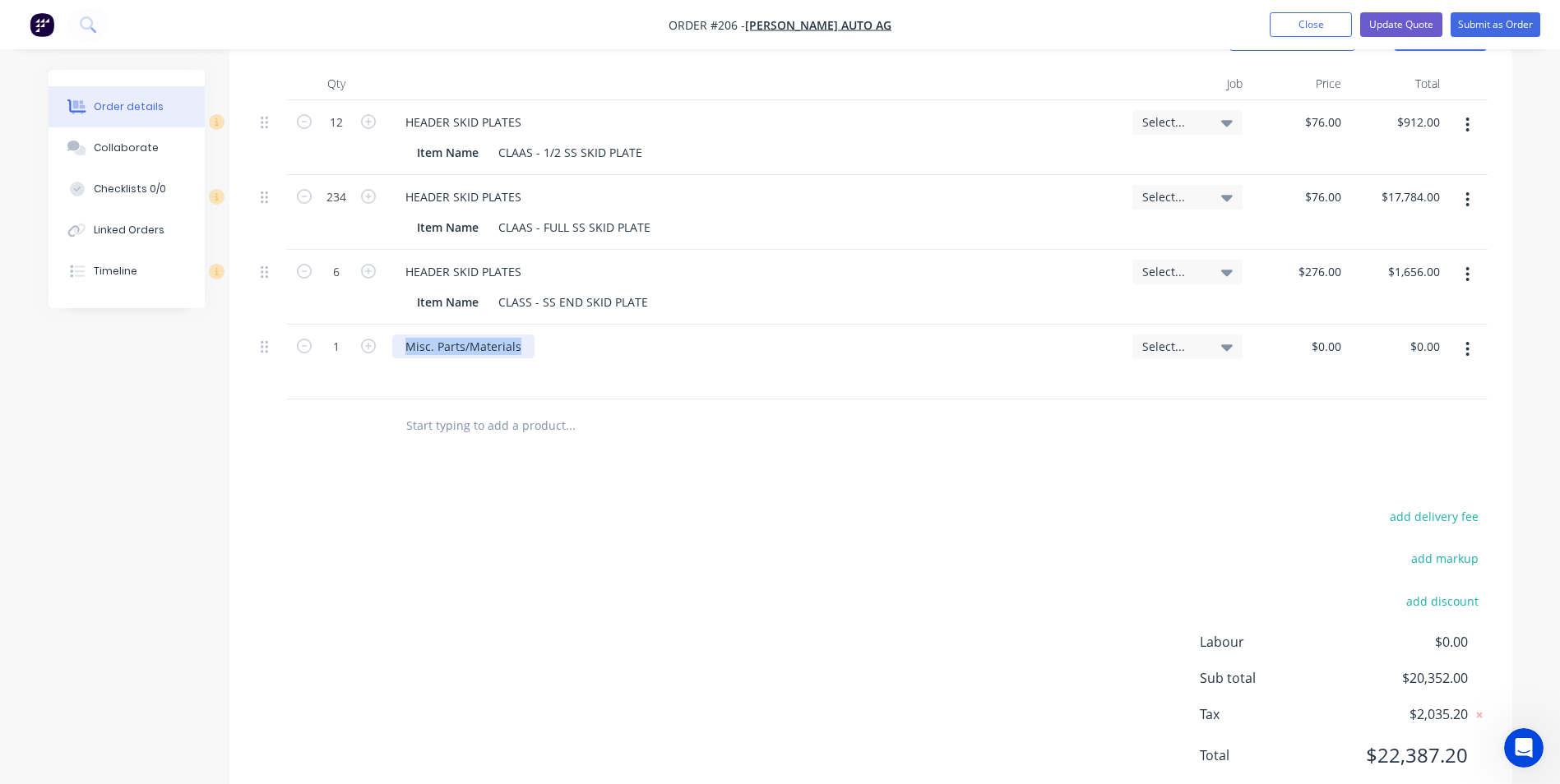
drag, startPoint x: 519, startPoint y: 344, endPoint x: 394, endPoint y: 365, distance: 126.8
click at [394, 365] on div "Misc. Parts/Materials" at bounding box center [755, 362] width 740 height 75
type input "$0.00"
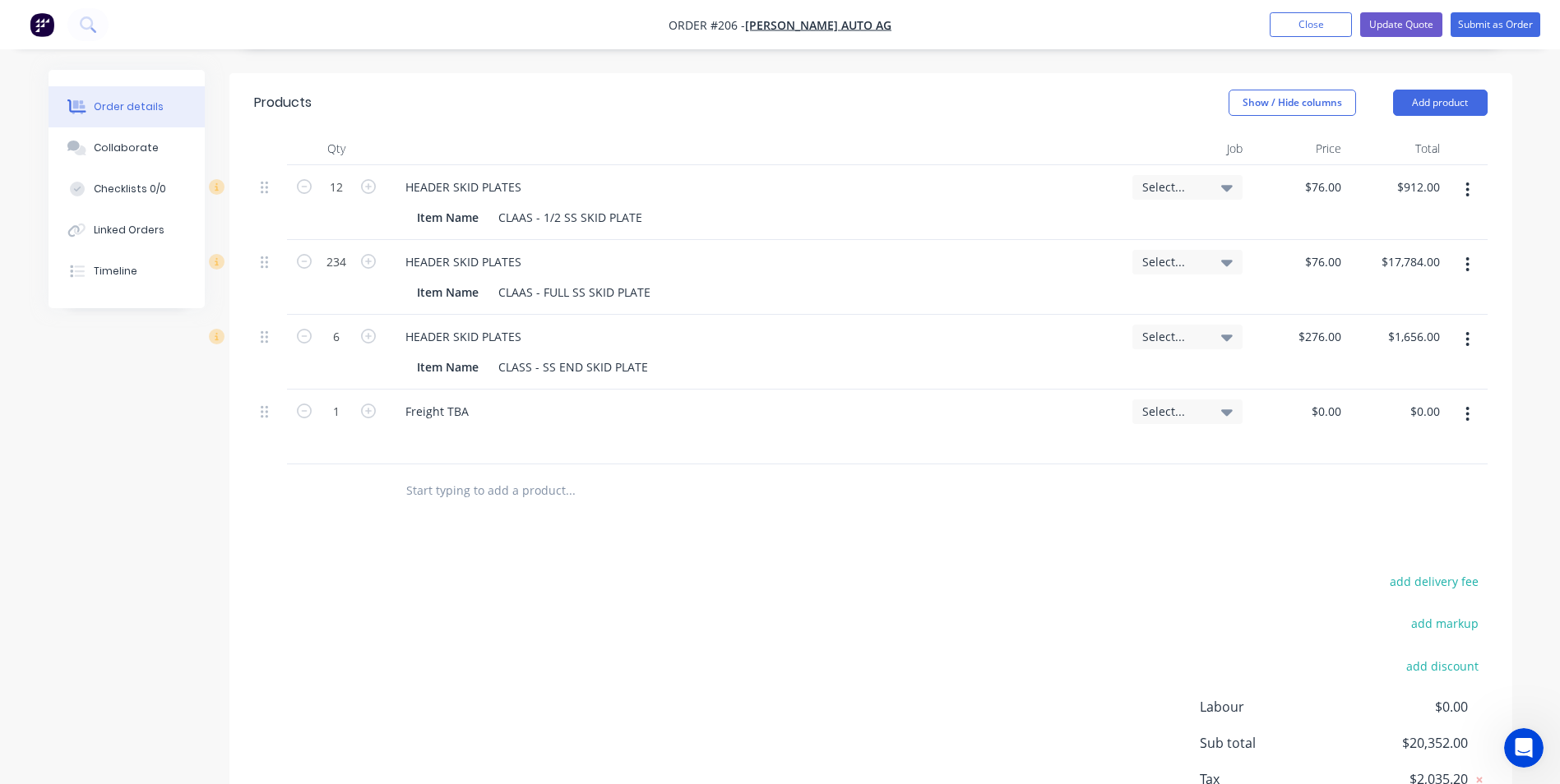
scroll to position [32, 0]
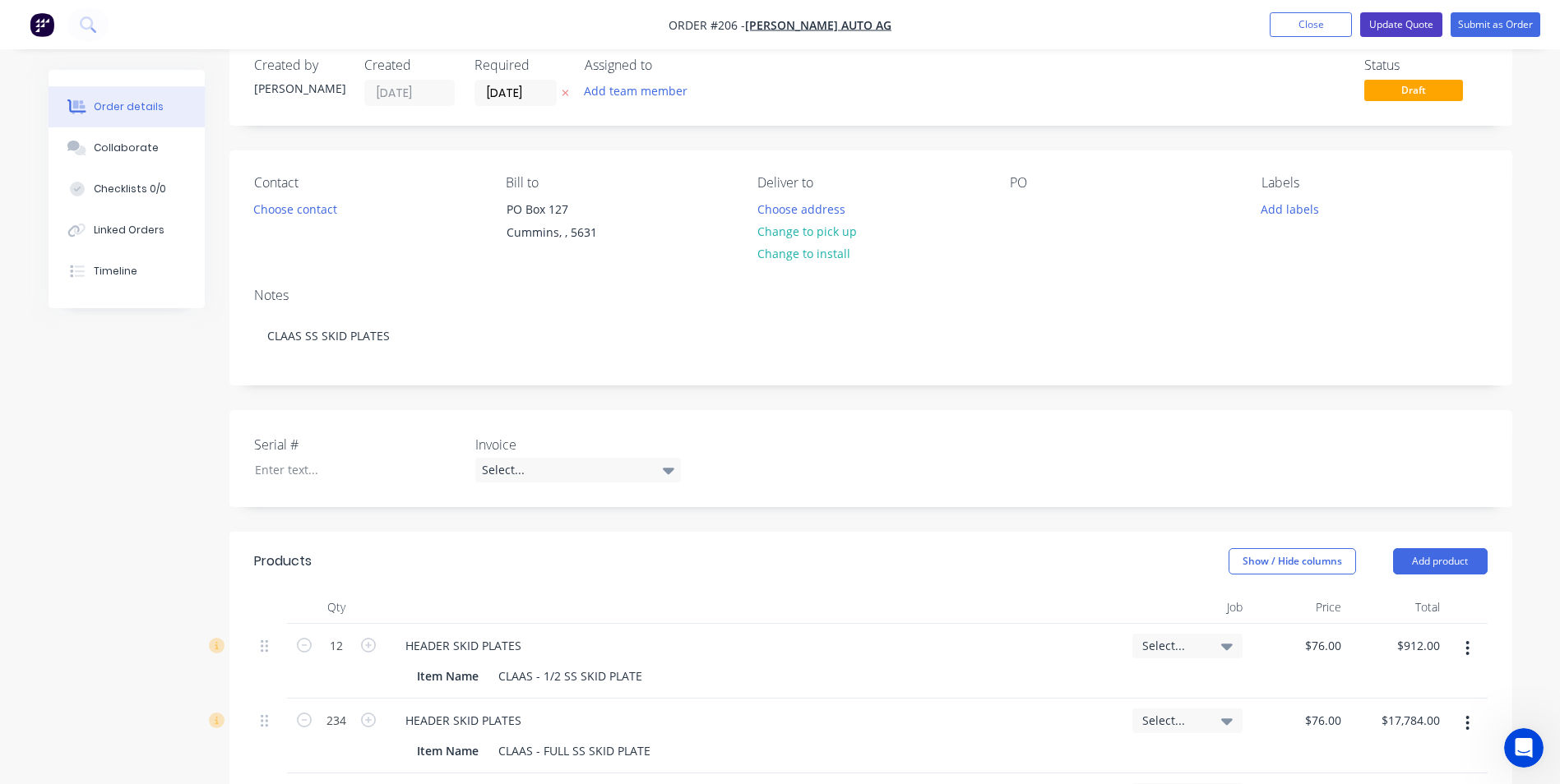
click at [1403, 20] on button "Update Quote" at bounding box center [1401, 25] width 82 height 25
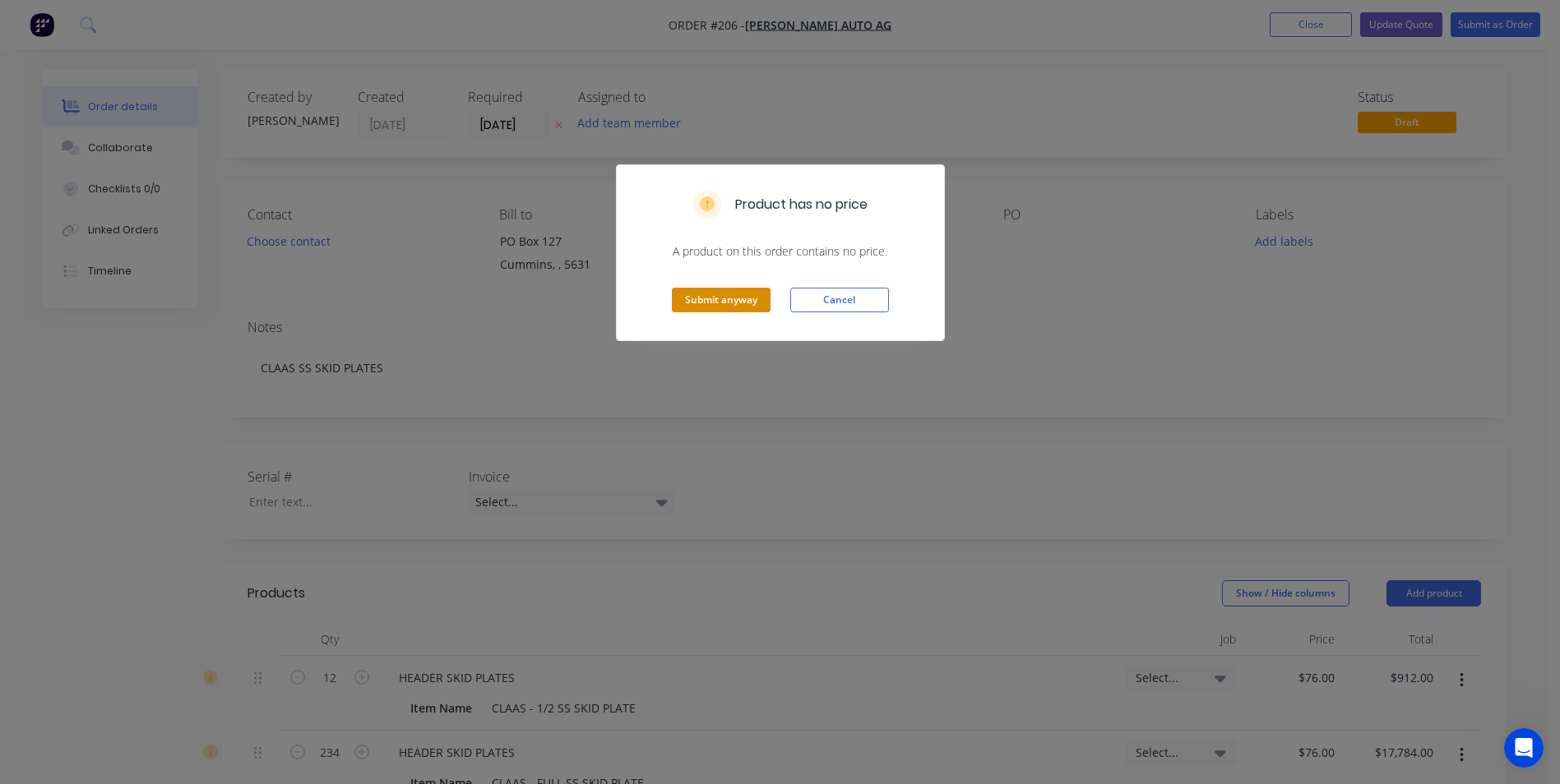
click at [734, 295] on button "Submit anyway" at bounding box center [721, 300] width 99 height 25
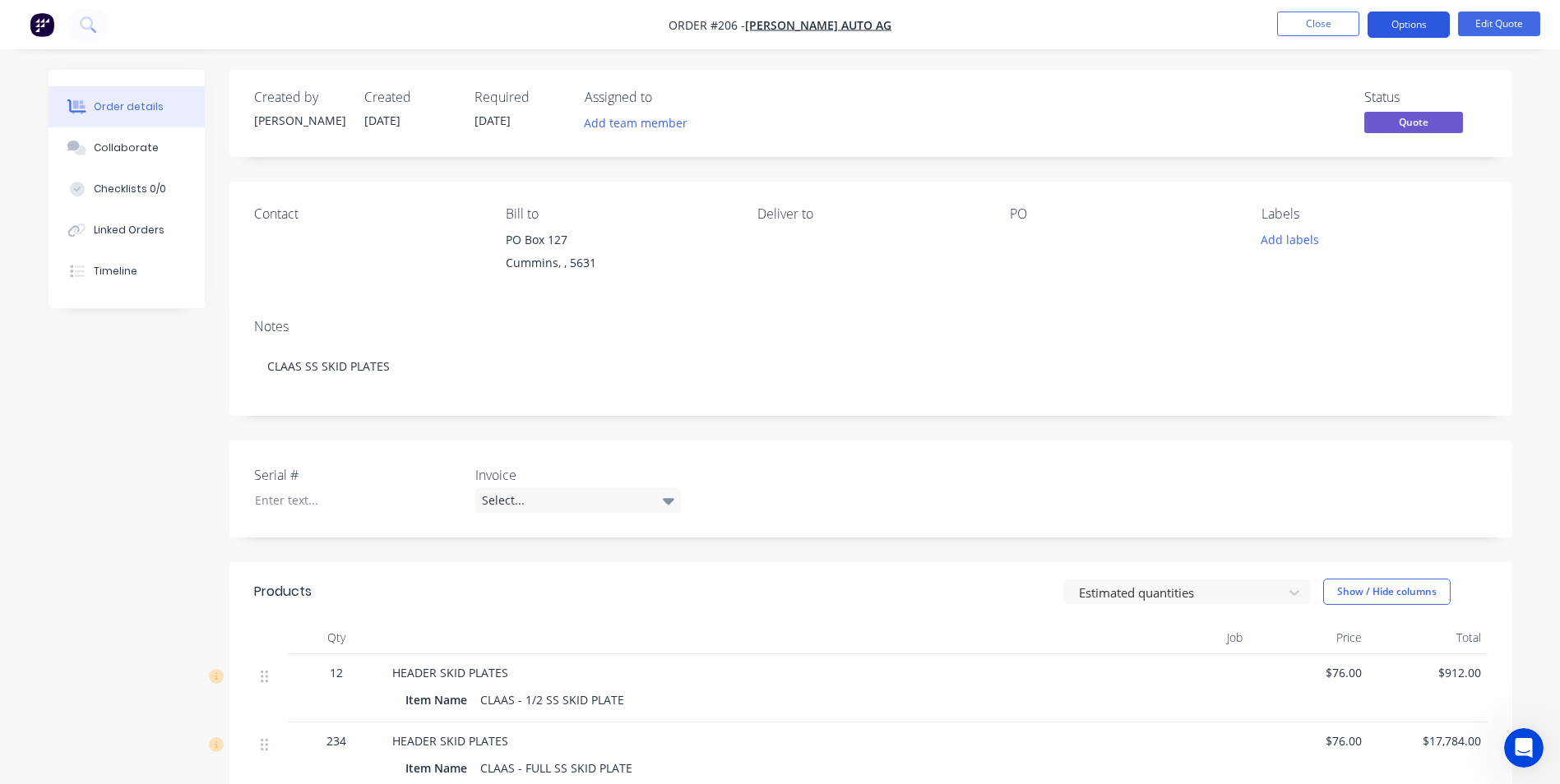
click at [1395, 16] on button "Options" at bounding box center [1409, 25] width 82 height 26
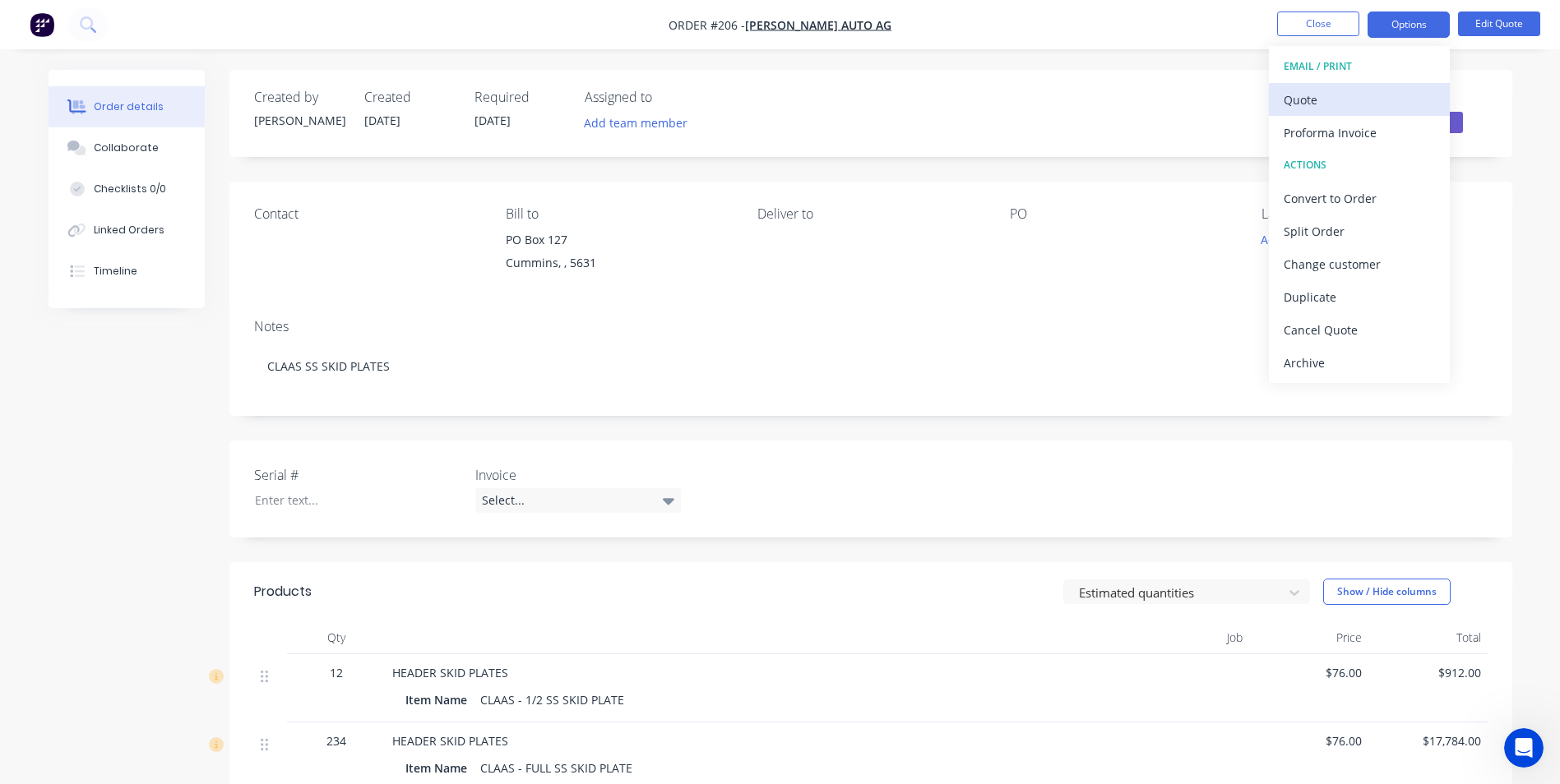
click at [1330, 96] on div "Quote" at bounding box center [1359, 100] width 151 height 24
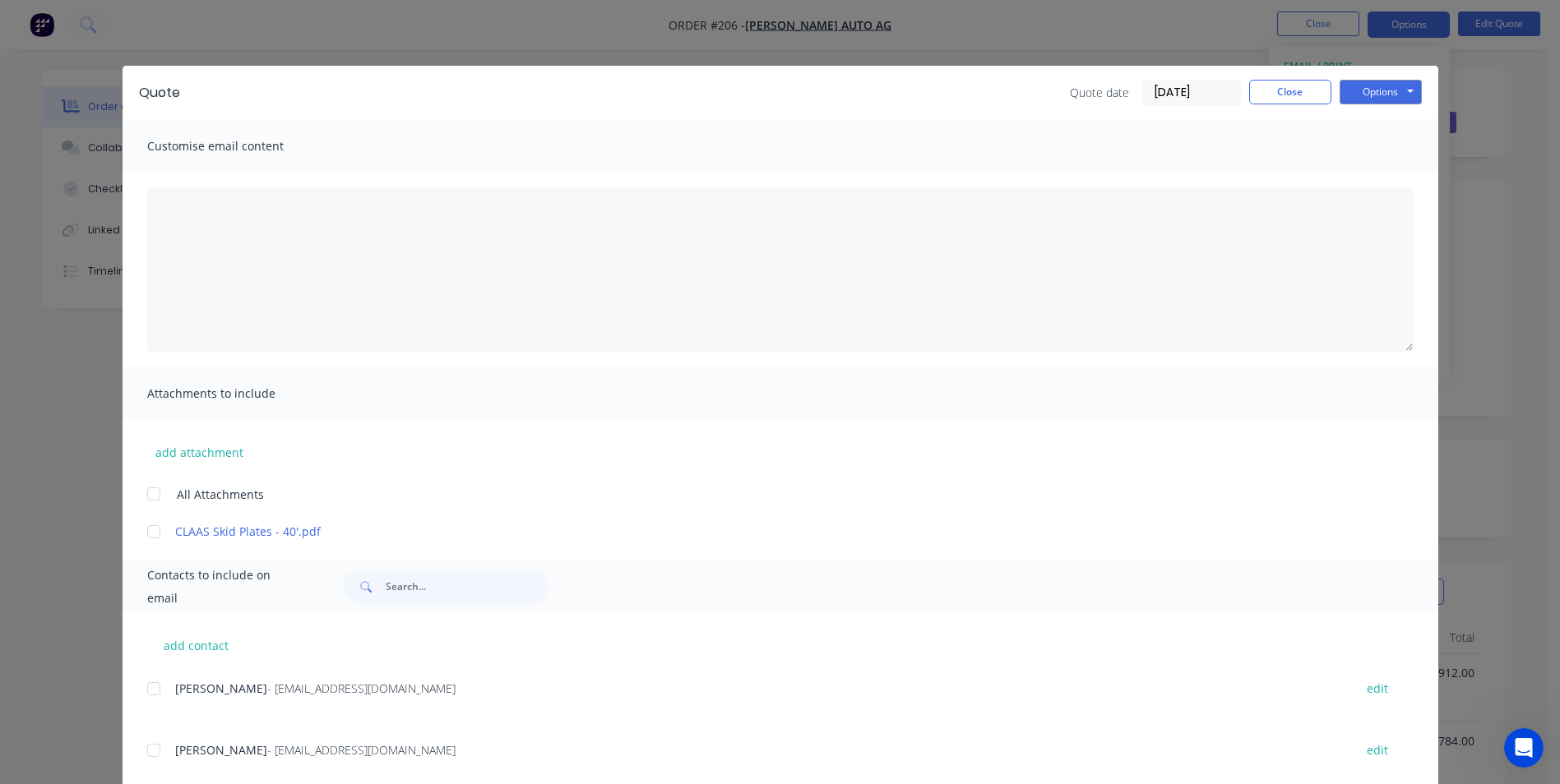
click at [159, 531] on div at bounding box center [154, 532] width 33 height 33
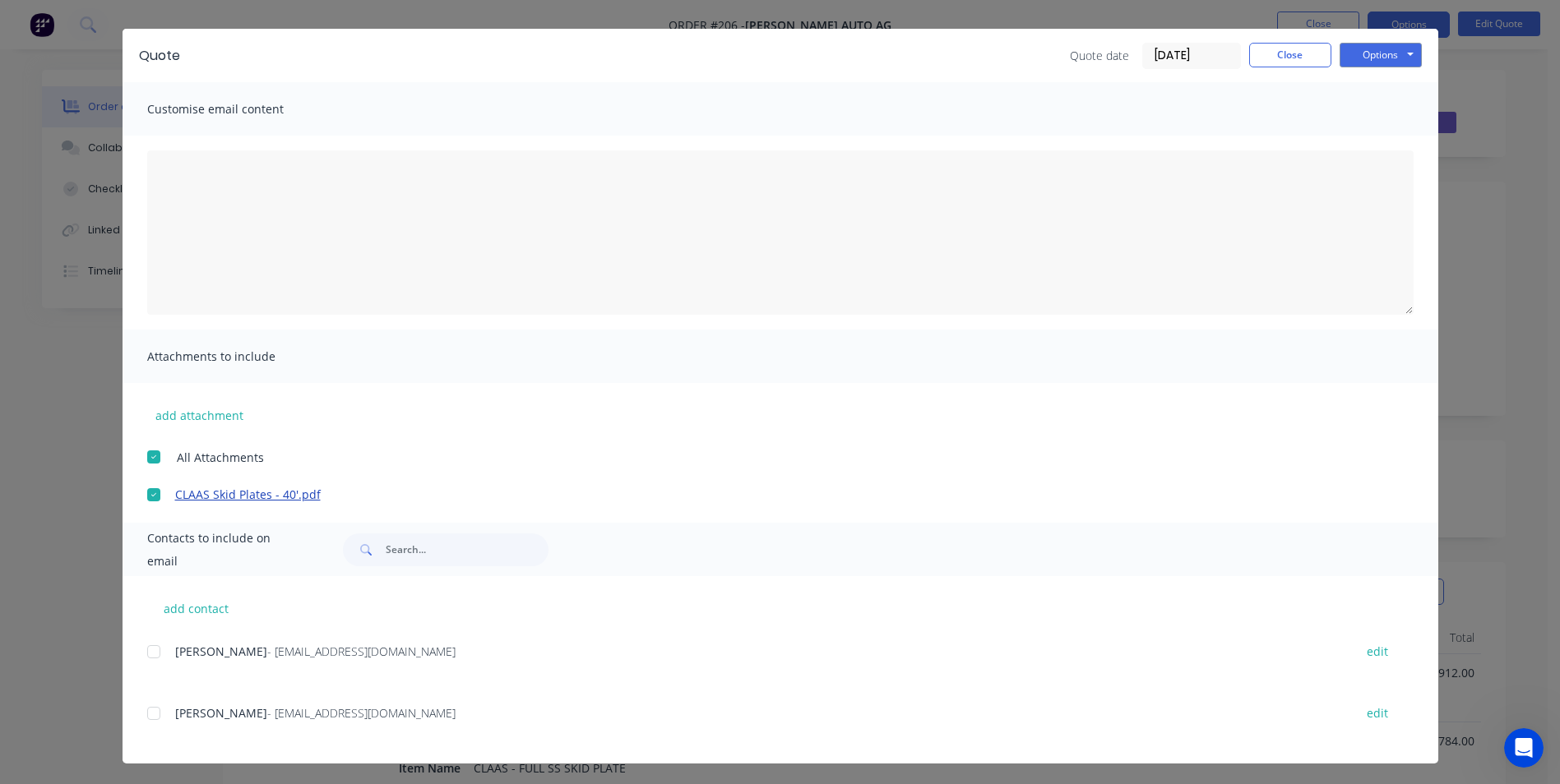
scroll to position [39, 0]
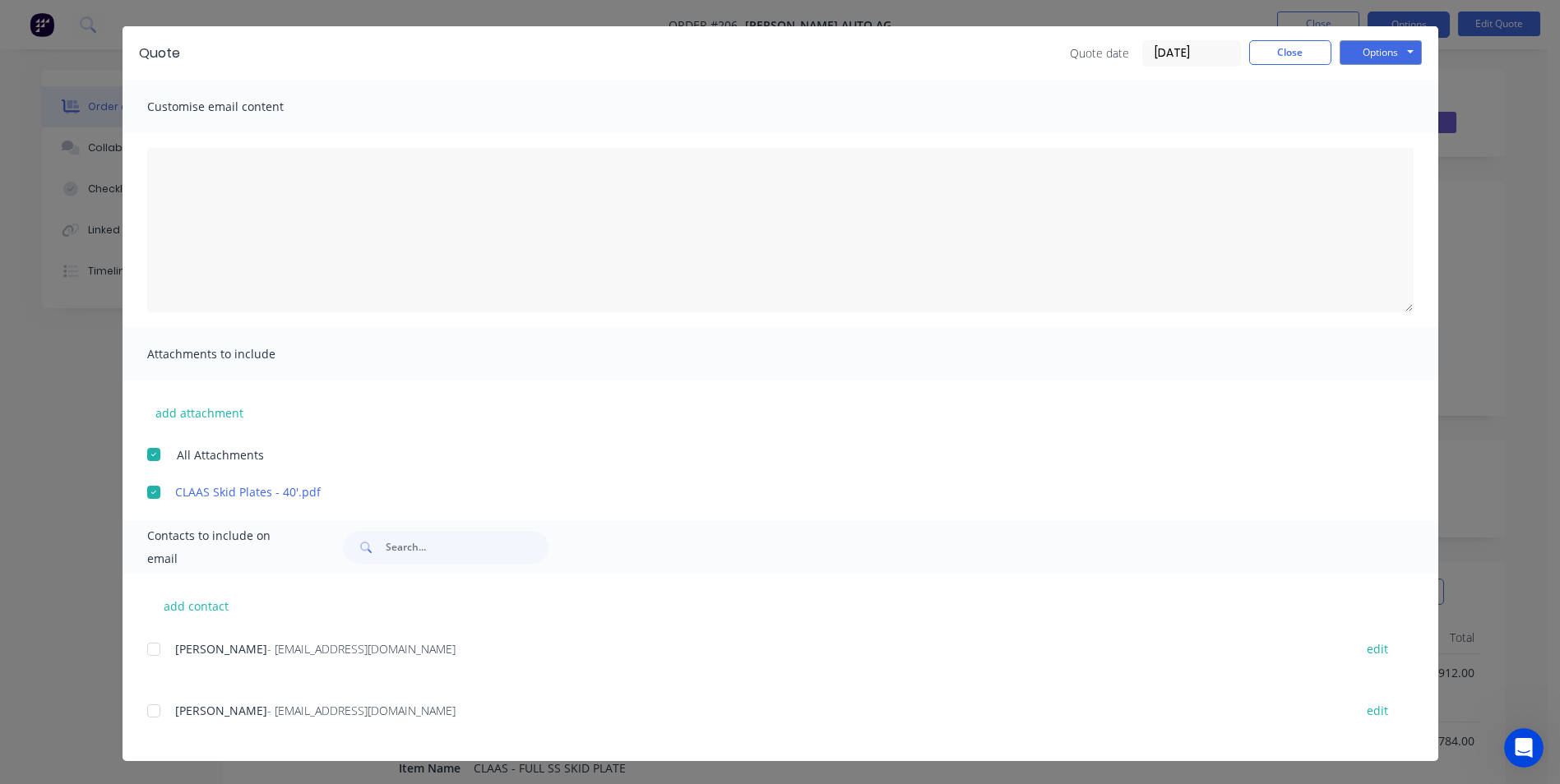
click at [146, 717] on div at bounding box center [154, 711] width 33 height 33
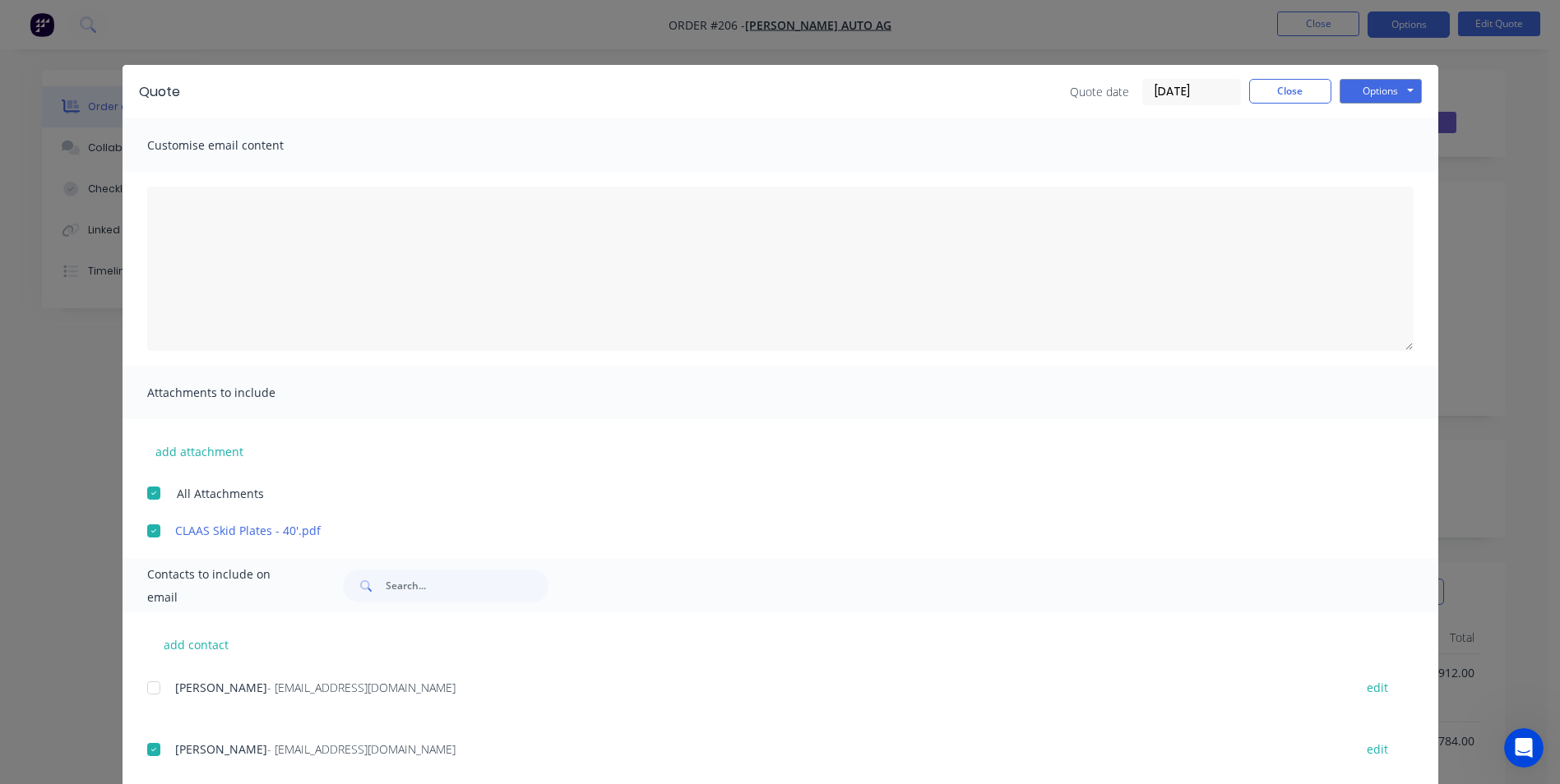
scroll to position [0, 0]
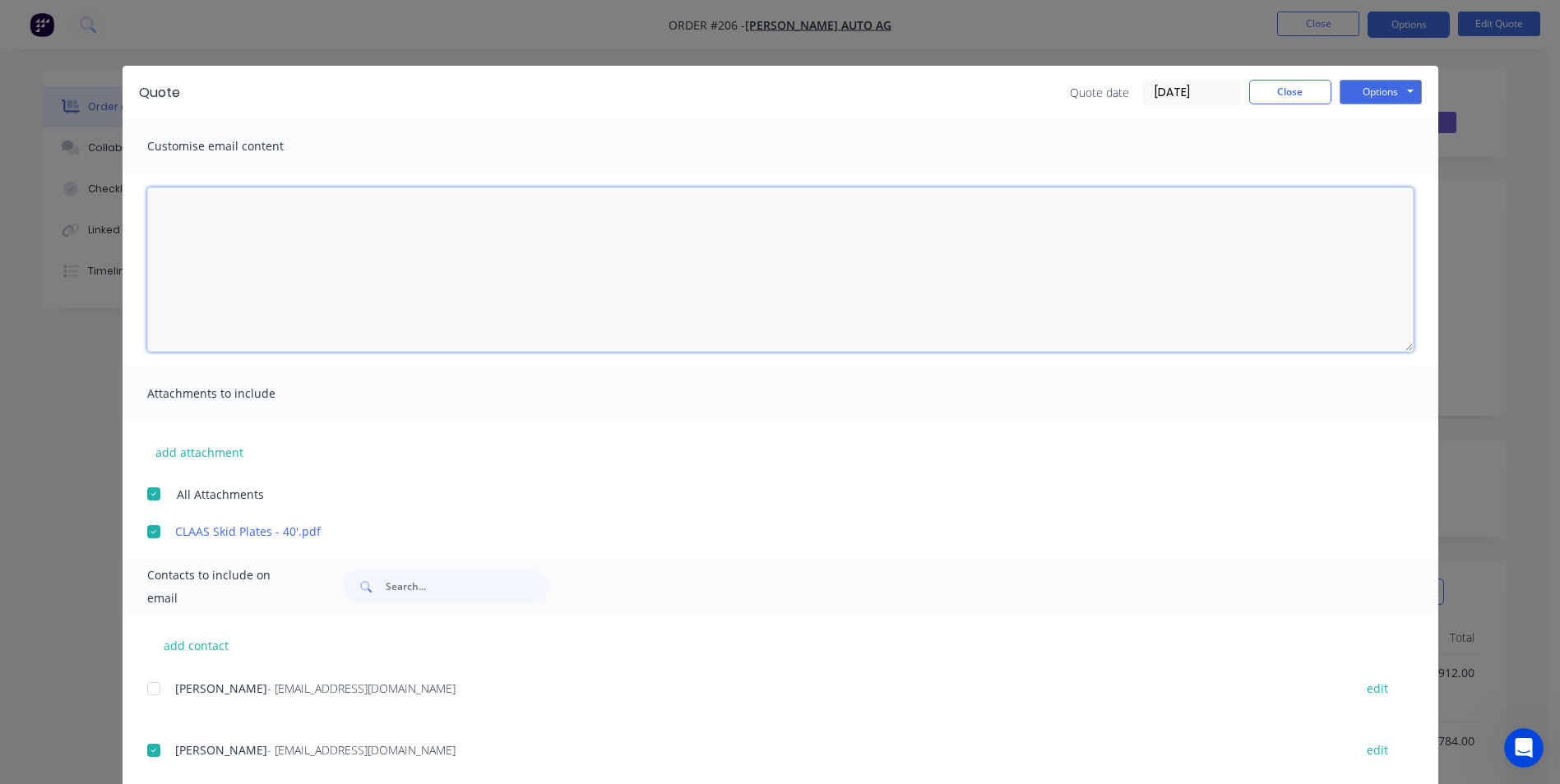
click at [442, 211] on textarea at bounding box center [780, 270] width 1266 height 165
click at [167, 248] on textarea "Hi Scott, please see quote for 3 sets of skid plates to suit 40' fronts." at bounding box center [780, 270] width 1266 height 165
click at [177, 288] on textarea "Hi Scott, Please see quote for 3 sets of skid plates to suit 40' fronts." at bounding box center [780, 270] width 1266 height 165
click at [156, 280] on textarea "Hi Scott, Please see quote for 3 sets of skid plates to suit 40' fronts. There …" at bounding box center [780, 270] width 1266 height 165
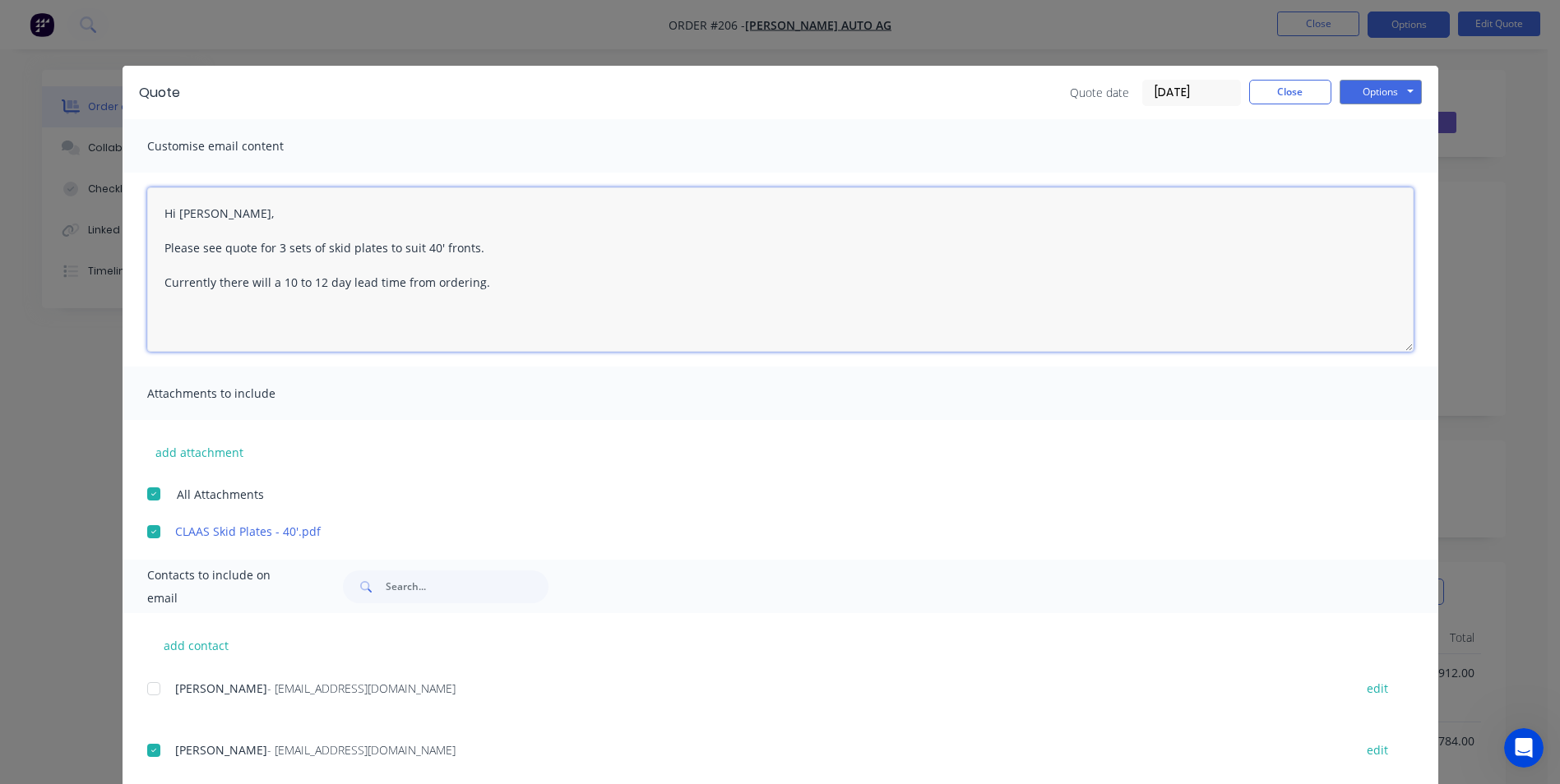
click at [496, 274] on textarea "Hi Scott, Please see quote for 3 sets of skid plates to suit 40' fronts. Curren…" at bounding box center [780, 270] width 1266 height 165
click at [175, 308] on textarea "Hi Scott, Please see quote for 3 sets of skid plates to suit 40' fronts. Curren…" at bounding box center [780, 270] width 1266 height 165
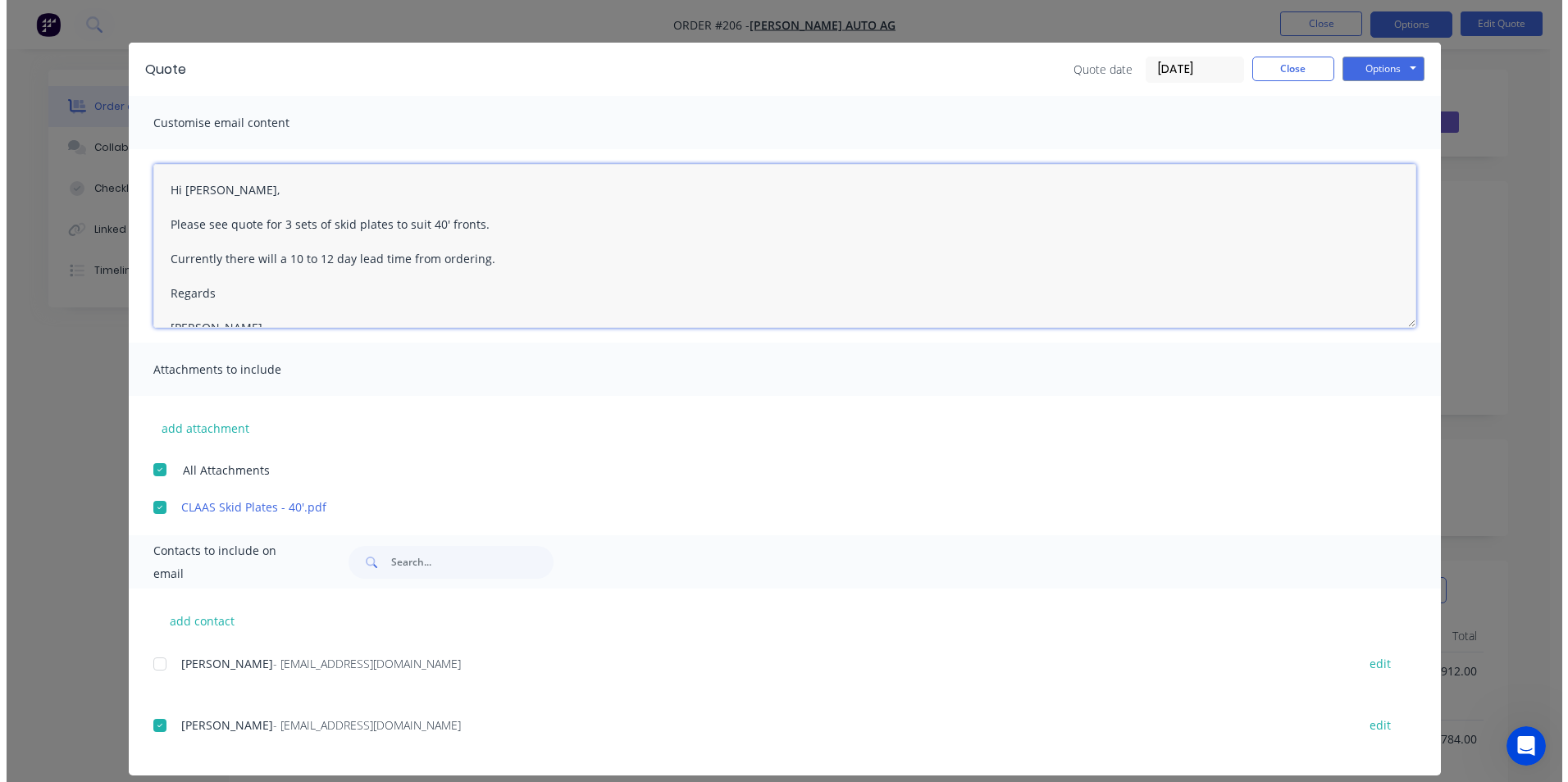
scroll to position [0, 0]
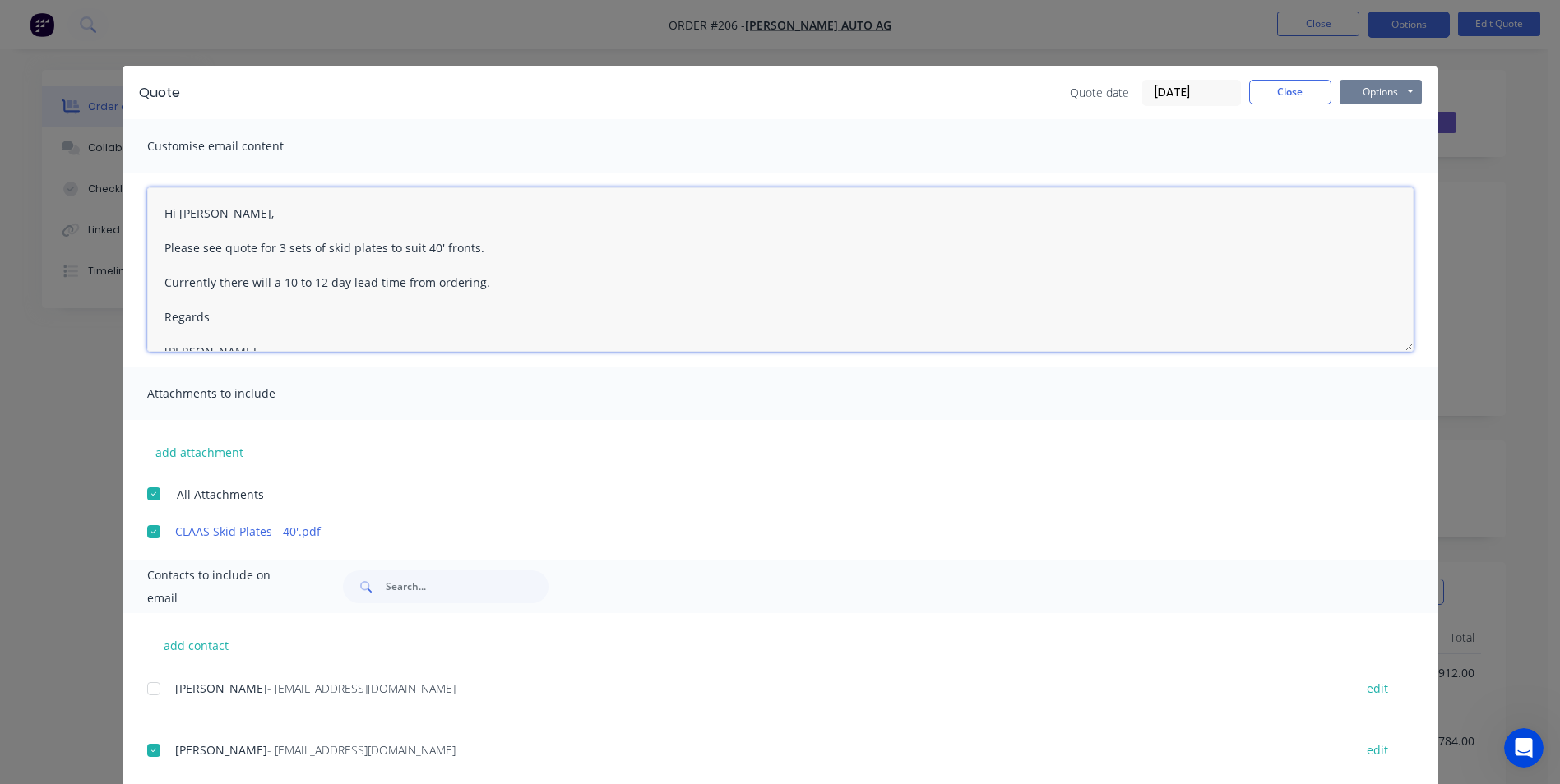
type textarea "Hi Scott, Please see quote for 3 sets of skid plates to suit 40' fronts. Curren…"
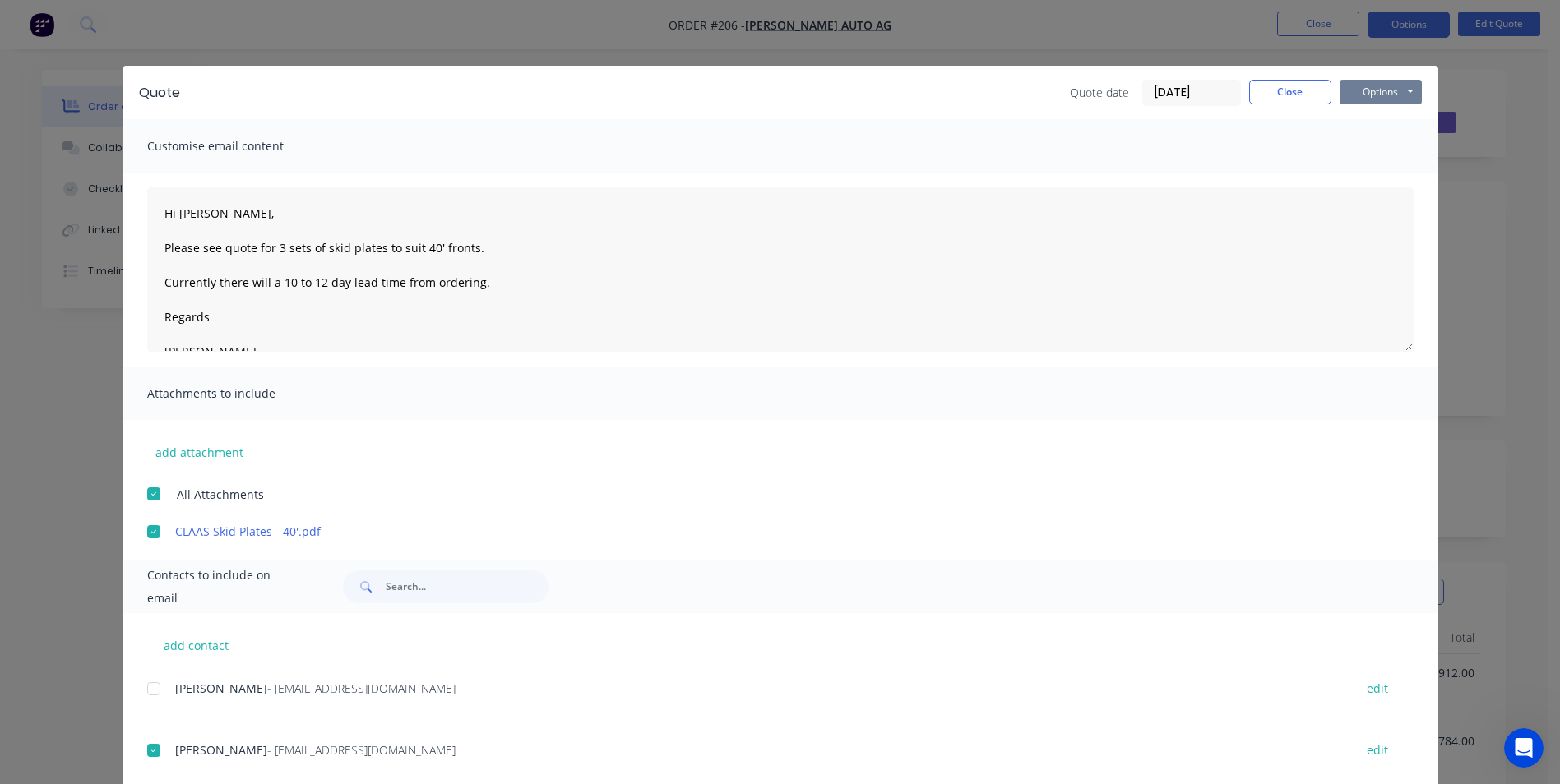
click at [1377, 90] on button "Options" at bounding box center [1381, 92] width 82 height 25
click at [1380, 174] on button "Email" at bounding box center [1392, 175] width 105 height 27
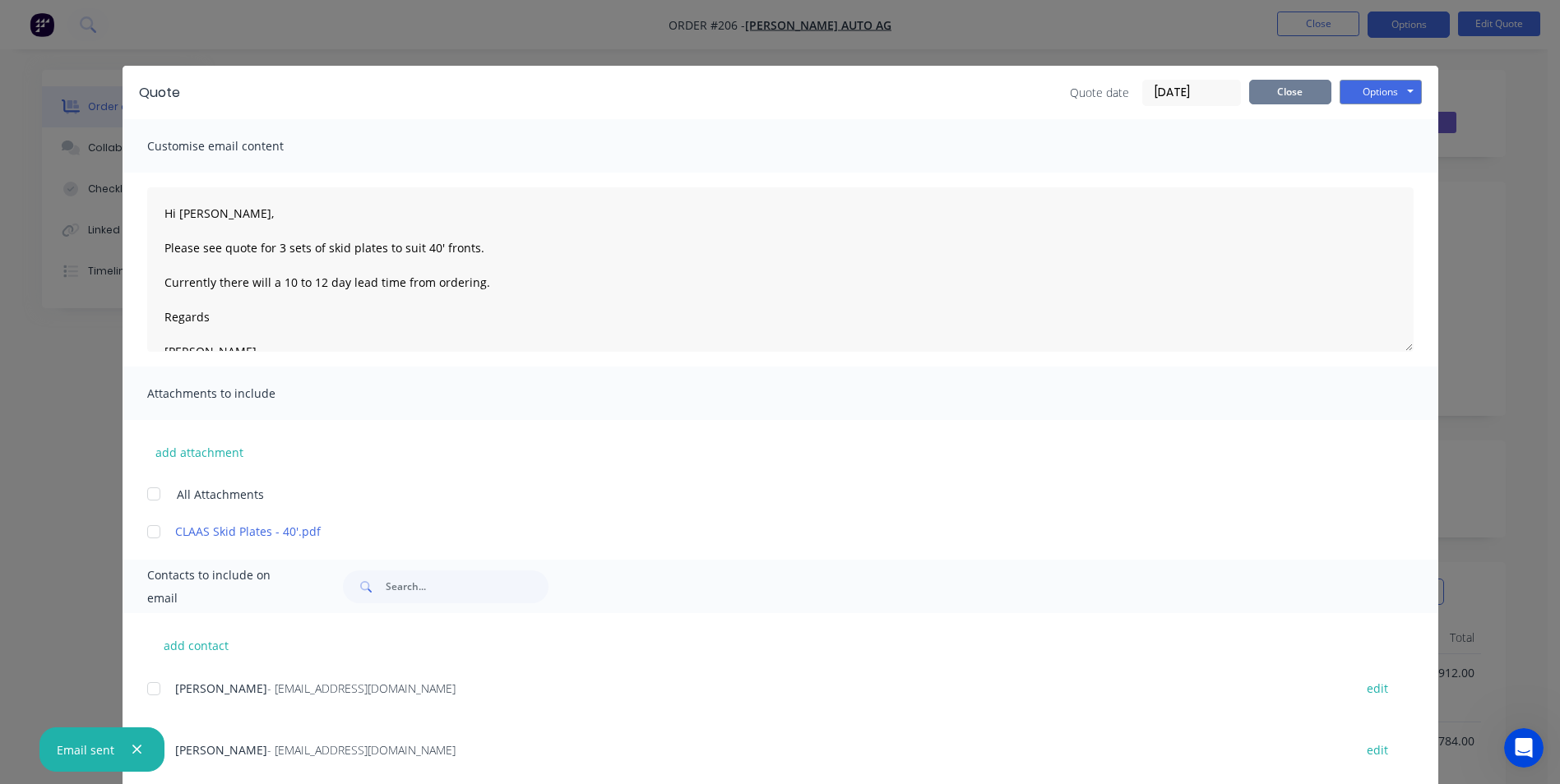
click at [1295, 87] on button "Close" at bounding box center [1290, 92] width 82 height 25
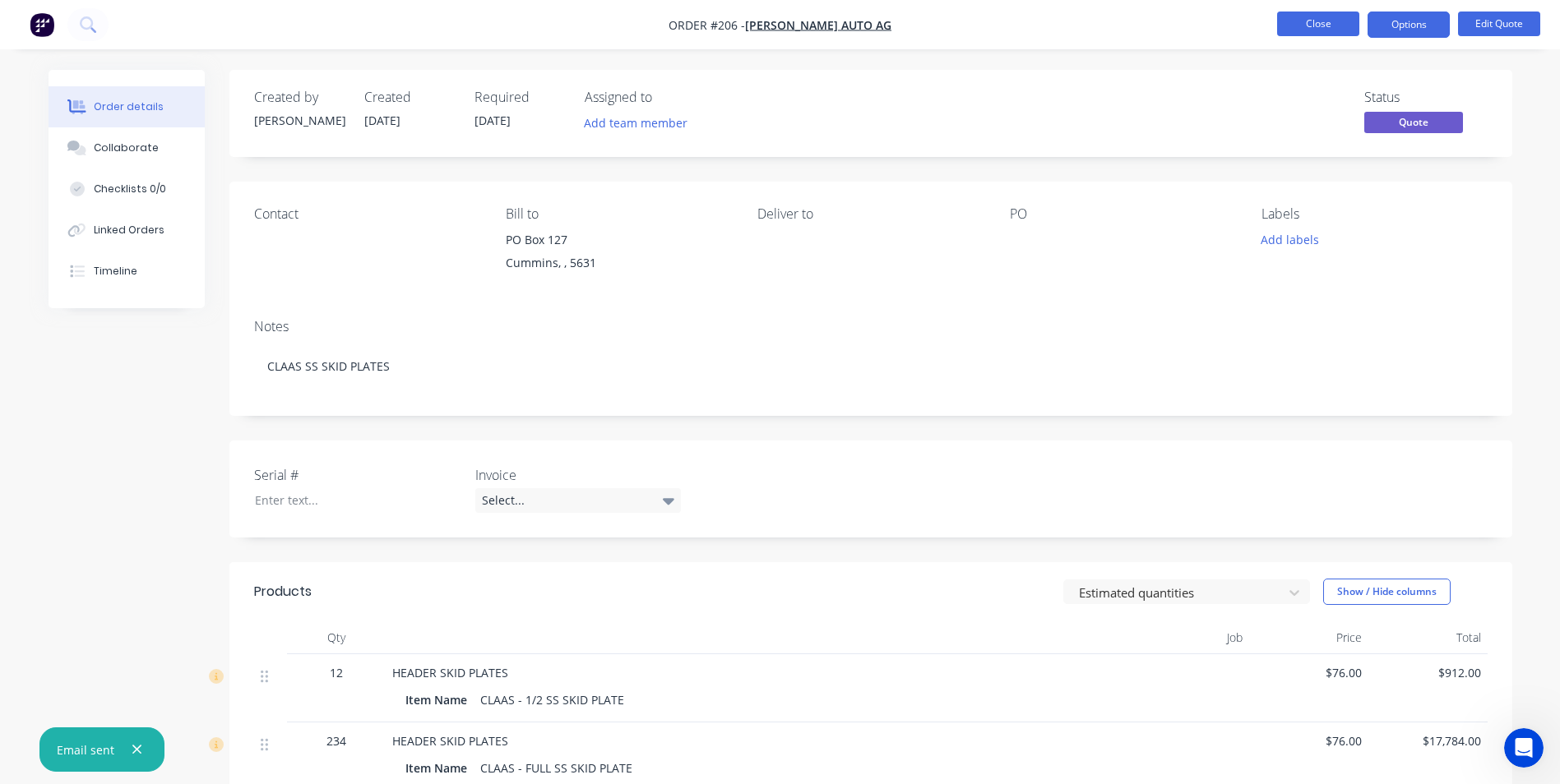
click at [1294, 20] on button "Close" at bounding box center [1318, 24] width 82 height 25
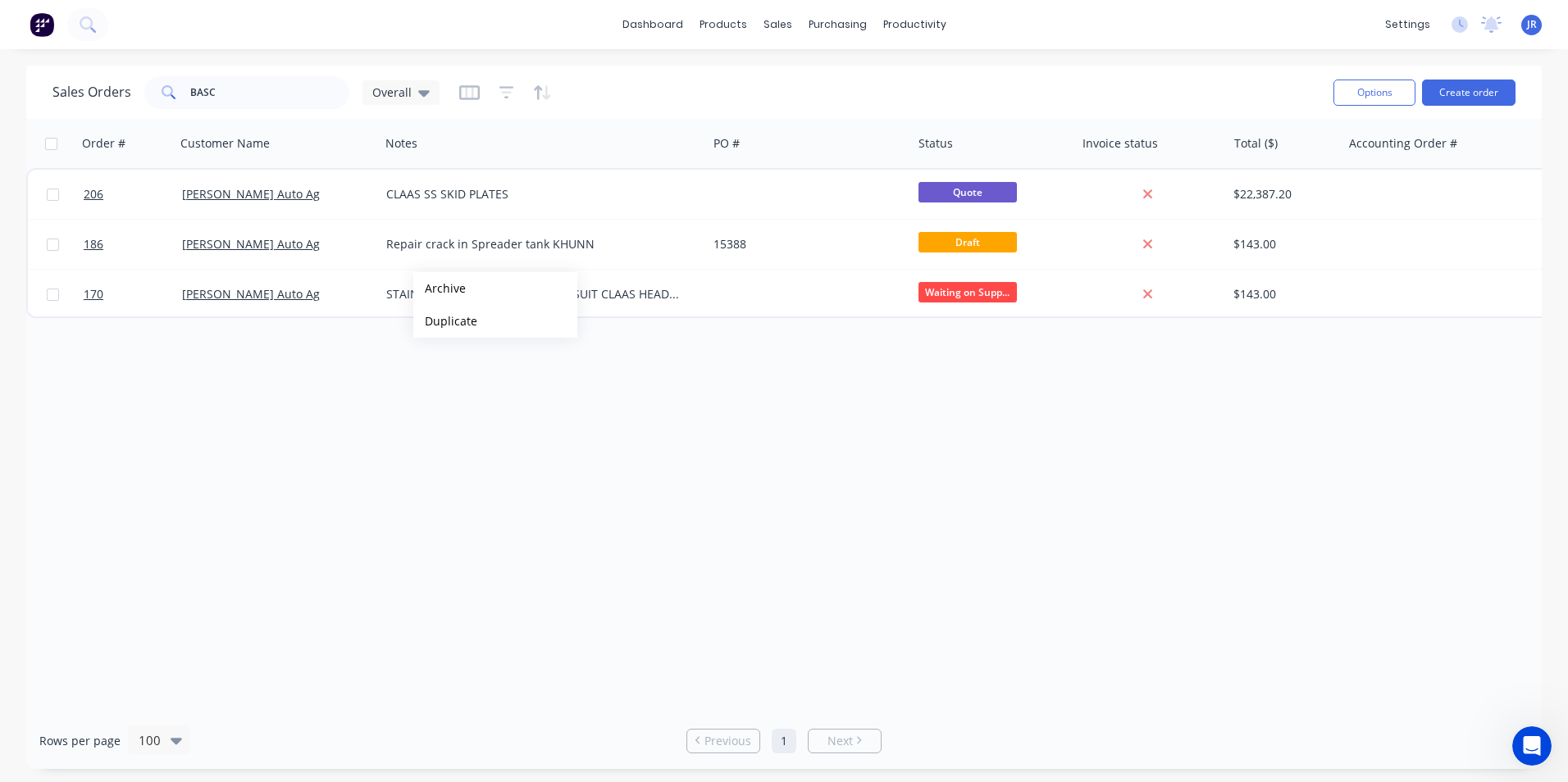
click at [338, 354] on div "Order # Customer Name Notes PO # Status Invoice status Total ($) Accounting Ord…" at bounding box center [784, 415] width 1515 height 593
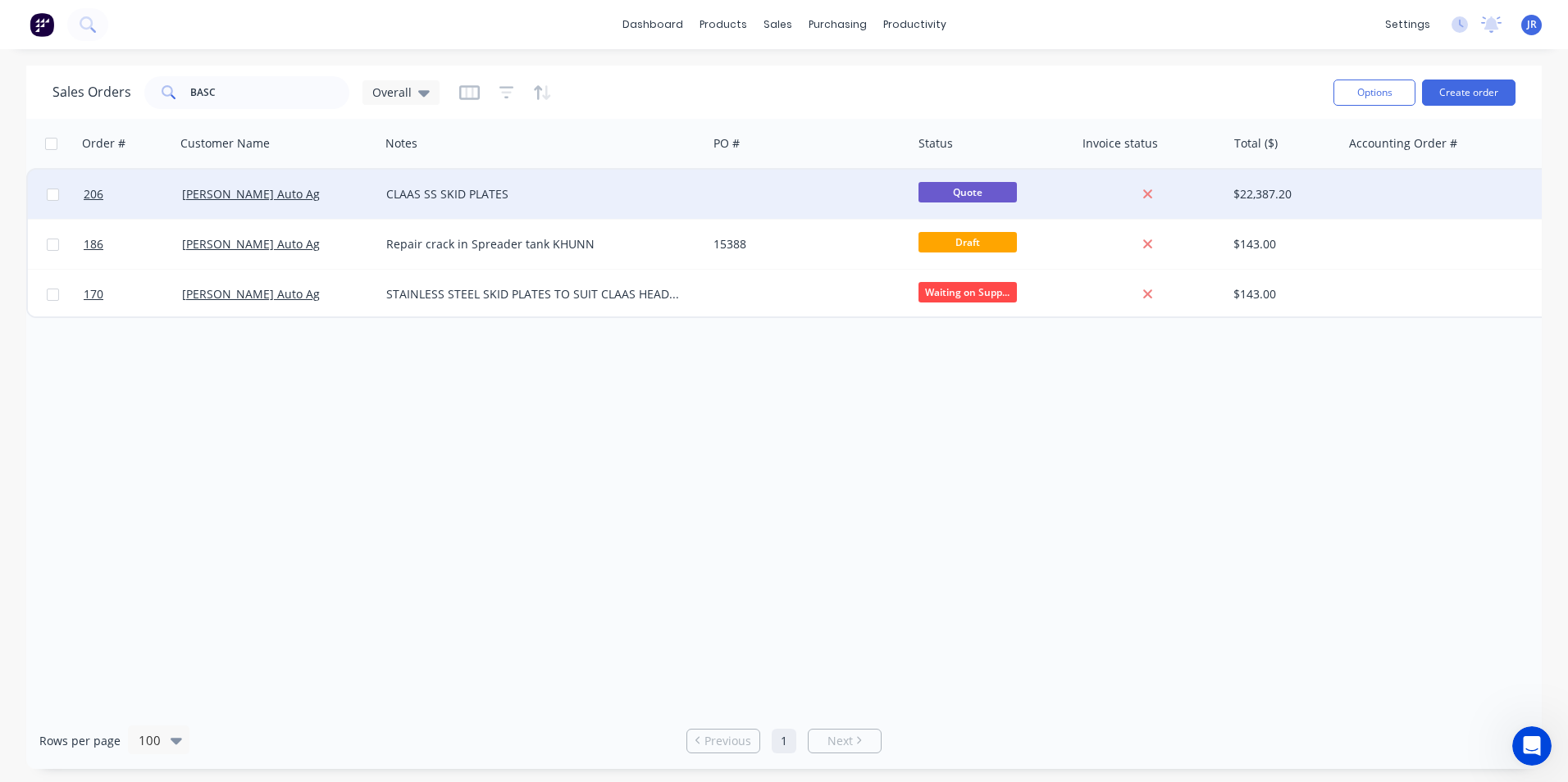
click at [542, 194] on div "CLAAS SS SKID PLATES" at bounding box center [536, 194] width 299 height 16
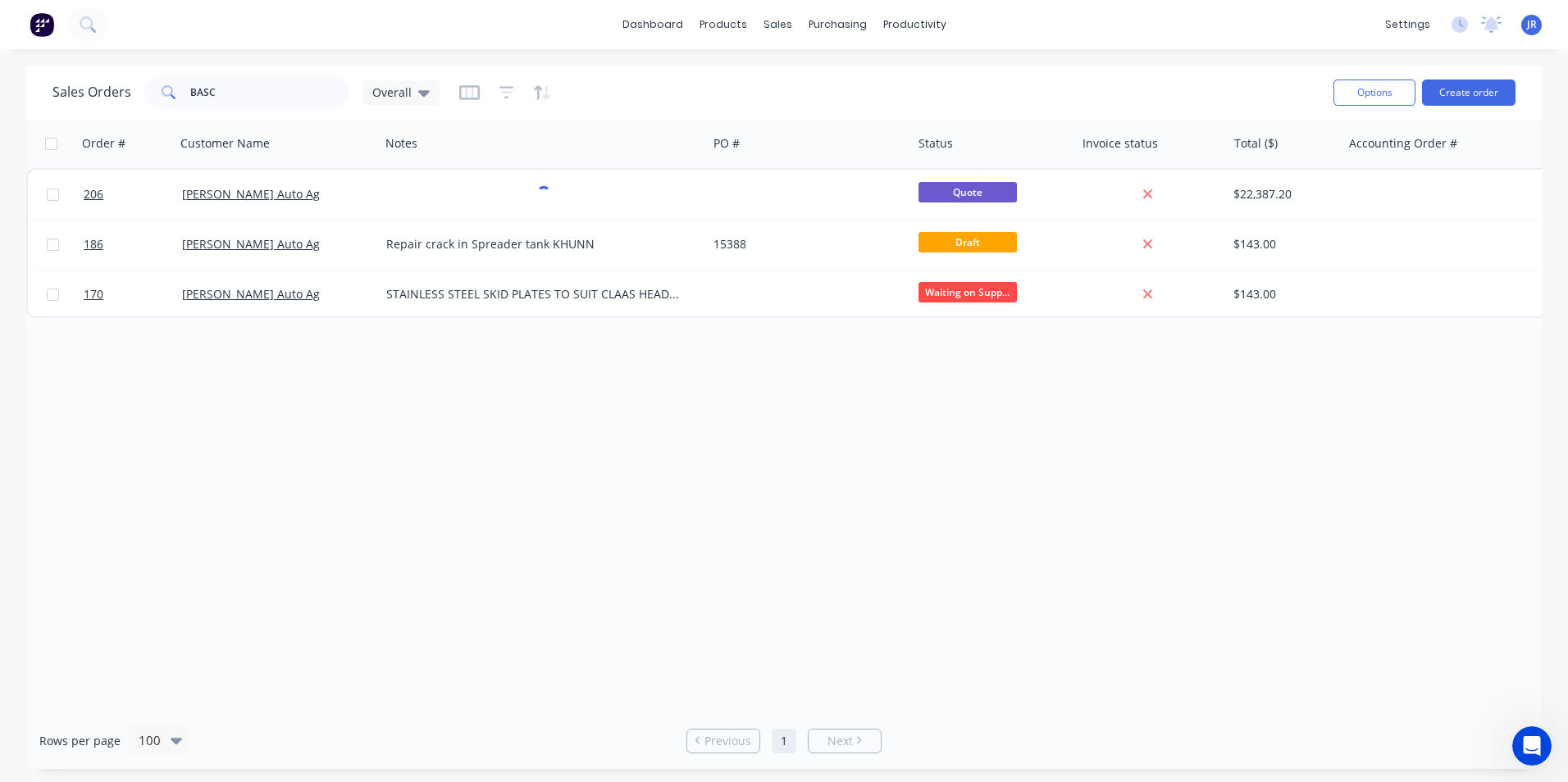
drag, startPoint x: 534, startPoint y: 518, endPoint x: 529, endPoint y: 507, distance: 12.1
click at [530, 512] on div "Order # Customer Name Notes PO # Status Invoice status Total ($) Accounting Ord…" at bounding box center [784, 415] width 1515 height 593
